Goal: Task Accomplishment & Management: Manage account settings

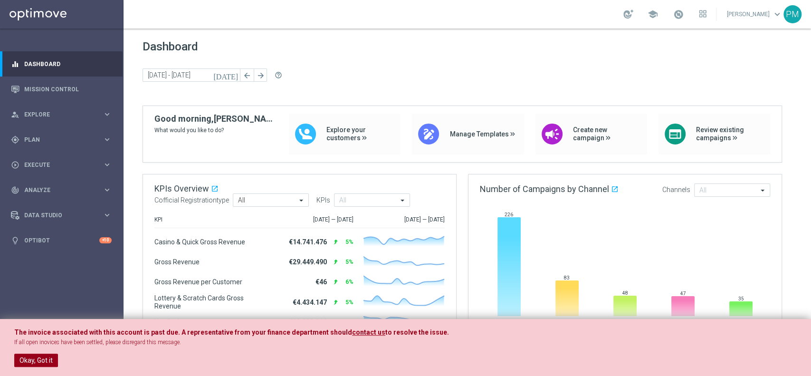
click at [36, 281] on button "Okay, Got it" at bounding box center [36, 360] width 44 height 13
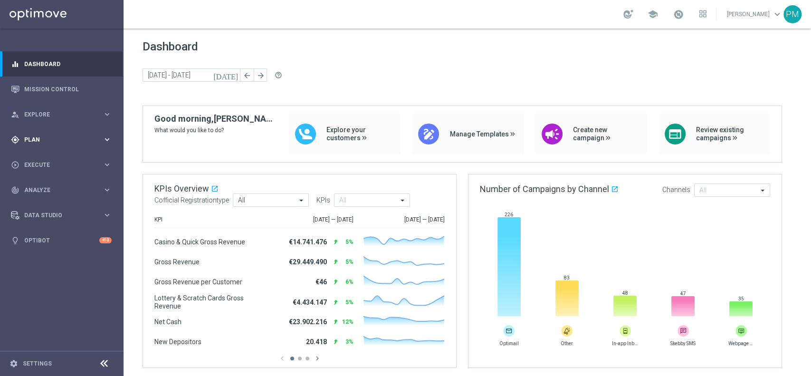
click at [34, 133] on div "gps_fixed Plan keyboard_arrow_right" at bounding box center [61, 139] width 123 height 25
click at [45, 155] on link "Target Groups" at bounding box center [62, 159] width 74 height 8
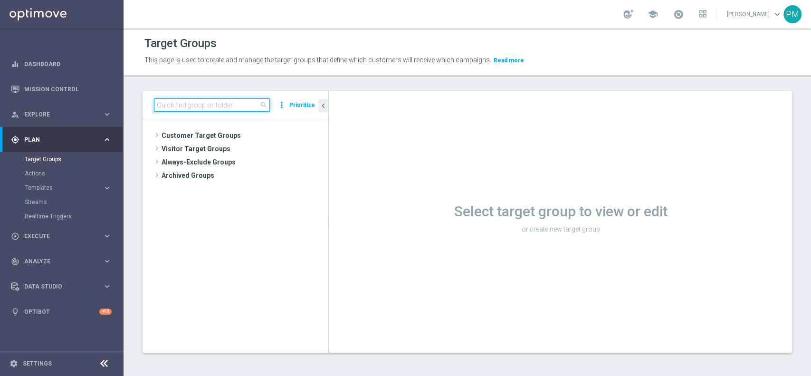
click at [217, 100] on input at bounding box center [212, 104] width 116 height 13
paste input "Churn 0-12M Silver NO NWL"
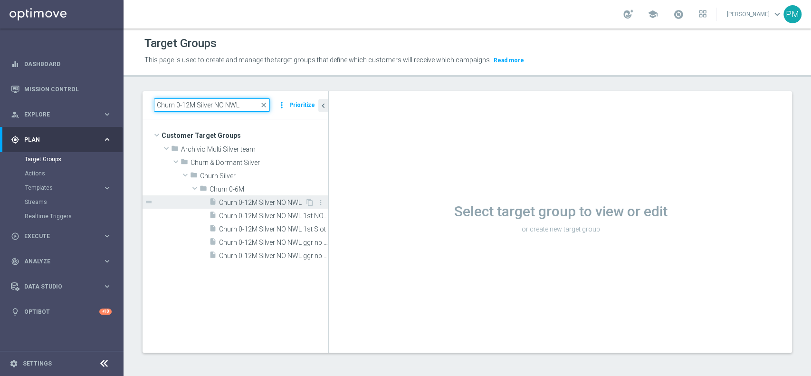
type input "Churn 0-12M Silver NO NWL"
click at [244, 206] on div "insert_drive_file Churn 0-12M Silver NO NWL" at bounding box center [257, 201] width 96 height 13
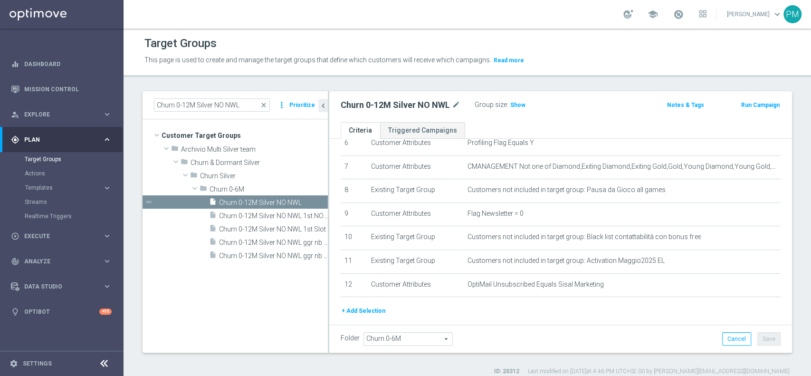
scroll to position [187, 0]
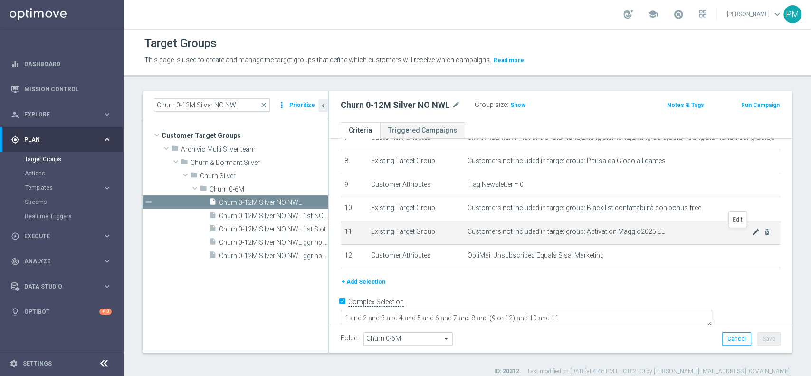
click at [752, 234] on icon "mode_edit" at bounding box center [756, 232] width 8 height 8
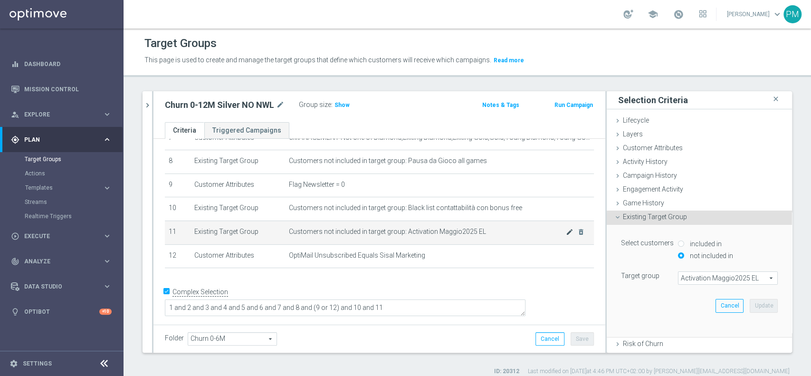
scroll to position [177, 0]
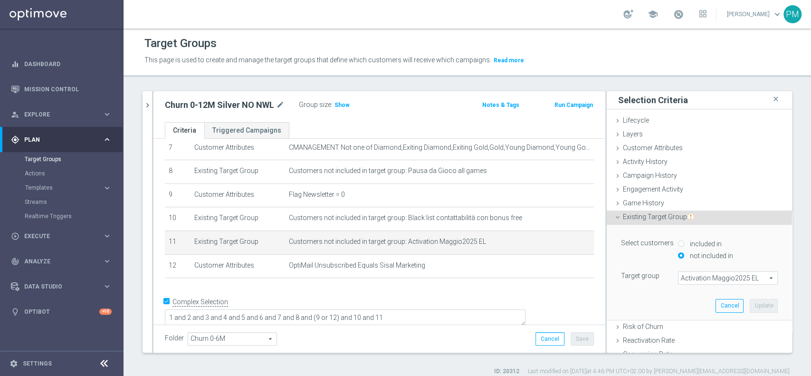
click at [697, 280] on span "Activation Maggio2025 EL" at bounding box center [728, 278] width 99 height 12
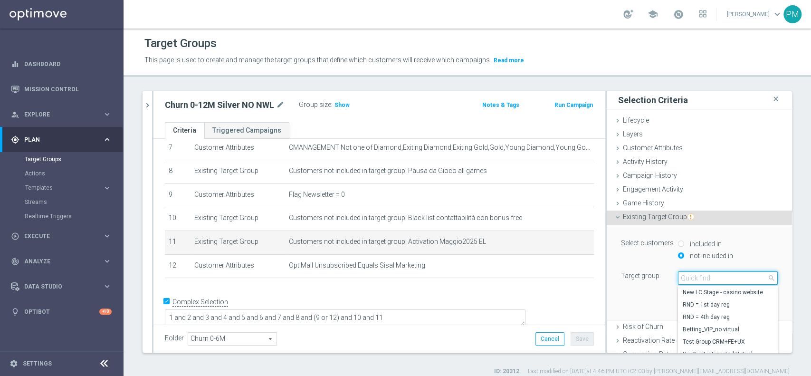
click at [697, 280] on input "search" at bounding box center [728, 277] width 100 height 13
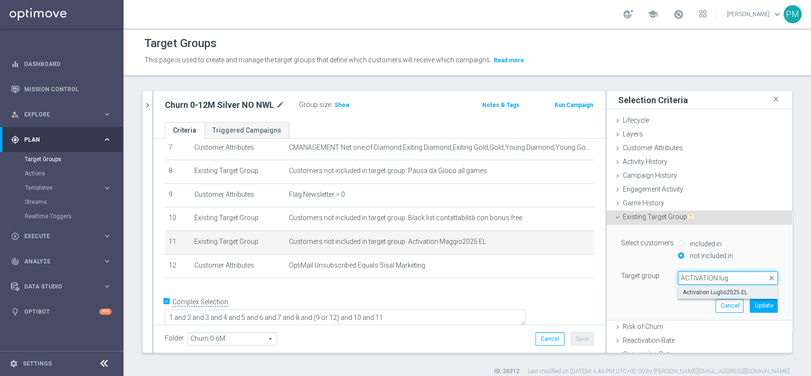
type input "ACTIVATION lug"
click at [719, 290] on span "Activation Luglio2025 EL" at bounding box center [728, 293] width 90 height 8
type input "Activation Luglio2025 EL"
click at [750, 304] on button "Update" at bounding box center [764, 305] width 28 height 13
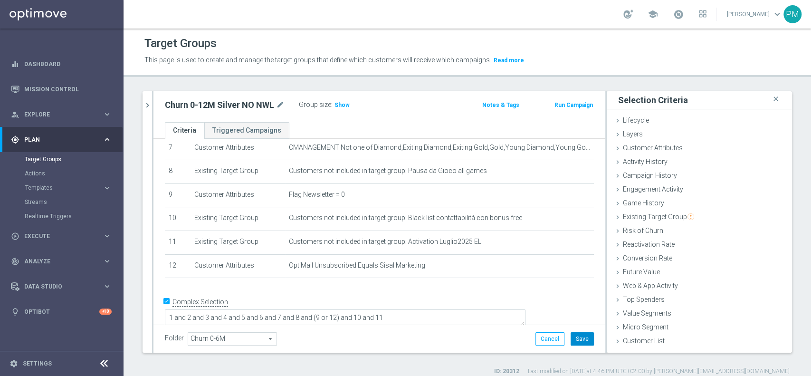
click at [571, 337] on button "Save" at bounding box center [582, 338] width 23 height 13
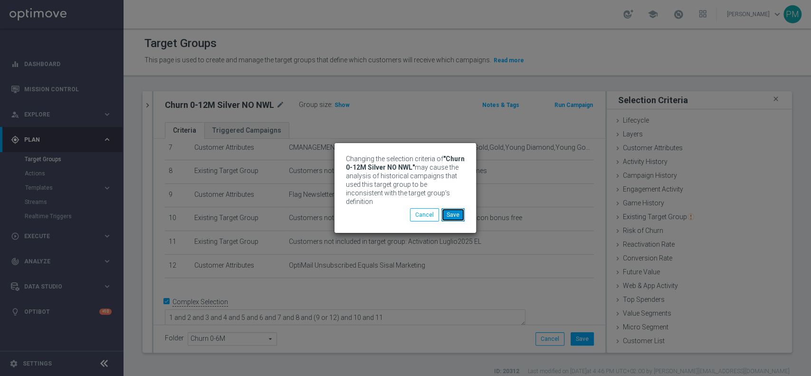
click at [459, 211] on button "Save" at bounding box center [453, 214] width 23 height 13
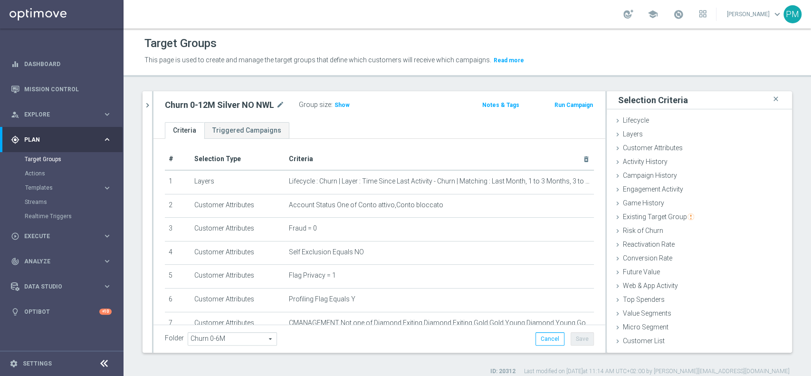
scroll to position [0, 0]
click at [346, 106] on span "Show" at bounding box center [342, 105] width 15 height 7
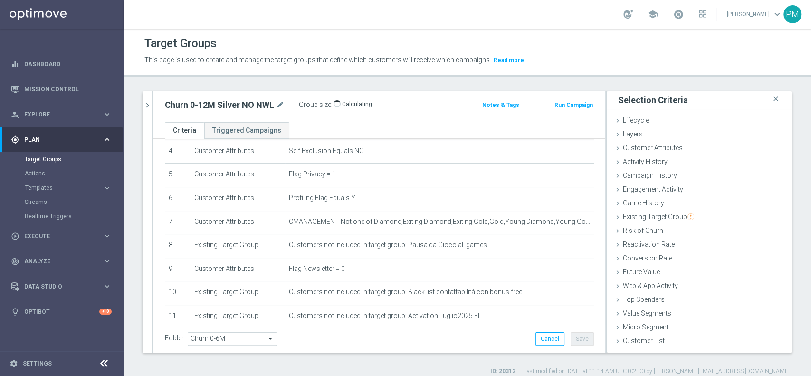
scroll to position [111, 0]
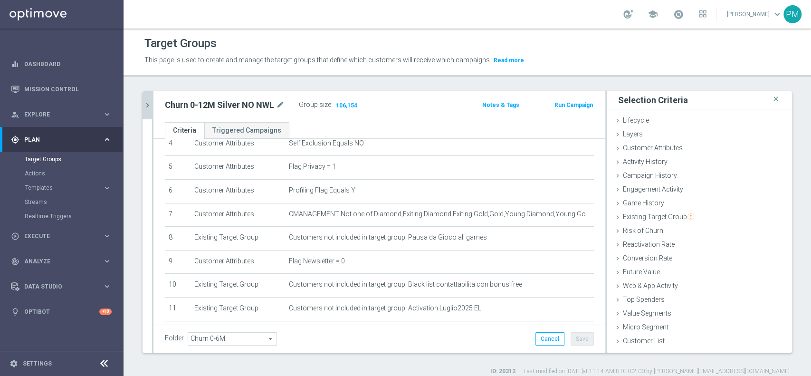
click at [144, 106] on icon "chevron_right" at bounding box center [147, 105] width 9 height 9
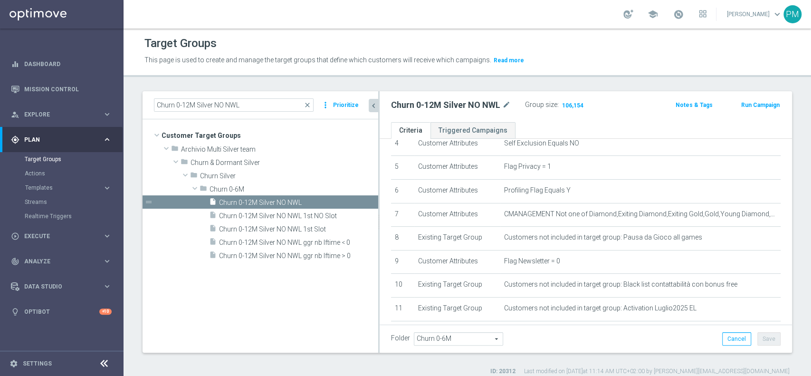
drag, startPoint x: 328, startPoint y: 160, endPoint x: 380, endPoint y: 160, distance: 51.8
click at [380, 160] on div at bounding box center [378, 221] width 1 height 261
click at [362, 202] on icon "content_copy" at bounding box center [362, 203] width 8 height 8
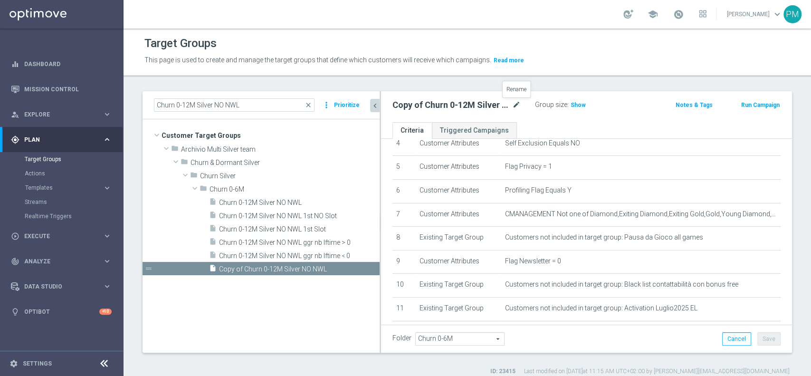
click at [514, 105] on icon "mode_edit" at bounding box center [516, 104] width 9 height 11
click at [420, 104] on input "Copy of Churn 0-12M Silver NO NWL" at bounding box center [457, 105] width 128 height 13
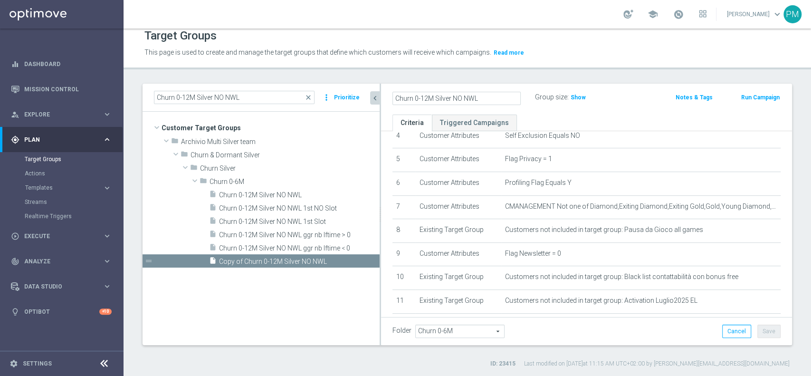
scroll to position [8, 0]
type input "Churn 0-12M Master Low NO NWL"
click at [611, 101] on div "Group size : Show" at bounding box center [582, 96] width 95 height 11
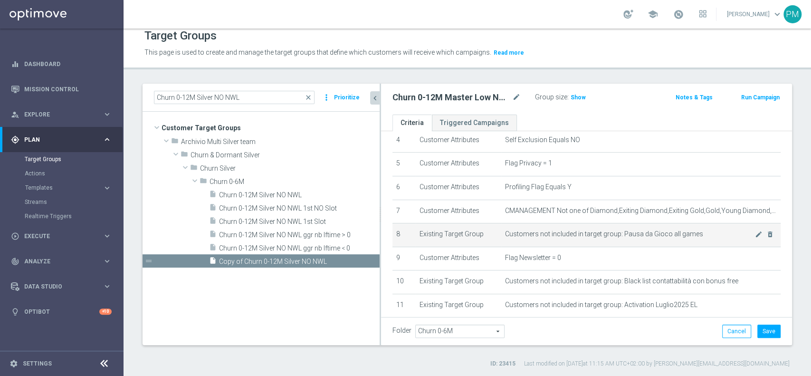
scroll to position [104, 0]
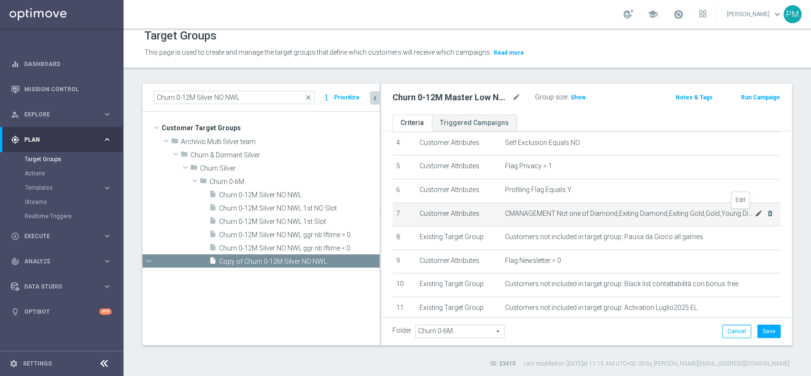
click at [755, 215] on icon "mode_edit" at bounding box center [759, 214] width 8 height 8
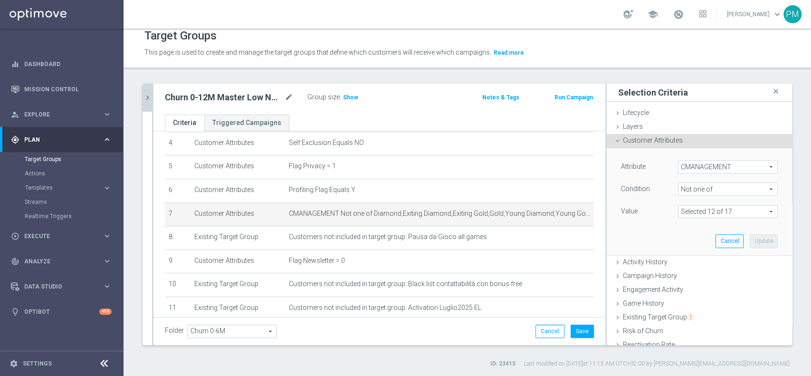
click at [709, 188] on span "Not one of" at bounding box center [728, 189] width 99 height 12
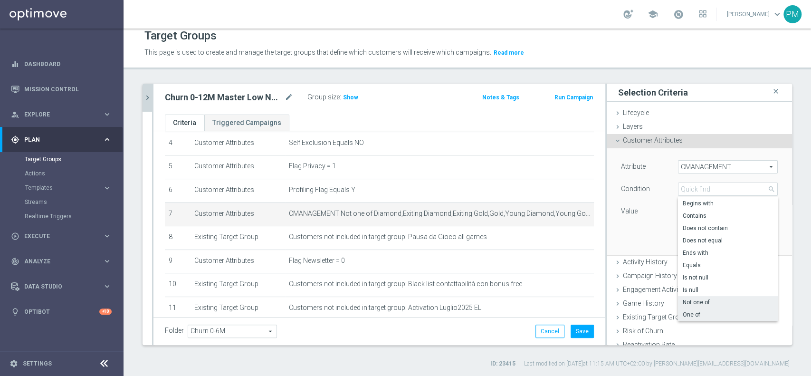
click at [683, 312] on span "One of" at bounding box center [728, 315] width 90 height 8
type input "One of"
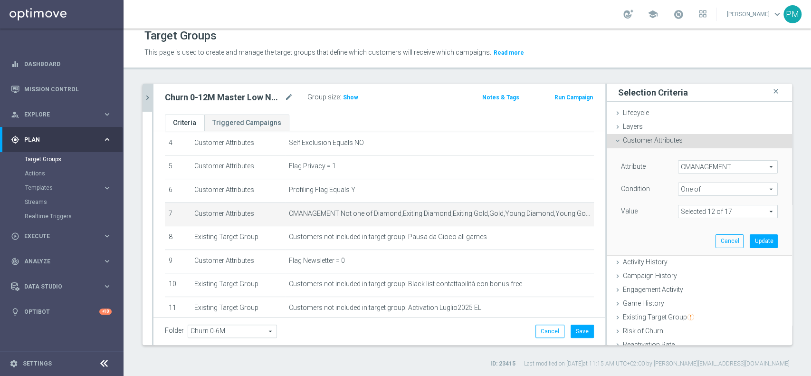
click at [705, 212] on span at bounding box center [728, 211] width 99 height 12
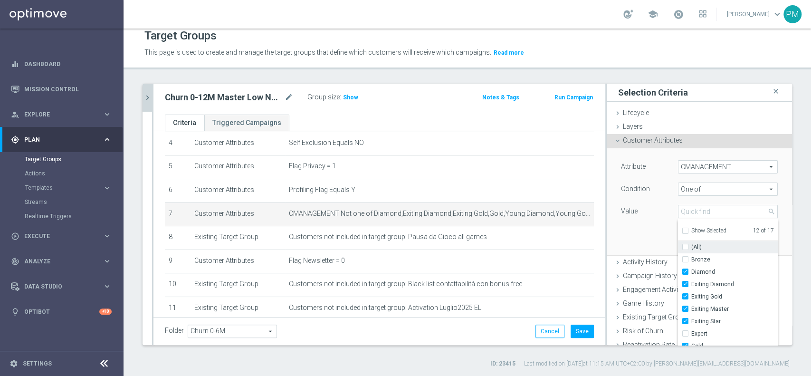
click at [685, 245] on input "(All)" at bounding box center [688, 247] width 6 height 6
checkbox input "true"
type input "Selected 17 of 17"
checkbox input "true"
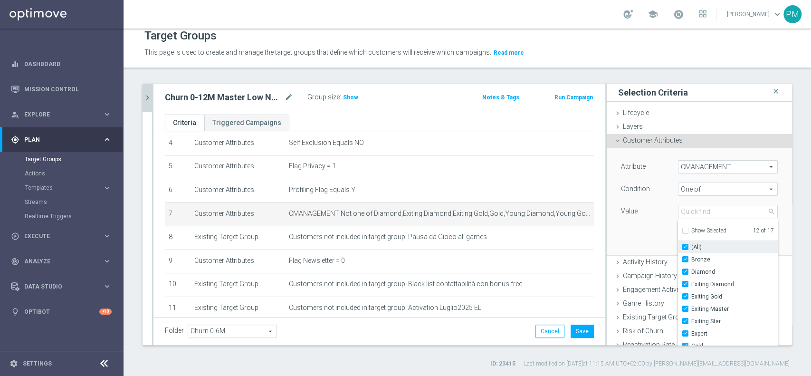
checkbox input "true"
click at [685, 245] on input "(All)" at bounding box center [688, 247] width 6 height 6
checkbox input "false"
type input "Select"
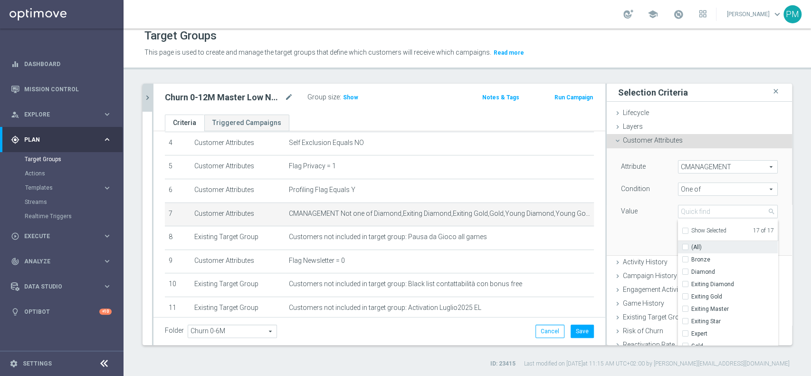
checkbox input "false"
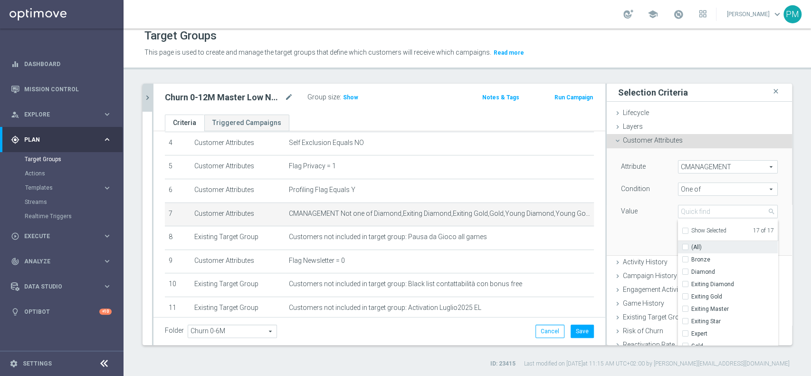
checkbox input "false"
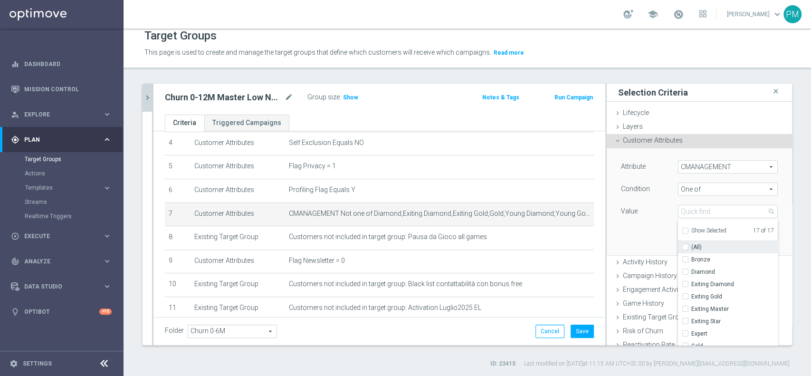
checkbox input "false"
click at [698, 250] on span "Exiting Gold" at bounding box center [735, 252] width 87 height 8
click at [692, 250] on input "Exiting Gold" at bounding box center [688, 252] width 6 height 6
checkbox input "true"
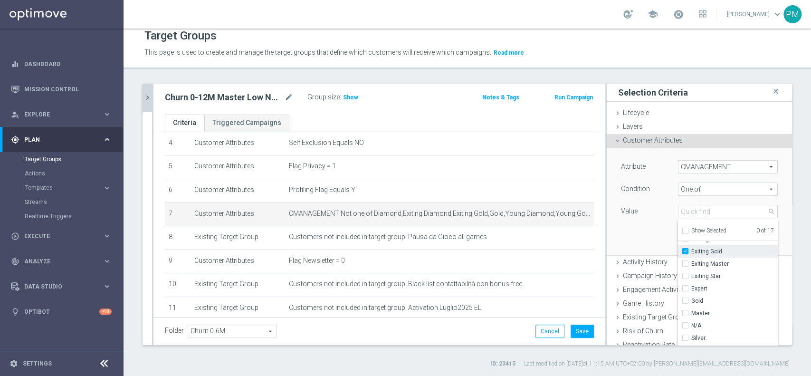
type input "Exiting Gold"
click at [700, 262] on span "Exiting Master" at bounding box center [735, 264] width 87 height 8
click at [692, 262] on input "Exiting Master" at bounding box center [688, 264] width 6 height 6
checkbox input "true"
type input "Selected 2 of 17"
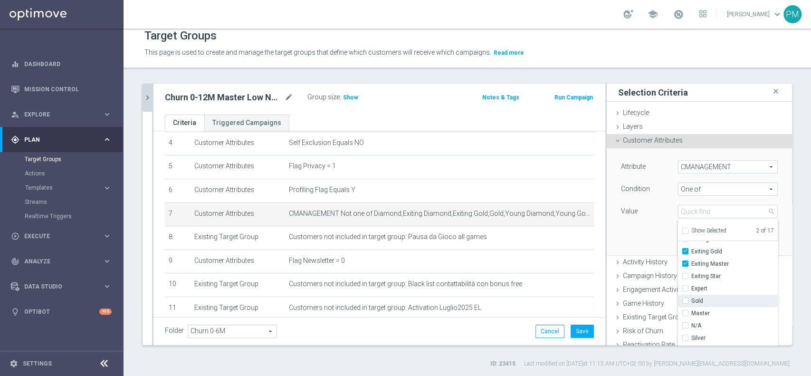
click at [697, 298] on span "Gold" at bounding box center [735, 301] width 87 height 8
click at [692, 298] on input "Gold" at bounding box center [688, 301] width 6 height 6
checkbox input "true"
type input "Selected 3 of 17"
click at [697, 309] on span "Master" at bounding box center [735, 313] width 87 height 8
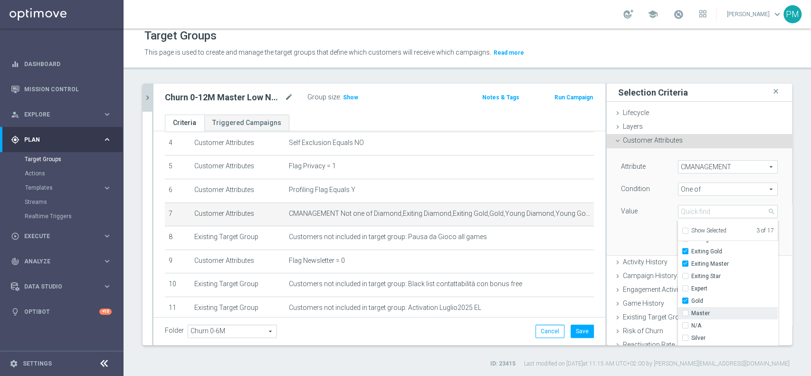
click at [692, 310] on input "Master" at bounding box center [688, 313] width 6 height 6
checkbox input "true"
type input "Selected 4 of 17"
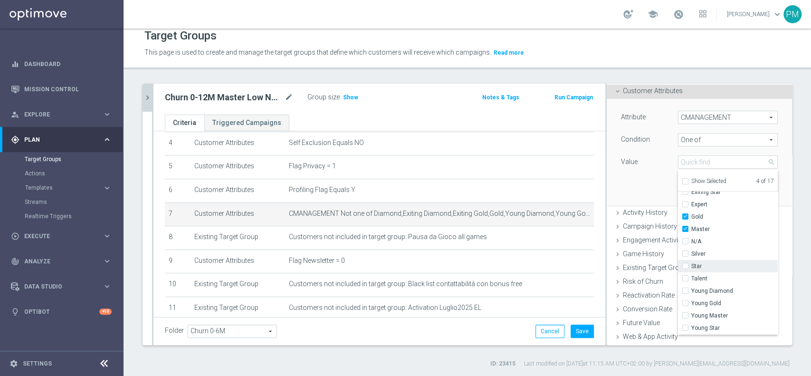
scroll to position [78, 0]
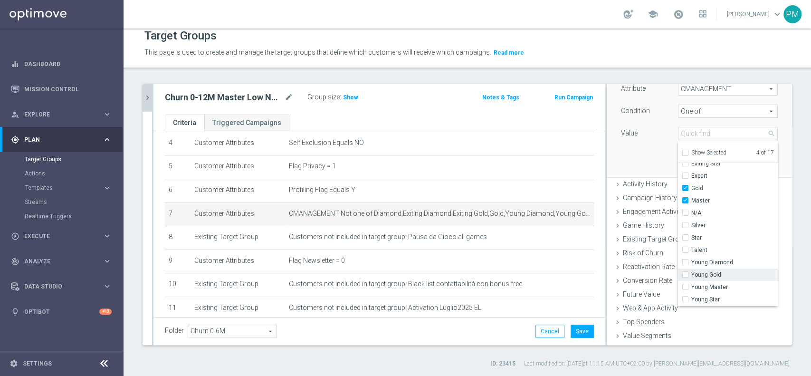
click at [712, 274] on span "Young Gold" at bounding box center [735, 275] width 87 height 8
click at [692, 274] on input "Young Gold" at bounding box center [688, 275] width 6 height 6
checkbox input "true"
type input "Selected 5 of 17"
click at [711, 286] on span "Young Master" at bounding box center [735, 287] width 87 height 8
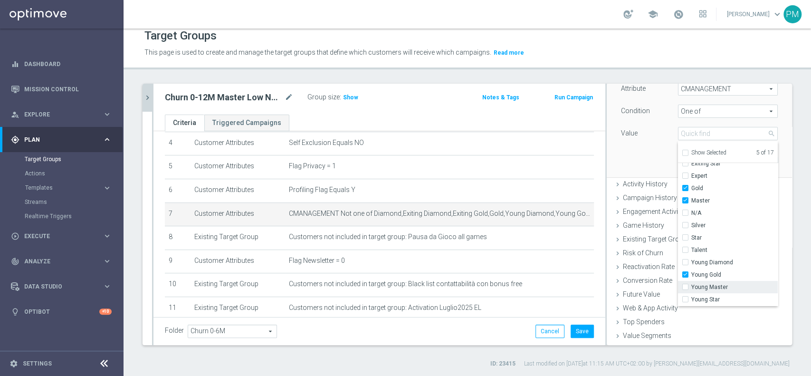
click at [692, 286] on input "Young Master" at bounding box center [688, 287] width 6 height 6
checkbox input "true"
type input "Selected 6 of 17"
click at [626, 156] on div "Attribute CMANAGEMENT CMANAGEMENT arrow_drop_down search Condition One of One o…" at bounding box center [699, 123] width 171 height 106
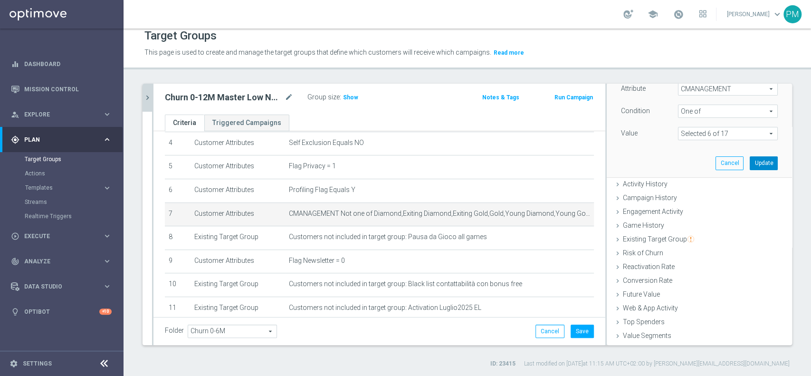
click at [750, 158] on button "Update" at bounding box center [764, 162] width 28 height 13
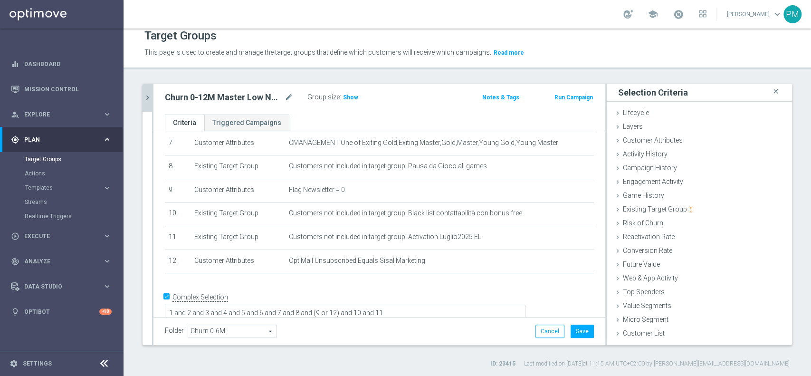
scroll to position [177, 0]
click at [652, 208] on span "Existing Target Group" at bounding box center [658, 209] width 71 height 8
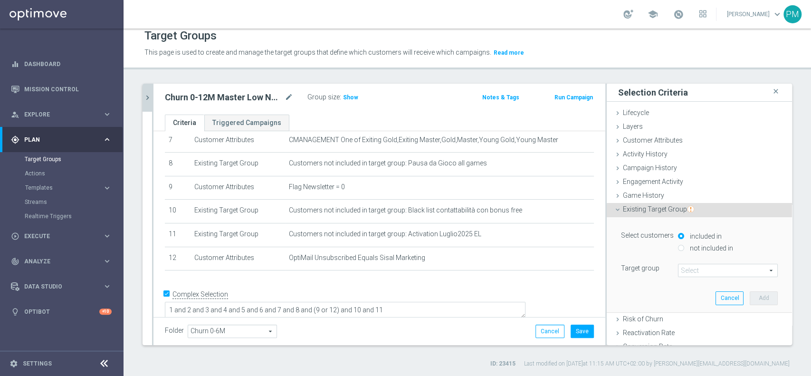
click at [701, 249] on label "not included in" at bounding box center [711, 248] width 46 height 9
click at [684, 249] on input "not included in" at bounding box center [681, 248] width 6 height 6
radio input "true"
click at [698, 266] on span at bounding box center [728, 270] width 99 height 12
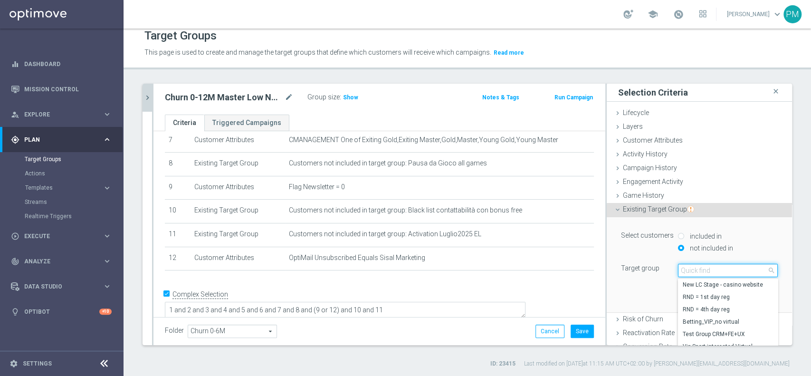
click at [698, 266] on input "search" at bounding box center [728, 270] width 100 height 13
type input "top master"
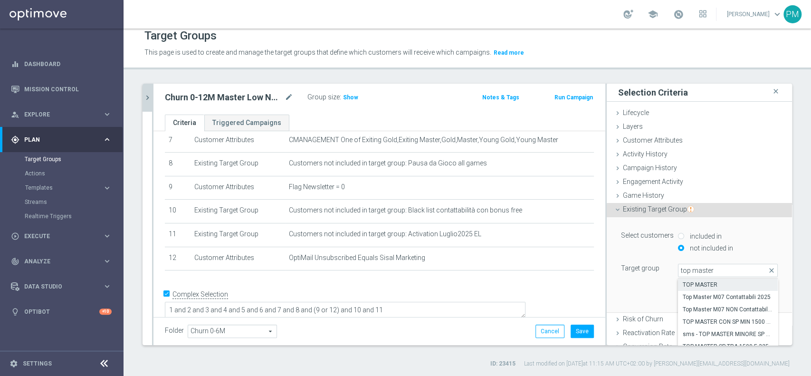
click at [696, 283] on span "TOP MASTER" at bounding box center [728, 285] width 90 height 8
type input "TOP MASTER"
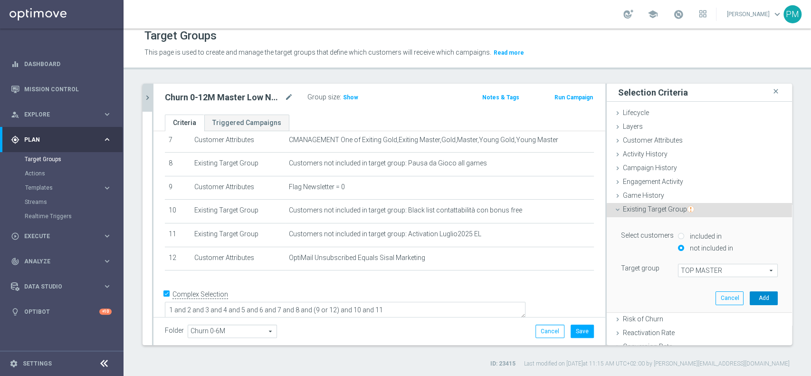
click at [753, 293] on button "Add" at bounding box center [764, 297] width 28 height 13
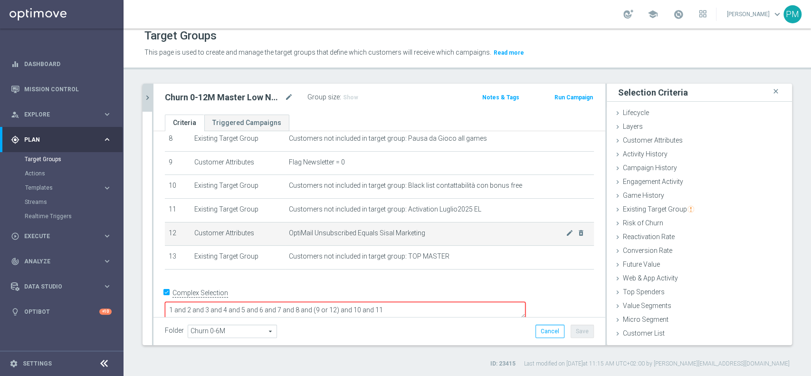
scroll to position [202, 0]
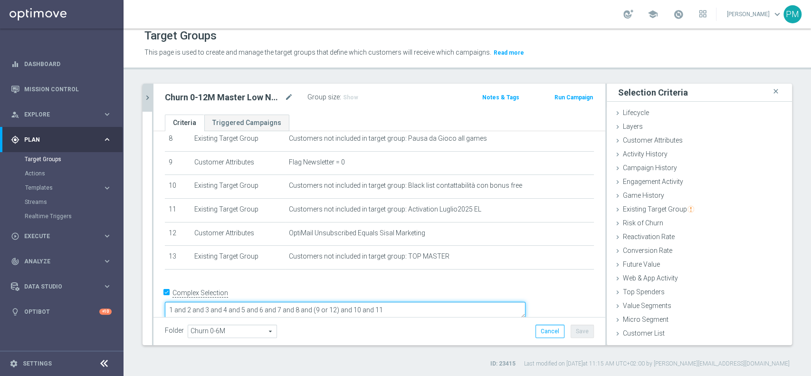
click at [467, 302] on textarea "1 and 2 and 3 and 4 and 5 and 6 and 7 and 8 and (9 or 12) and 10 and 11" at bounding box center [345, 310] width 361 height 17
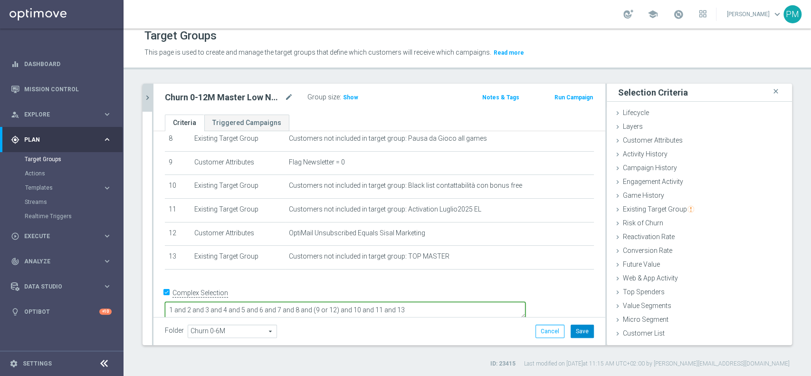
type textarea "1 and 2 and 3 and 4 and 5 and 6 and 7 and 8 and (9 or 12) and 10 and 11 and 13"
click at [571, 327] on button "Save" at bounding box center [582, 331] width 23 height 13
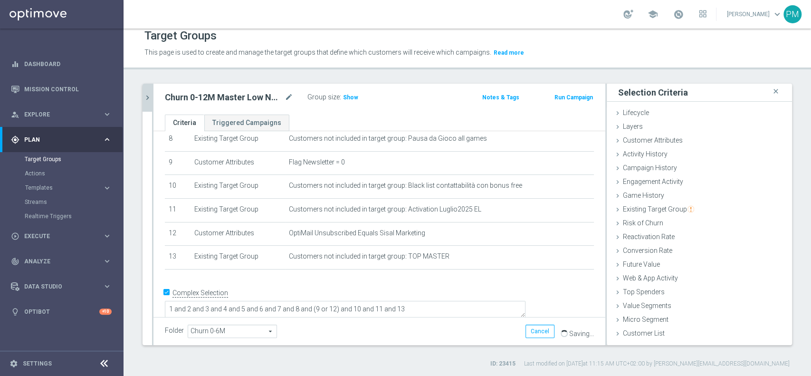
scroll to position [202, 0]
click at [355, 97] on span "Show" at bounding box center [350, 97] width 15 height 7
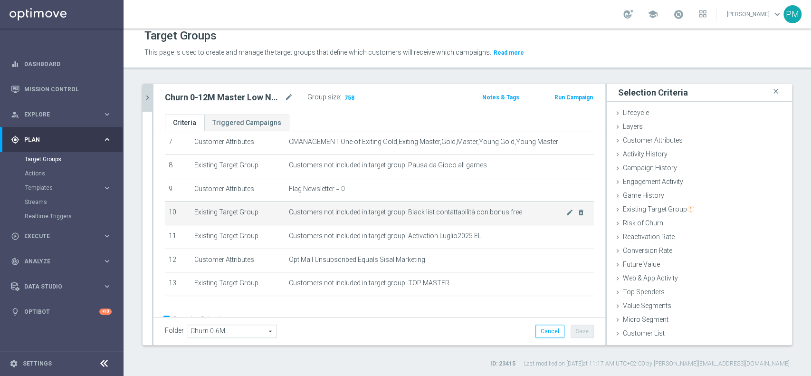
scroll to position [201, 0]
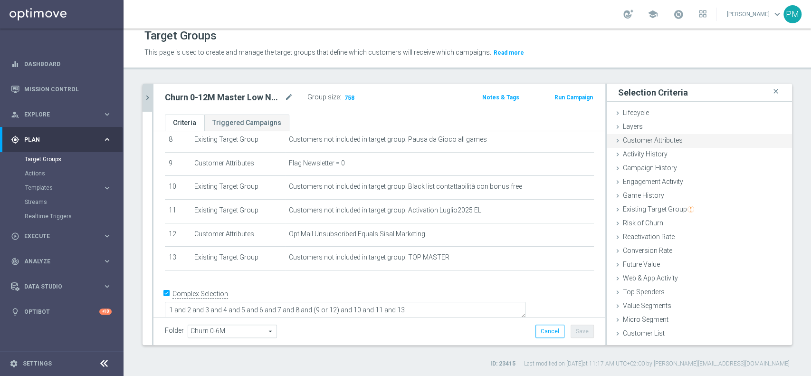
click at [653, 136] on span "Customer Attributes" at bounding box center [653, 140] width 60 height 8
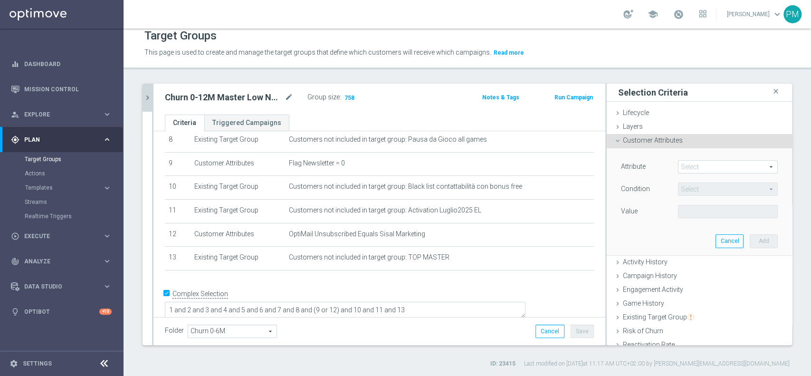
click at [690, 161] on span at bounding box center [728, 167] width 99 height 12
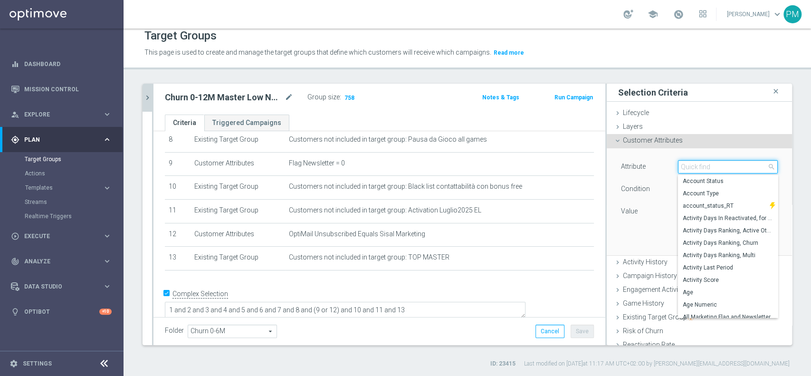
click at [690, 161] on input "search" at bounding box center [728, 166] width 100 height 13
type input "revenue"
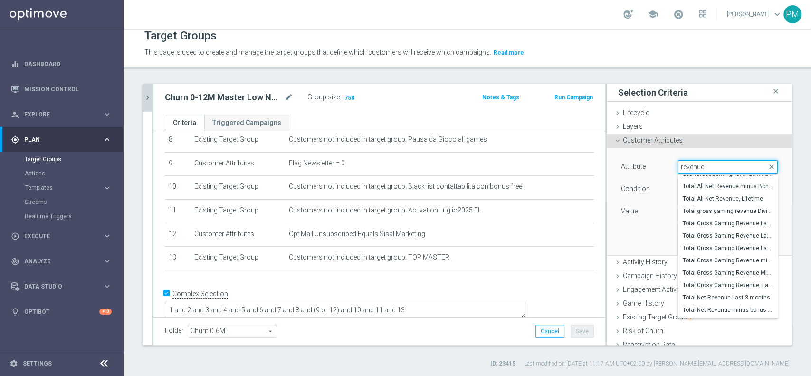
scroll to position [414, 0]
click at [722, 257] on span "Total Gross Gaming Revenue minus Bonus Consumed, Lifetime" at bounding box center [728, 258] width 90 height 8
type input "Total Gross Gaming Revenue minus Bonus Consumed, Lifetime"
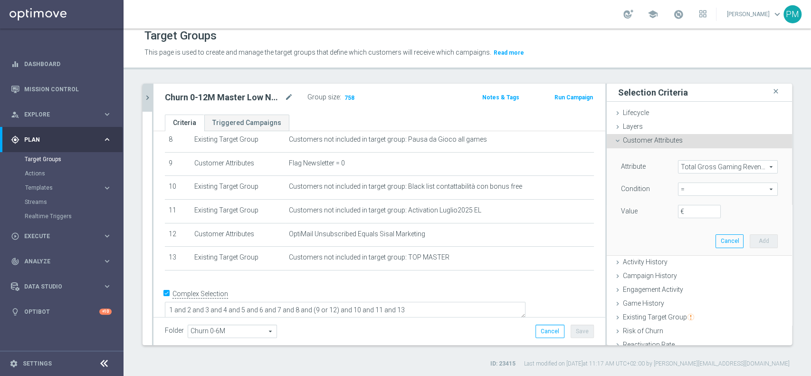
click at [683, 192] on span "=" at bounding box center [728, 189] width 99 height 12
click at [689, 253] on span ">" at bounding box center [728, 253] width 90 height 8
type input ">"
click at [681, 205] on input "€" at bounding box center [699, 211] width 43 height 13
type input "0"
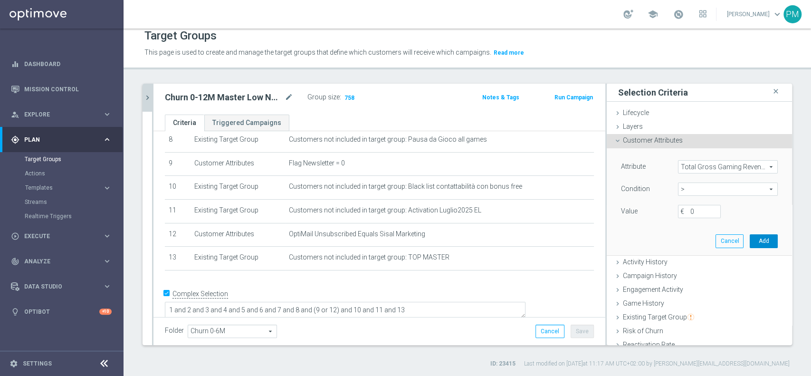
click at [753, 240] on button "Add" at bounding box center [764, 240] width 28 height 13
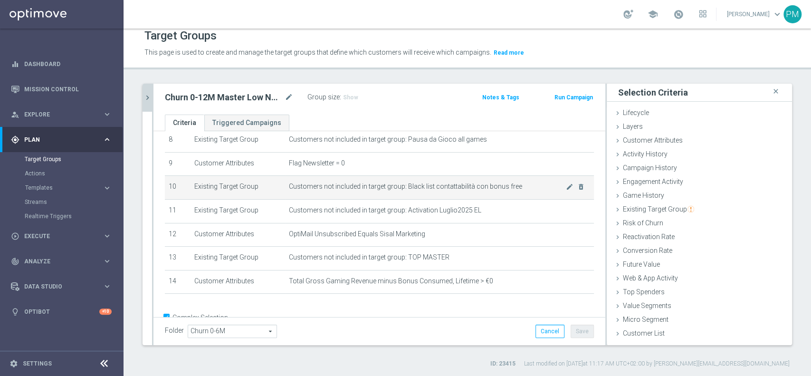
scroll to position [226, 0]
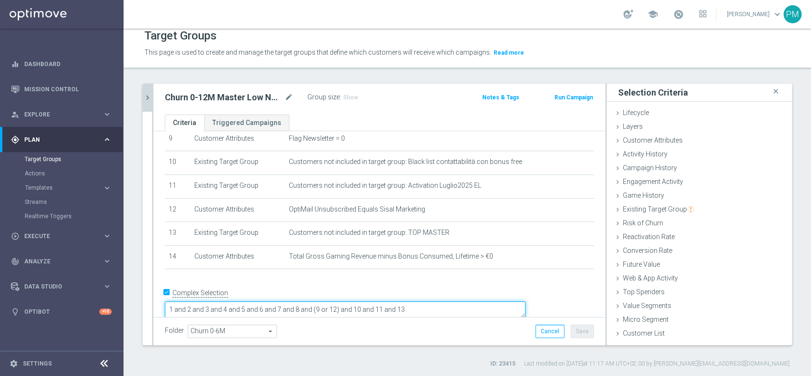
click at [494, 301] on textarea "1 and 2 and 3 and 4 and 5 and 6 and 7 and 8 and (9 or 12) and 10 and 11 and 13" at bounding box center [345, 309] width 361 height 17
click at [352, 94] on span "Show" at bounding box center [350, 97] width 15 height 7
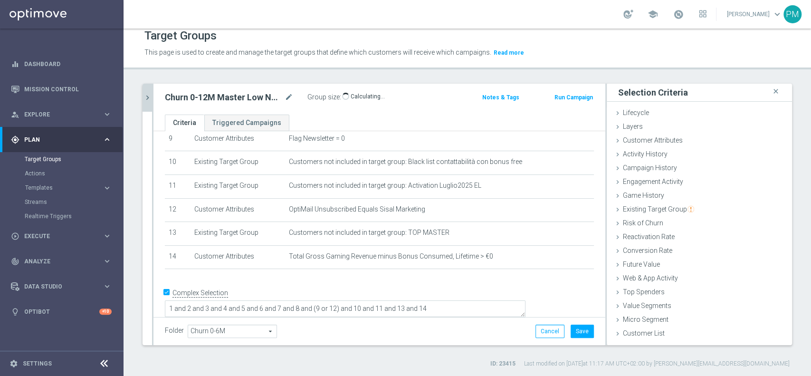
scroll to position [225, 0]
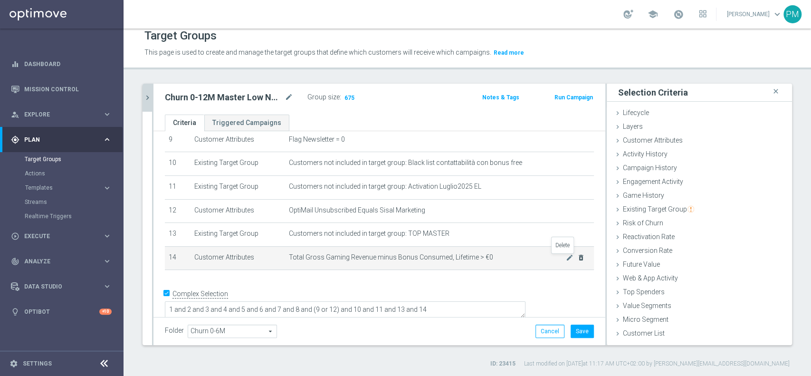
click at [577, 258] on icon "delete_forever" at bounding box center [581, 258] width 8 height 8
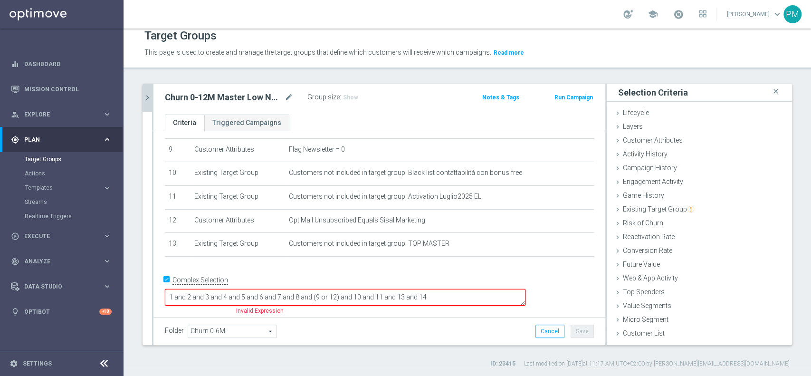
scroll to position [202, 0]
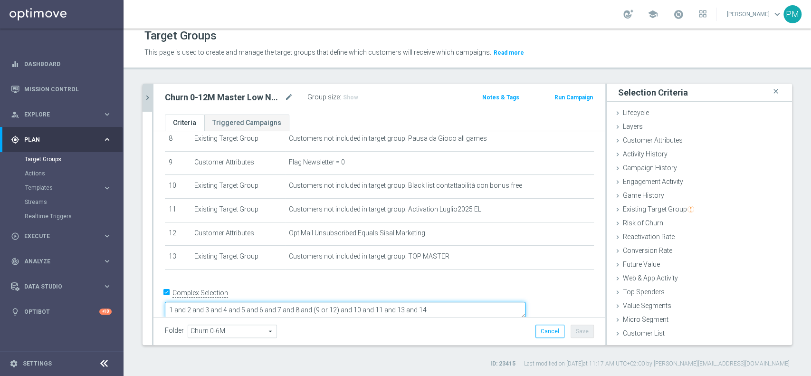
click at [512, 302] on textarea "1 and 2 and 3 and 4 and 5 and 6 and 7 and 8 and (9 or 12) and 10 and 11 and 13 …" at bounding box center [345, 310] width 361 height 17
click at [504, 313] on form "Complex Selection 1 and 2 and 3 and 4 and 5 and 6 and 7 and 8 and (9 or 12) and…" at bounding box center [379, 308] width 429 height 44
click at [346, 96] on span "Show" at bounding box center [350, 97] width 15 height 7
click at [143, 96] on icon "chevron_right" at bounding box center [147, 97] width 9 height 9
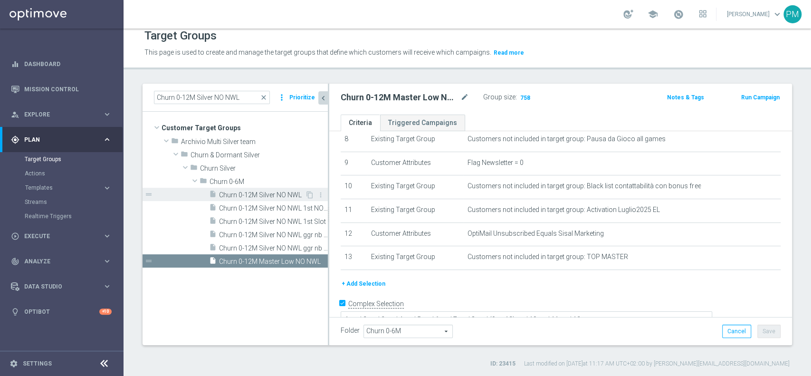
click at [255, 195] on span "Churn 0-12M Silver NO NWL" at bounding box center [262, 195] width 86 height 8
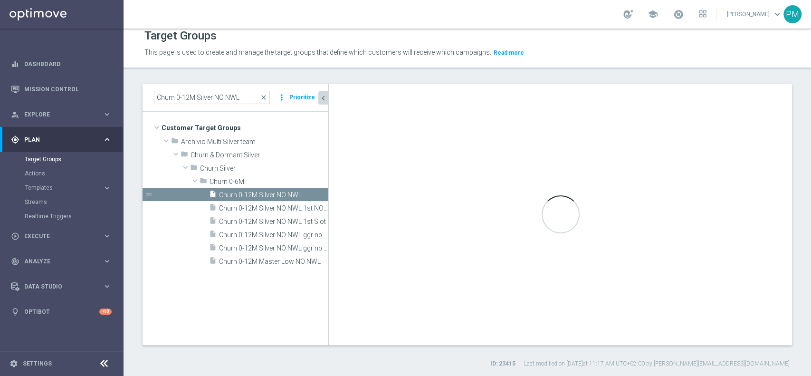
type textarea "1 and 2 and 3 and 4 and 5 and 6 and 7 and 8 and (9 or 12) and 10 and 11"
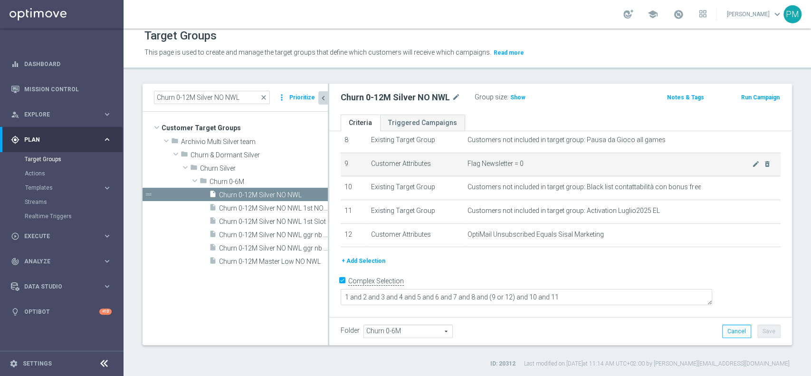
scroll to position [187, 0]
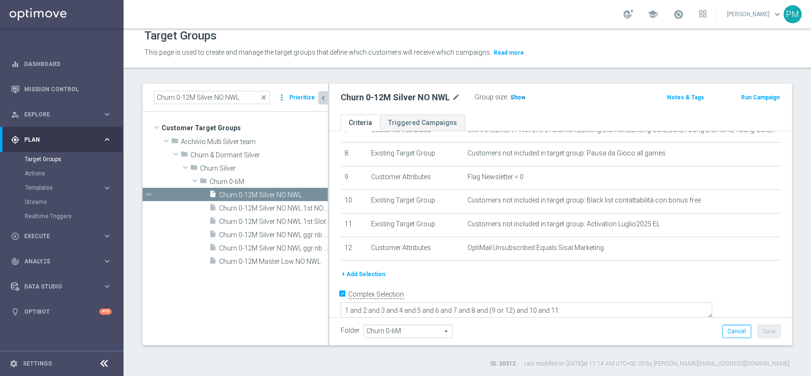
click at [517, 96] on span "Show" at bounding box center [517, 97] width 15 height 7
click at [379, 272] on button "+ Add Selection" at bounding box center [364, 274] width 46 height 10
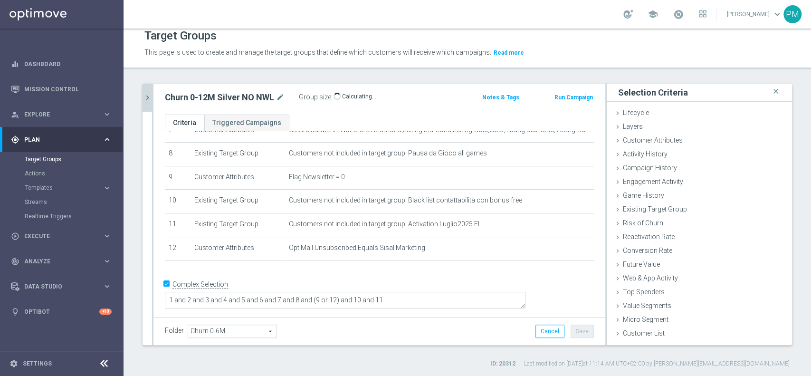
scroll to position [177, 0]
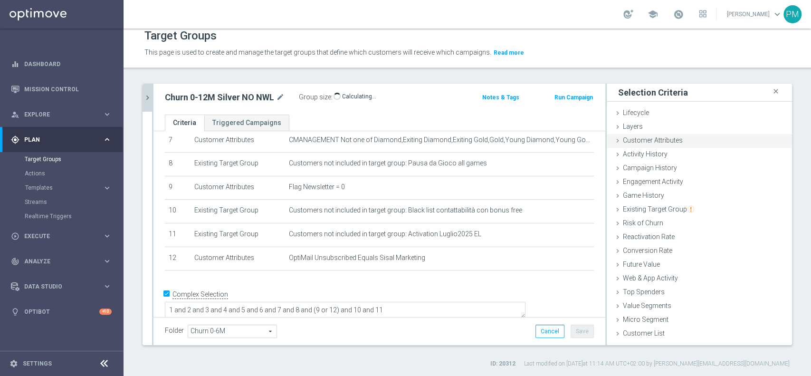
click at [650, 138] on span "Customer Attributes" at bounding box center [653, 140] width 60 height 8
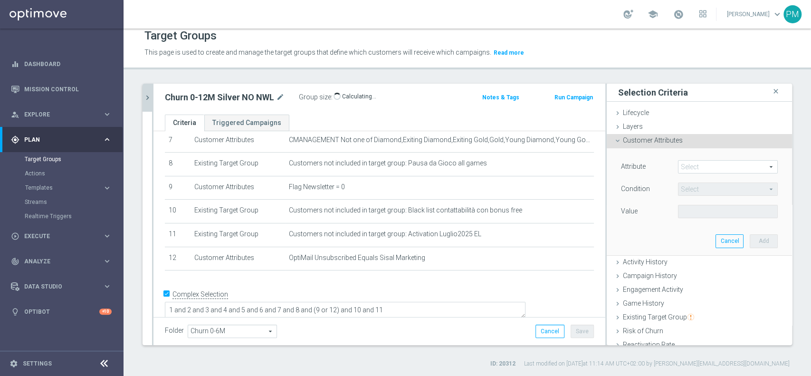
click at [647, 140] on span "Customer Attributes" at bounding box center [653, 140] width 60 height 8
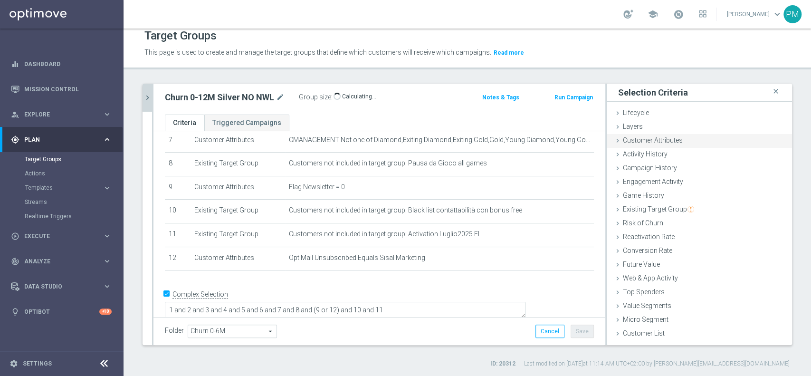
click at [648, 139] on span "Customer Attributes" at bounding box center [653, 140] width 60 height 8
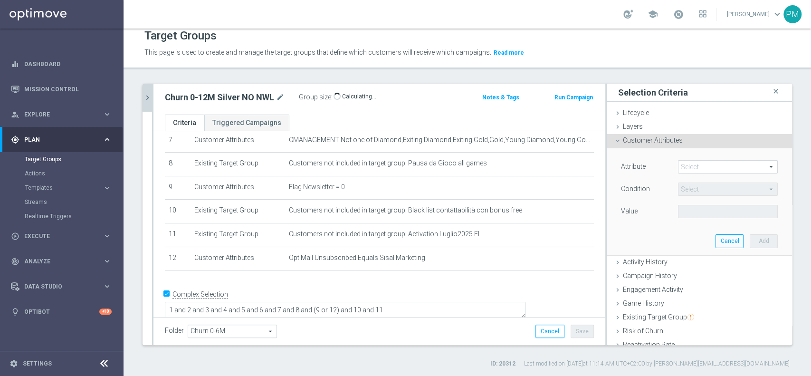
click at [686, 162] on span at bounding box center [728, 167] width 99 height 12
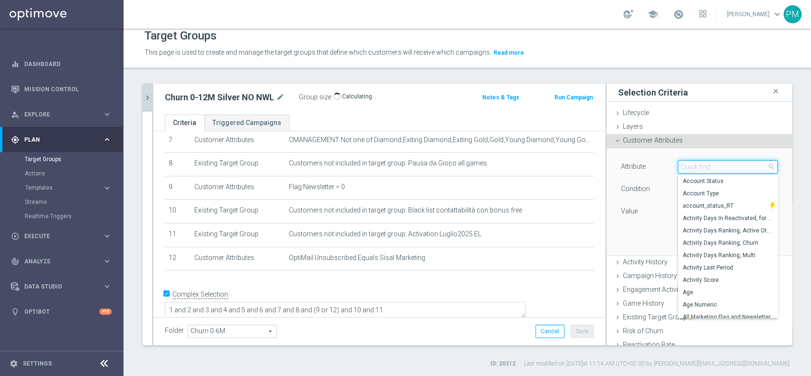
click at [686, 162] on input "search" at bounding box center [728, 166] width 100 height 13
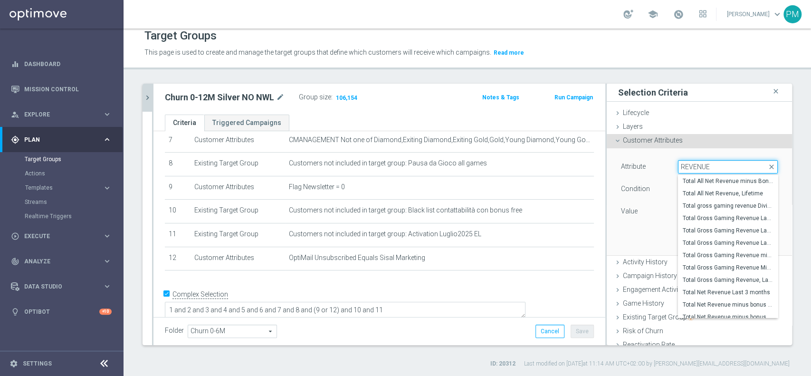
scroll to position [416, 0]
type input "REVENUE"
click at [700, 257] on span "Total Gross Gaming Revenue minus Bonus Consumed, Lifetime" at bounding box center [728, 255] width 90 height 8
type input "Total Gross Gaming Revenue minus Bonus Consumed, Lifetime"
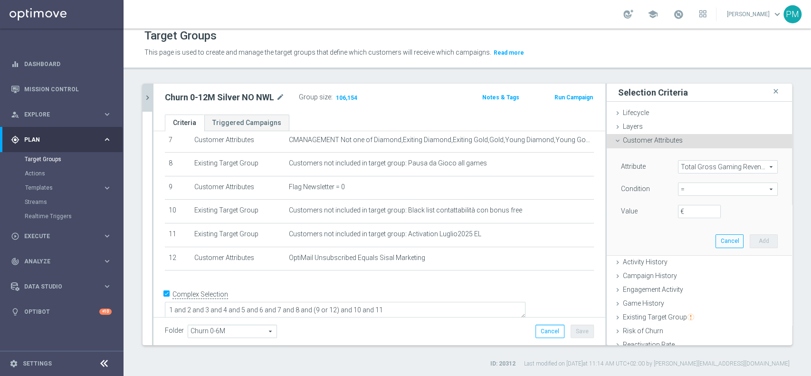
click at [680, 190] on span "=" at bounding box center [728, 189] width 99 height 12
click at [683, 252] on span ">" at bounding box center [728, 253] width 90 height 8
type input ">"
click at [683, 215] on input "€" at bounding box center [699, 211] width 43 height 13
type input "0"
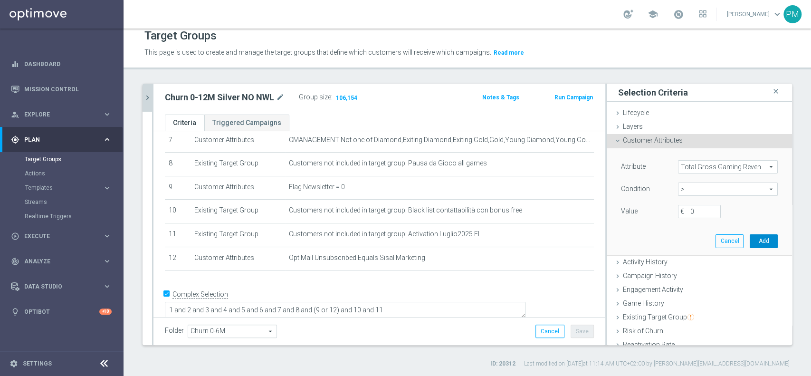
click at [750, 244] on button "Add" at bounding box center [764, 240] width 28 height 13
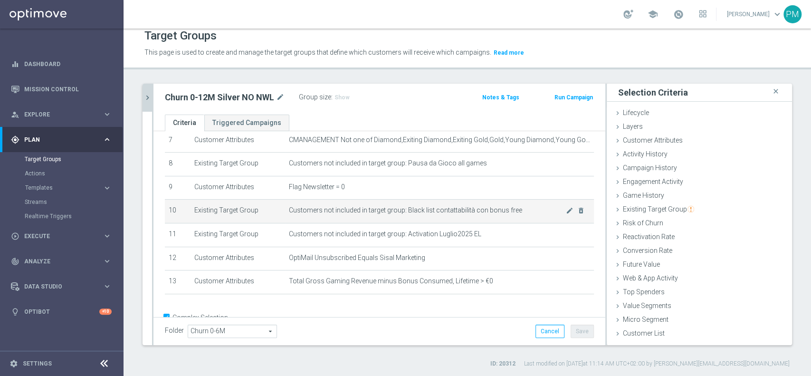
scroll to position [202, 0]
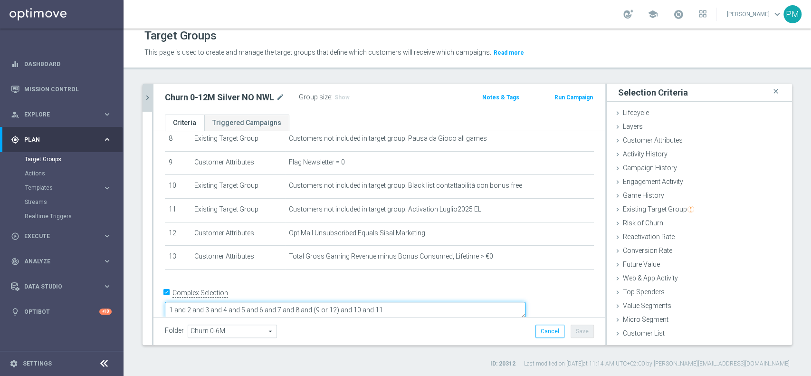
click at [464, 302] on textarea "1 and 2 and 3 and 4 and 5 and 6 and 7 and 8 and (9 or 12) and 10 and 11" at bounding box center [345, 310] width 361 height 17
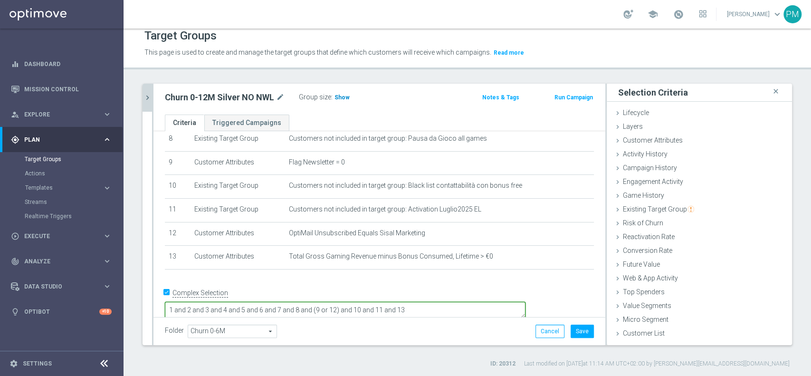
type textarea "1 and 2 and 3 and 4 and 5 and 6 and 7 and 8 and (9 or 12) and 10 and 11 and 13"
click at [342, 94] on span "Show" at bounding box center [342, 97] width 15 height 7
click at [143, 94] on icon "chevron_right" at bounding box center [147, 97] width 9 height 9
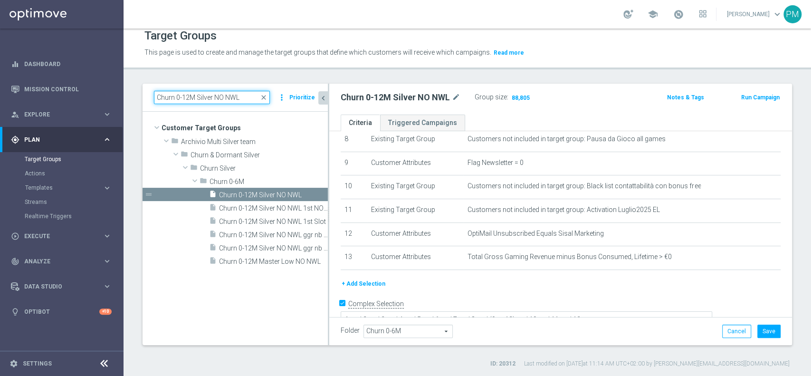
click at [222, 97] on input "Churn 0-12M Silver NO NWL" at bounding box center [212, 97] width 116 height 13
paste input "Giocanti Master low M-1 non Active mtd"
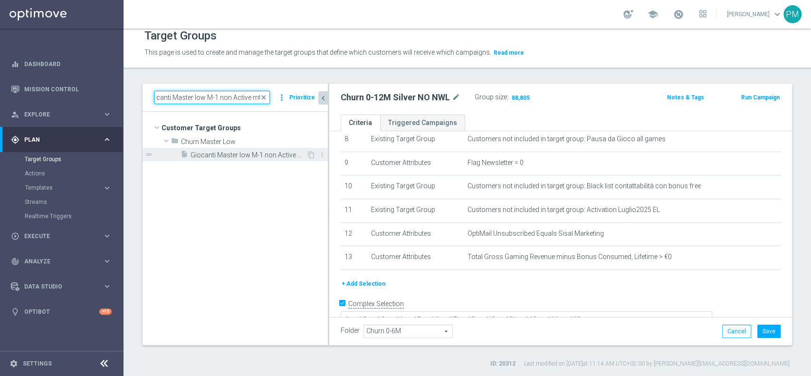
type input "Giocanti Master low M-1 non Active mtd"
click at [252, 148] on div "insert_drive_file Giocanti Master low M-1 non Active mtd" at bounding box center [244, 154] width 126 height 13
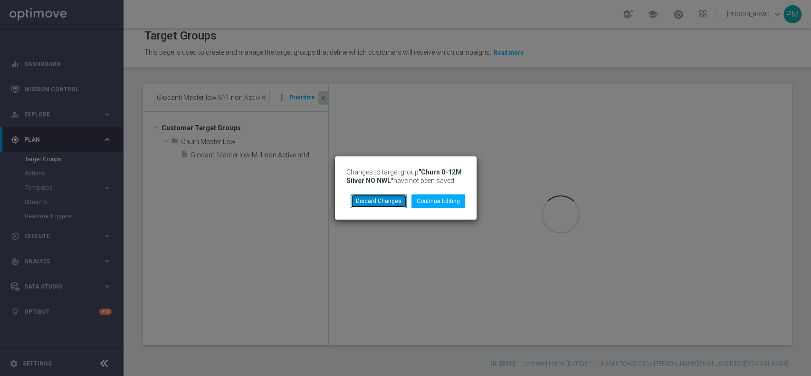
click at [386, 202] on button "Discard Changes" at bounding box center [379, 200] width 56 height 13
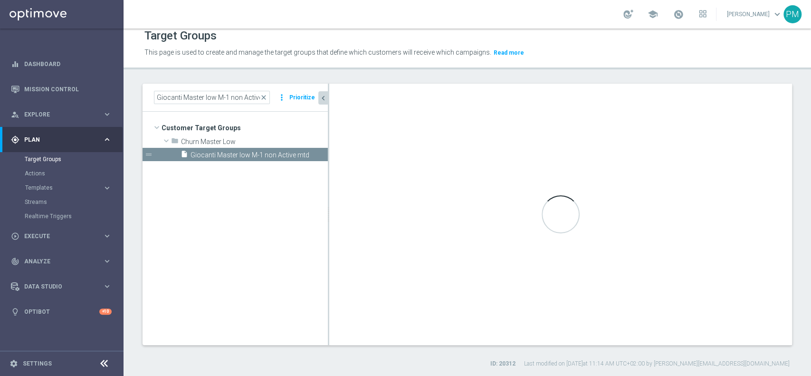
checkbox input "false"
type input "Churn Master Low"
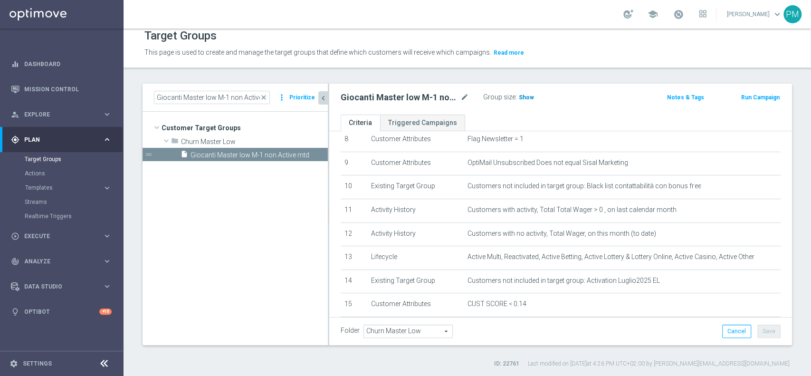
click at [525, 97] on span "Show" at bounding box center [526, 97] width 15 height 7
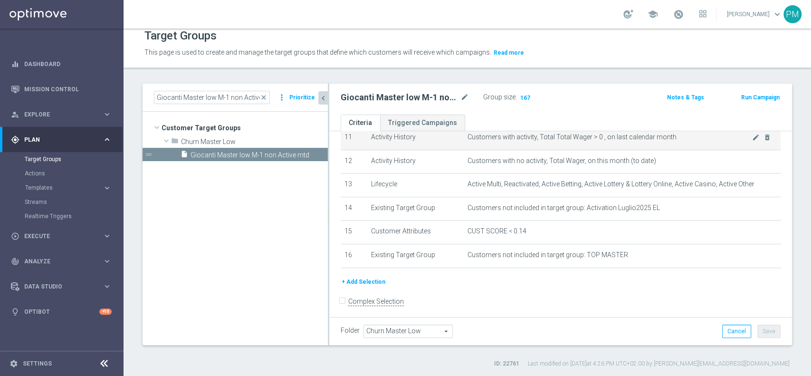
scroll to position [278, 0]
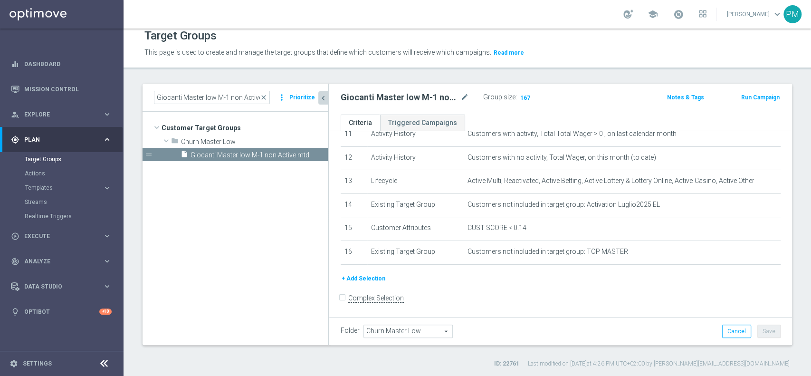
click at [373, 280] on button "+ Add Selection" at bounding box center [364, 278] width 46 height 10
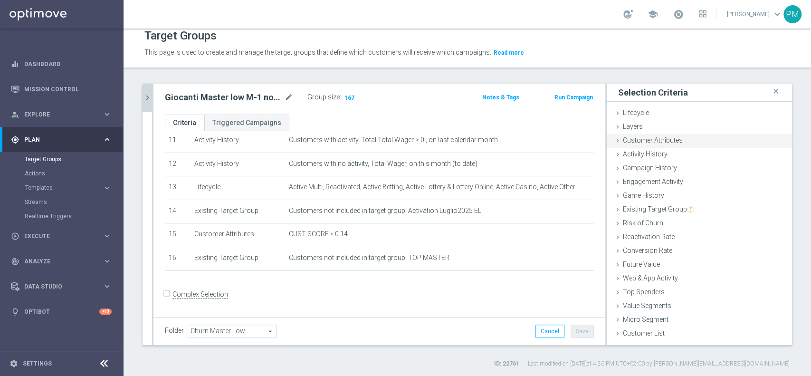
click at [677, 138] on div "Customer Attributes done selection saved" at bounding box center [699, 141] width 185 height 14
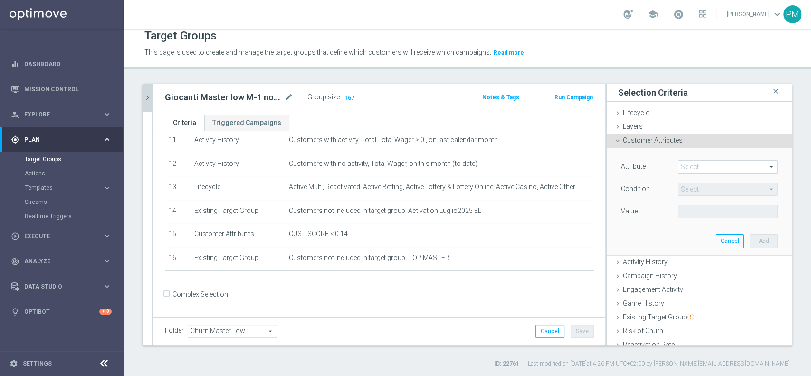
click at [682, 165] on span at bounding box center [728, 167] width 99 height 12
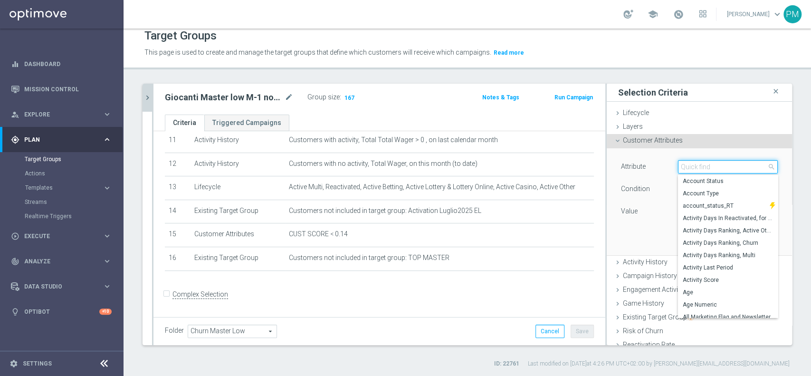
click at [692, 162] on input "search" at bounding box center [728, 166] width 100 height 13
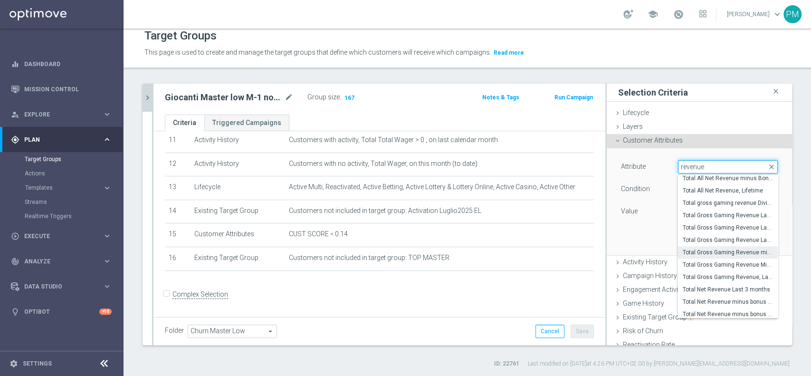
type input "revenue"
click at [703, 253] on span "Total Gross Gaming Revenue minus Bonus Consumed, Lifetime" at bounding box center [728, 253] width 90 height 8
type input "Total Gross Gaming Revenue minus Bonus Consumed, Lifetime"
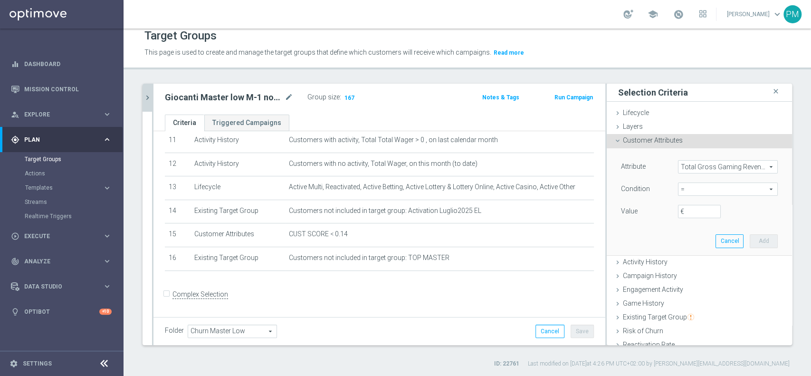
click at [683, 189] on span "=" at bounding box center [728, 189] width 99 height 12
click at [692, 251] on span ">" at bounding box center [728, 253] width 90 height 8
type input ">"
click at [681, 211] on input "€" at bounding box center [699, 211] width 43 height 13
type input "0"
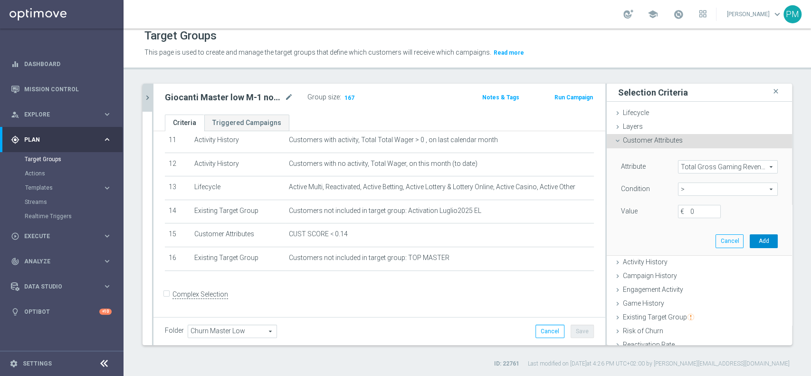
click at [750, 240] on button "Add" at bounding box center [764, 240] width 28 height 13
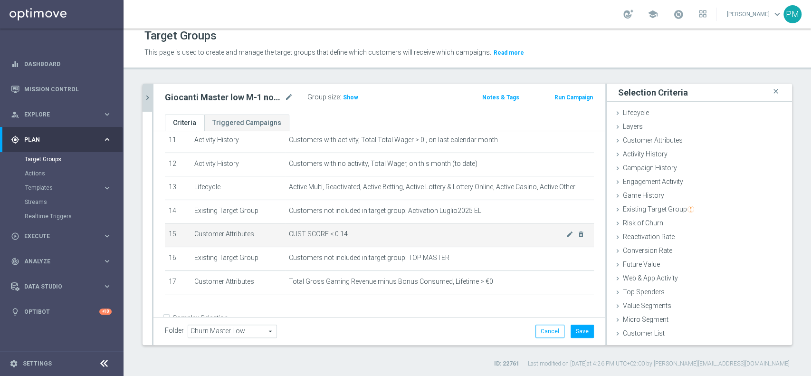
scroll to position [295, 0]
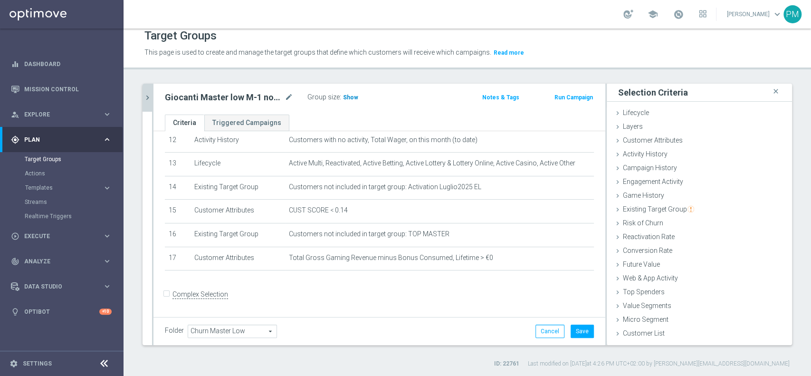
click at [350, 99] on span "Show" at bounding box center [350, 97] width 15 height 7
click at [144, 95] on icon "chevron_right" at bounding box center [147, 97] width 9 height 9
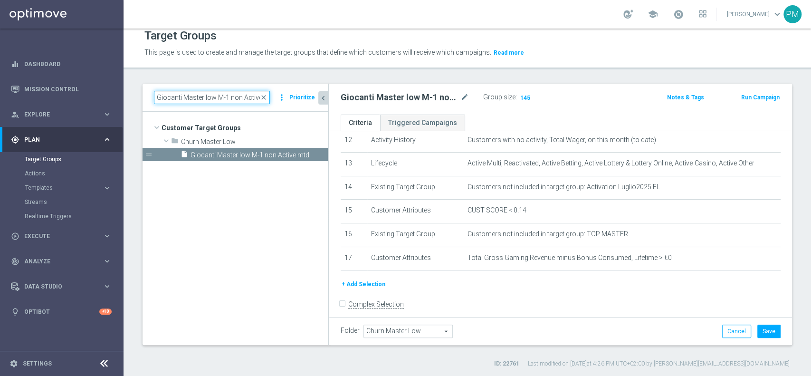
click at [198, 102] on input "Giocanti Master low M-1 non Active mtd" at bounding box center [212, 97] width 116 height 13
paste input "Talent M-1 non Active mtd ggr nb lm > 0"
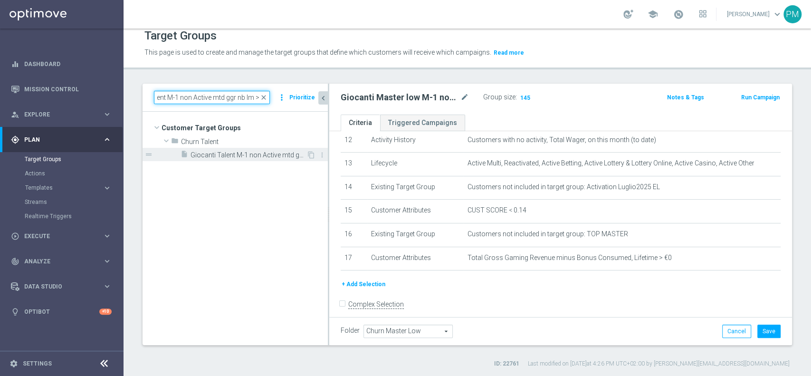
type input "Giocanti Talent M-1 non Active mtd ggr nb lm > 0"
click at [226, 156] on span "Giocanti Talent M-1 non Active mtd ggr nb lm > 0" at bounding box center [249, 155] width 116 height 8
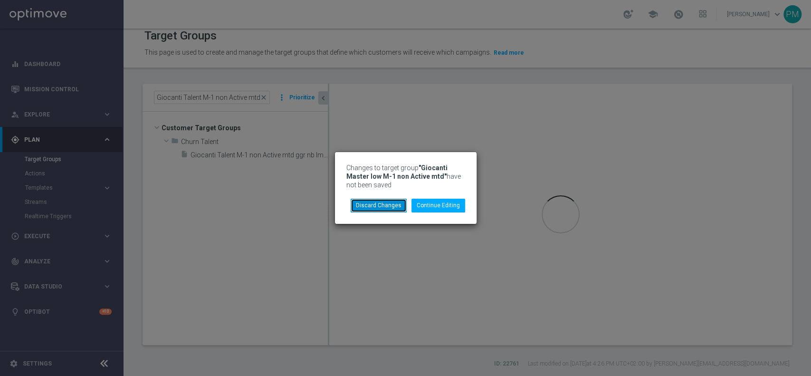
click at [364, 202] on button "Discard Changes" at bounding box center [379, 205] width 56 height 13
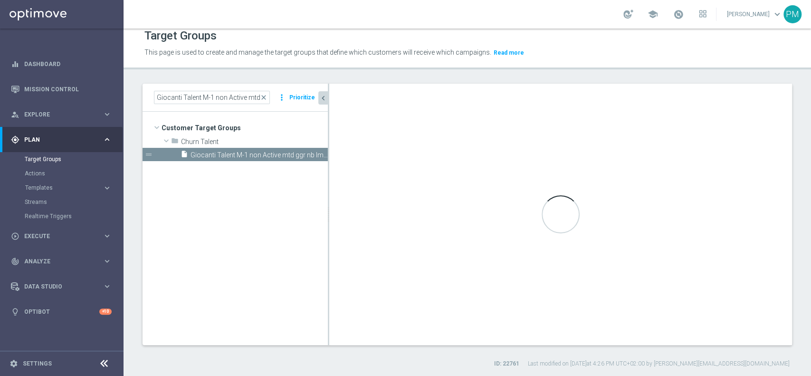
type input "Churn Talent"
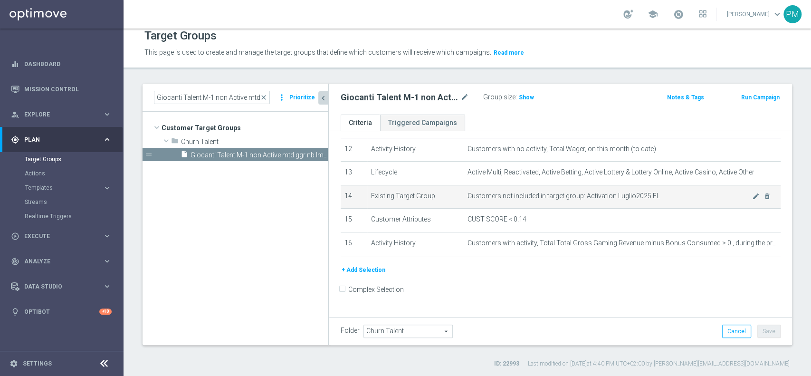
scroll to position [281, 0]
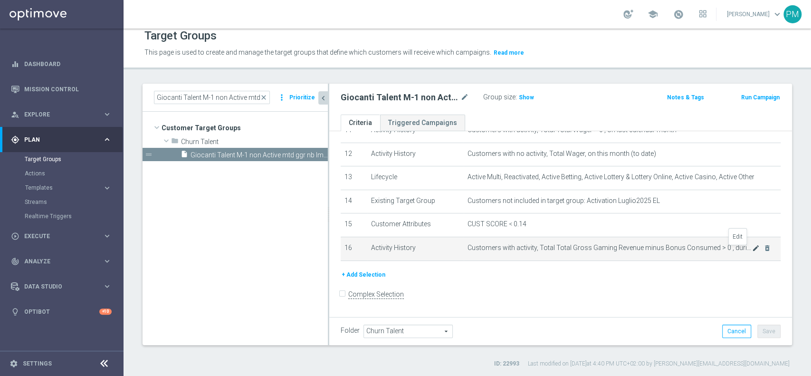
click at [752, 249] on icon "mode_edit" at bounding box center [756, 248] width 8 height 8
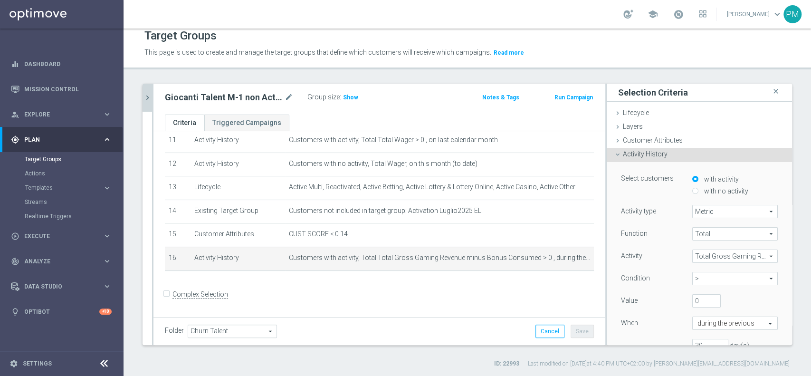
scroll to position [53, 0]
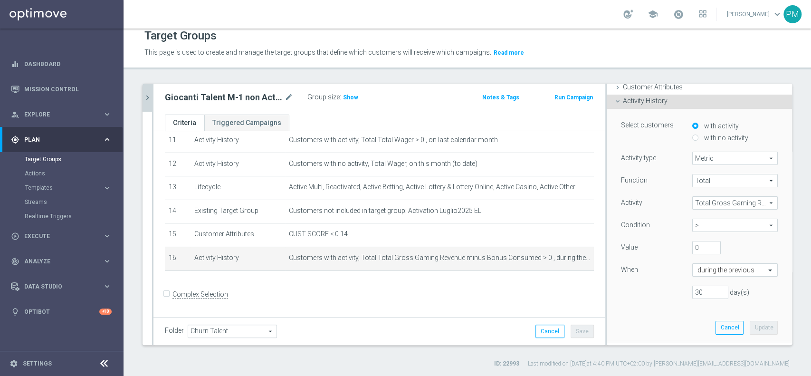
click at [709, 203] on span "Total Gross Gaming Revenue minus Bonus Consumed" at bounding box center [735, 203] width 85 height 12
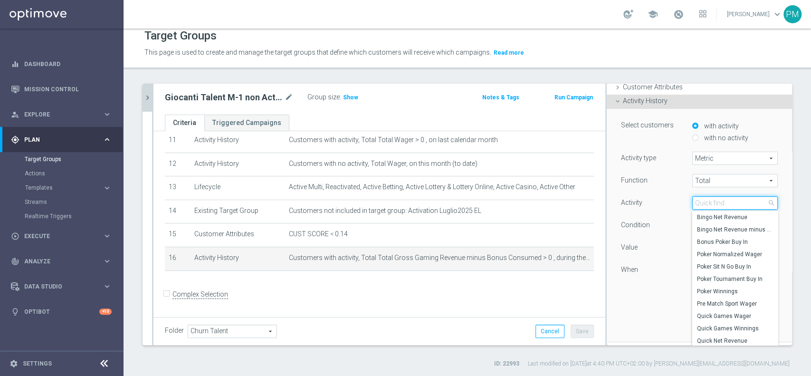
click at [707, 202] on input "search" at bounding box center [736, 202] width 86 height 13
type input "revenue"
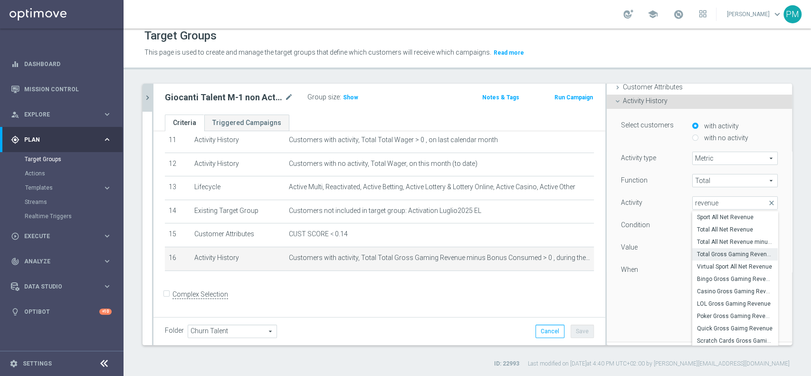
scroll to position [380, 0]
click at [493, 294] on form "Complex Selection Invalid Expression" at bounding box center [379, 304] width 429 height 35
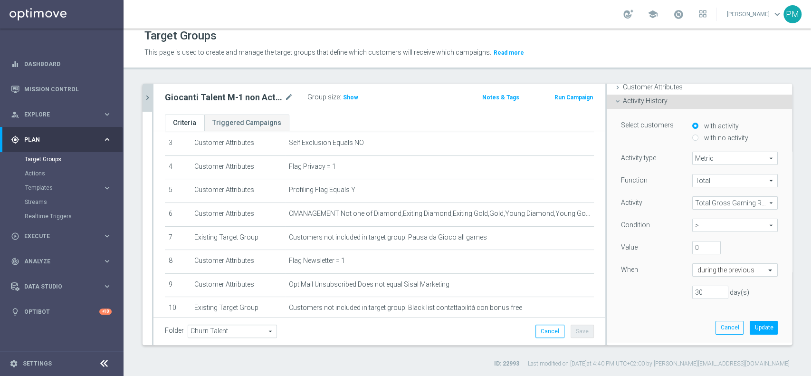
scroll to position [79, 0]
click at [354, 95] on span "Show" at bounding box center [350, 97] width 15 height 7
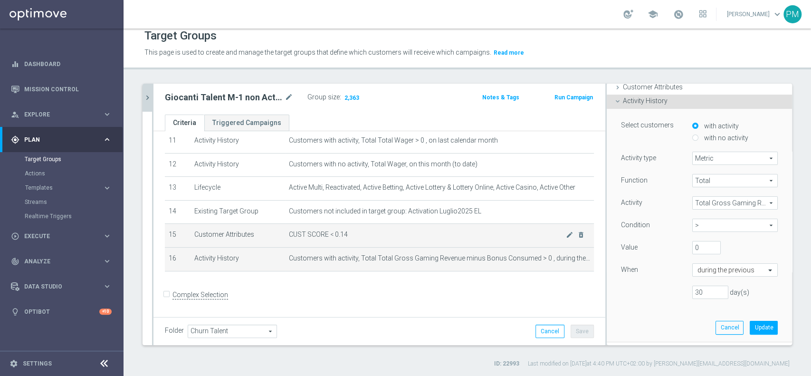
scroll to position [270, 0]
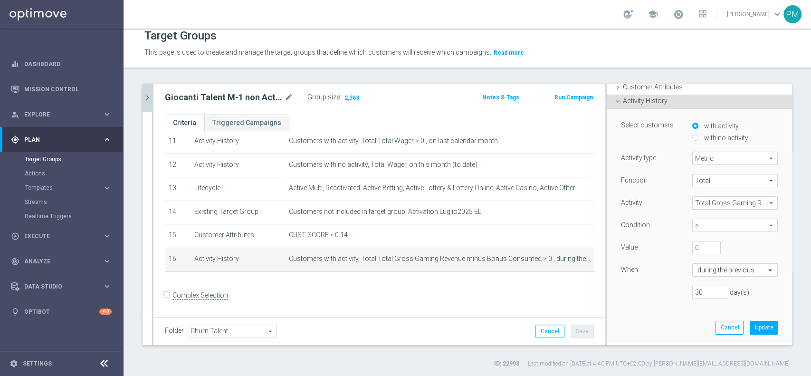
click at [150, 95] on icon "chevron_right" at bounding box center [147, 97] width 9 height 9
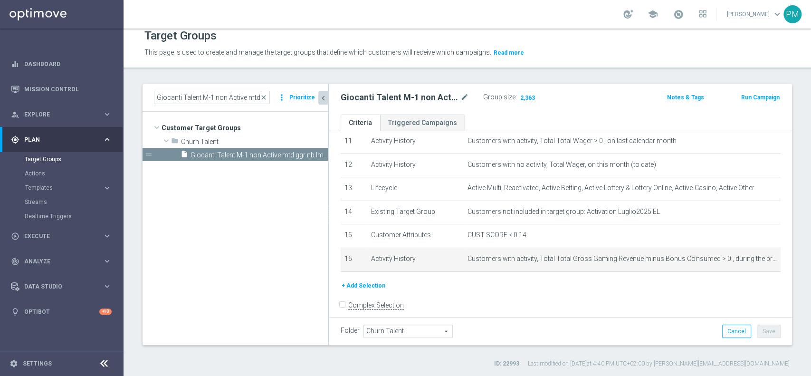
scroll to position [14, 0]
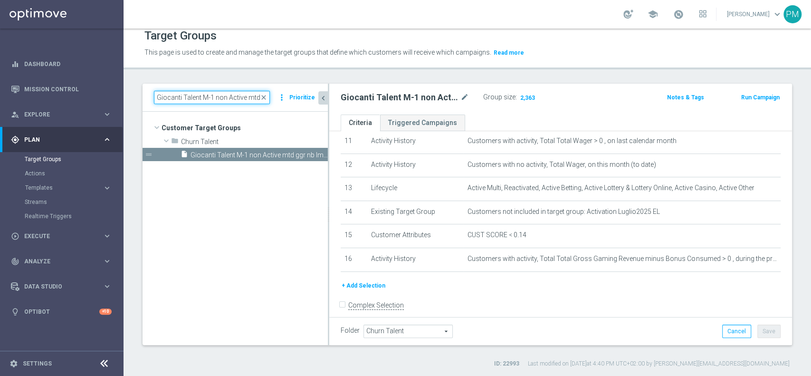
click at [228, 93] on input "Giocanti Talent M-1 non Active mtd ggr nb lm > 0" at bounding box center [212, 97] width 116 height 13
paste input
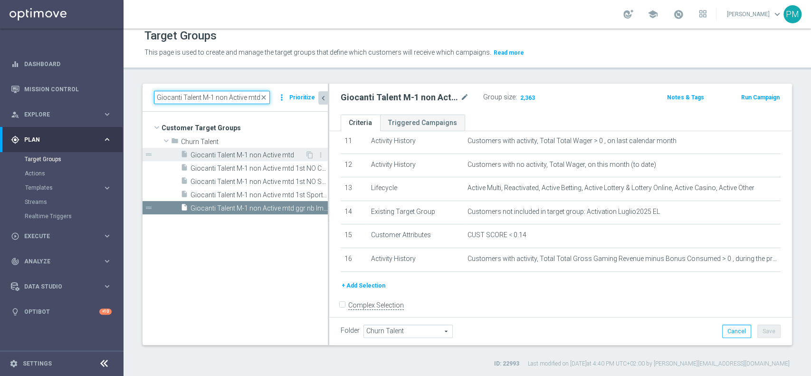
type input "Giocanti Talent M-1 non Active mtd"
click at [252, 153] on span "Giocanti Talent M-1 non Active mtd" at bounding box center [248, 155] width 115 height 8
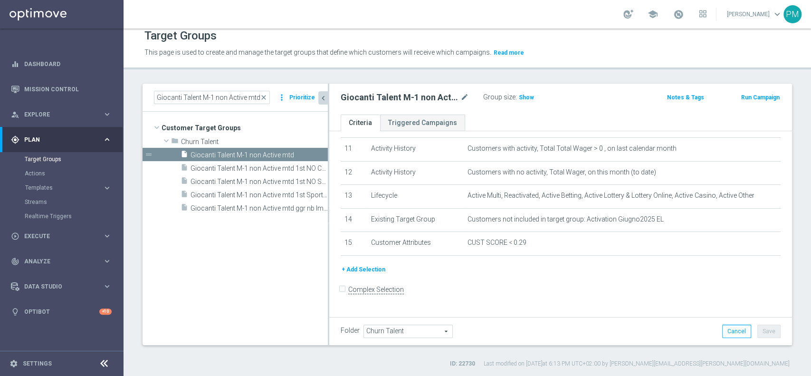
scroll to position [258, 0]
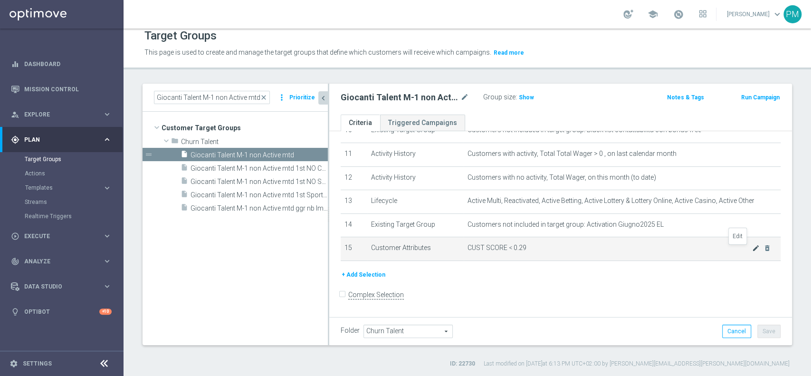
click at [752, 250] on icon "mode_edit" at bounding box center [756, 248] width 8 height 8
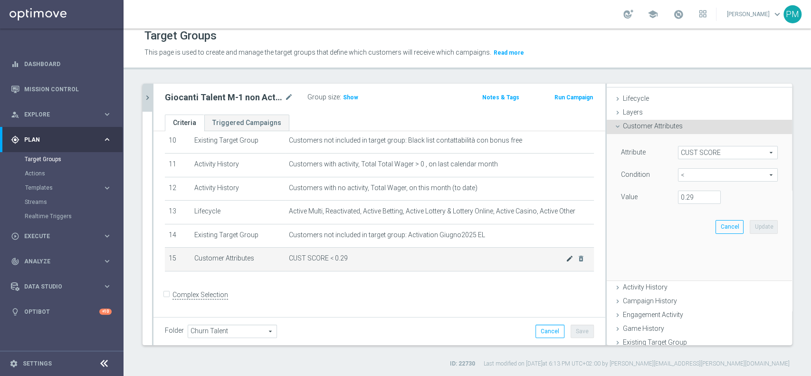
scroll to position [0, 0]
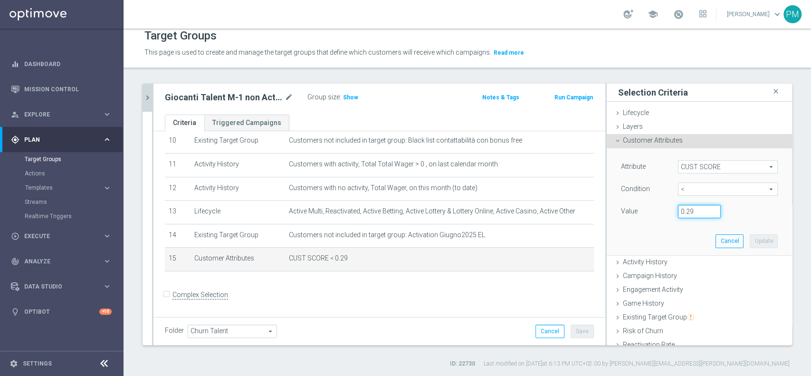
click at [688, 208] on input "0.29" at bounding box center [699, 211] width 43 height 13
type input "0.14"
click at [750, 234] on button "Update" at bounding box center [764, 240] width 28 height 13
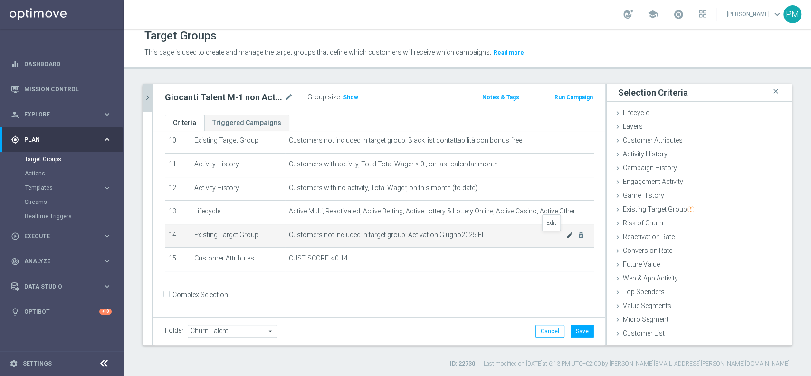
click at [566, 238] on icon "mode_edit" at bounding box center [570, 235] width 8 height 8
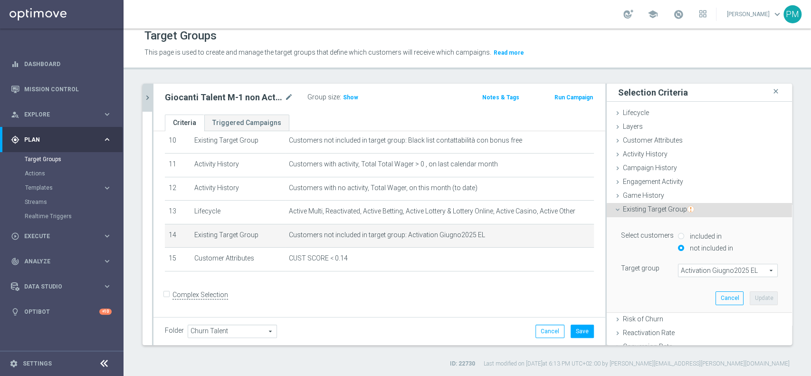
click at [693, 272] on span "Activation Giugno2025 EL" at bounding box center [728, 270] width 99 height 12
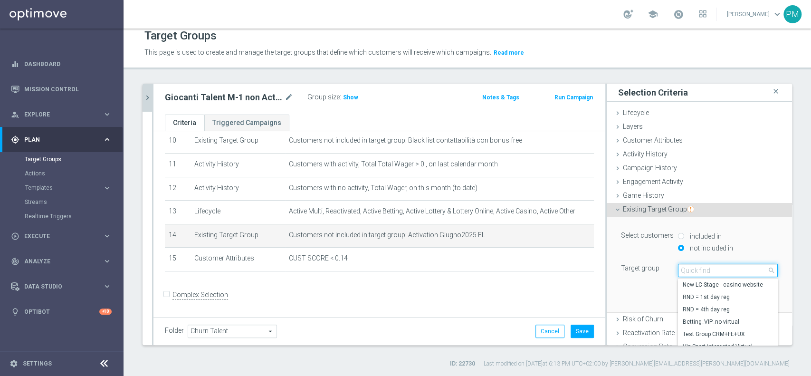
click at [693, 272] on input "search" at bounding box center [728, 270] width 100 height 13
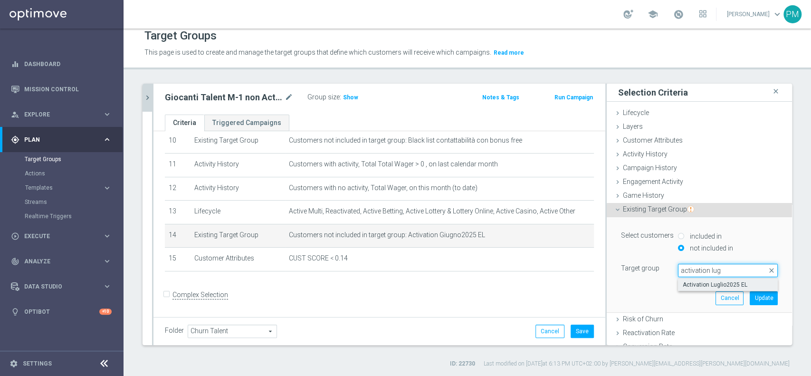
type input "activation lug"
click at [702, 288] on label "Activation Luglio2025 EL" at bounding box center [728, 285] width 100 height 12
type input "Activation Luglio2025 EL"
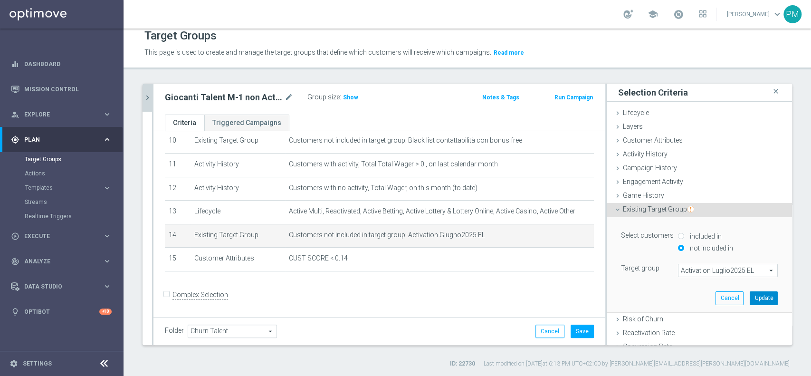
click at [750, 295] on button "Update" at bounding box center [764, 297] width 28 height 13
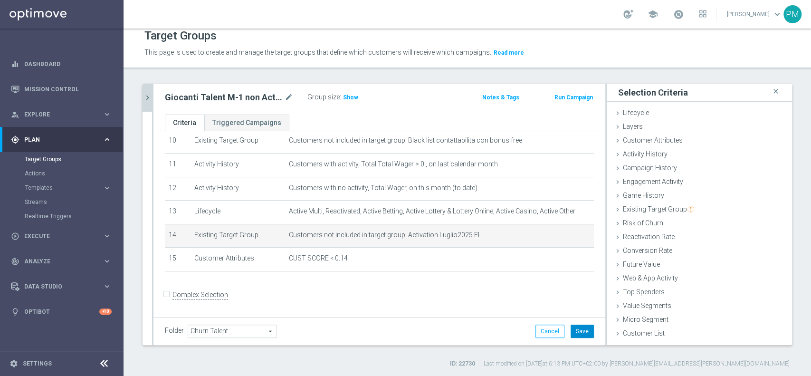
click at [575, 330] on button "Save" at bounding box center [582, 331] width 23 height 13
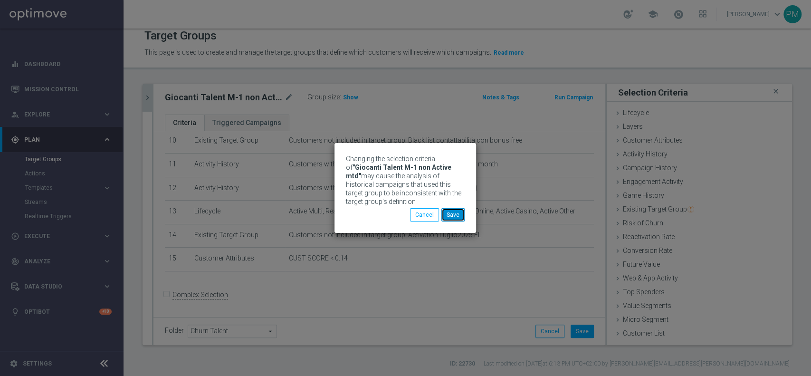
click at [453, 210] on button "Save" at bounding box center [453, 214] width 23 height 13
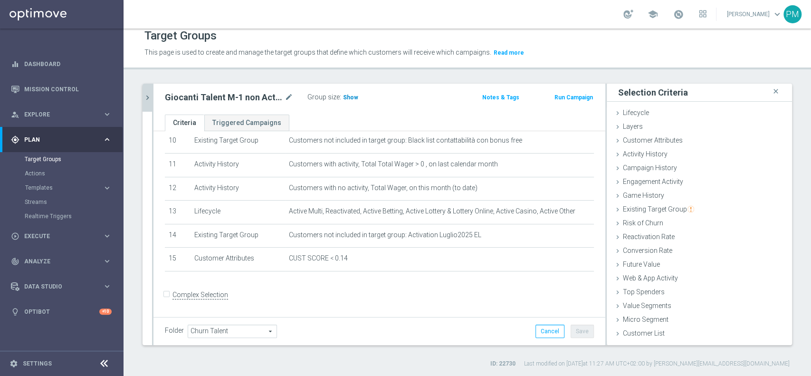
click at [350, 95] on span "Show" at bounding box center [350, 97] width 15 height 7
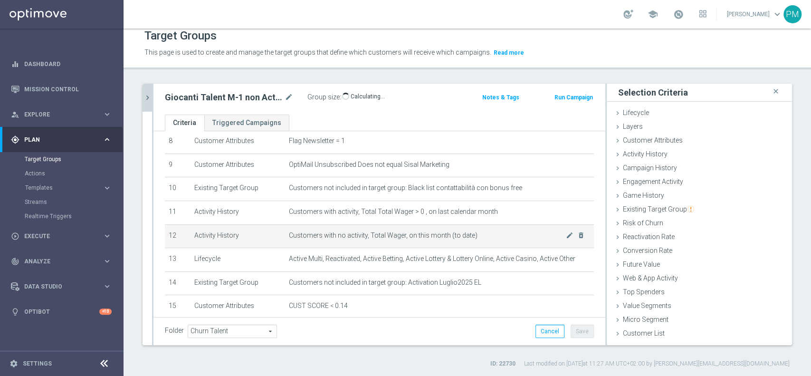
scroll to position [247, 0]
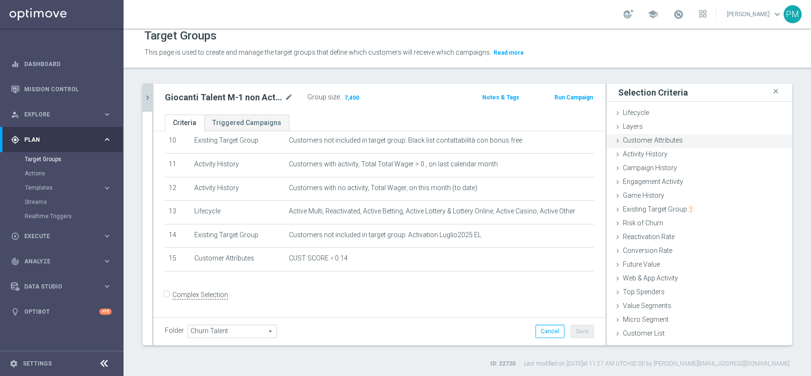
click at [653, 140] on span "Customer Attributes" at bounding box center [653, 140] width 60 height 8
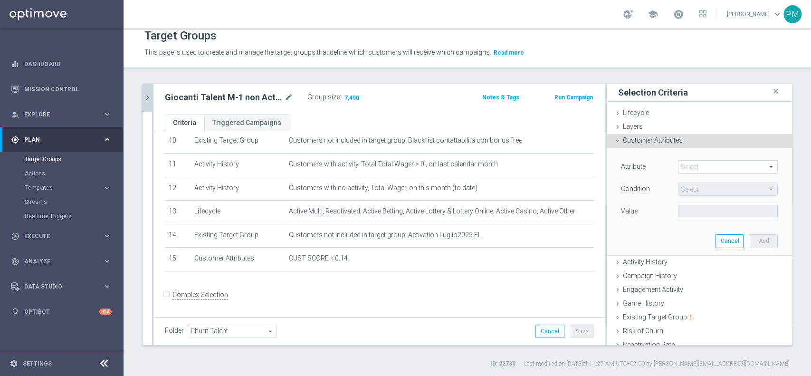
click at [684, 163] on span at bounding box center [728, 167] width 99 height 12
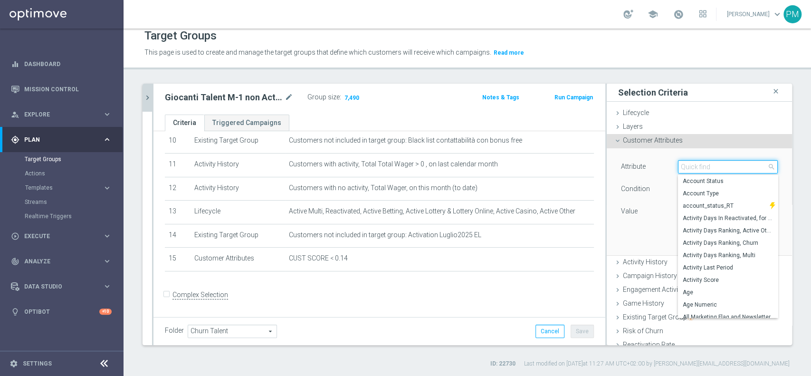
click at [684, 163] on input "search" at bounding box center [728, 166] width 100 height 13
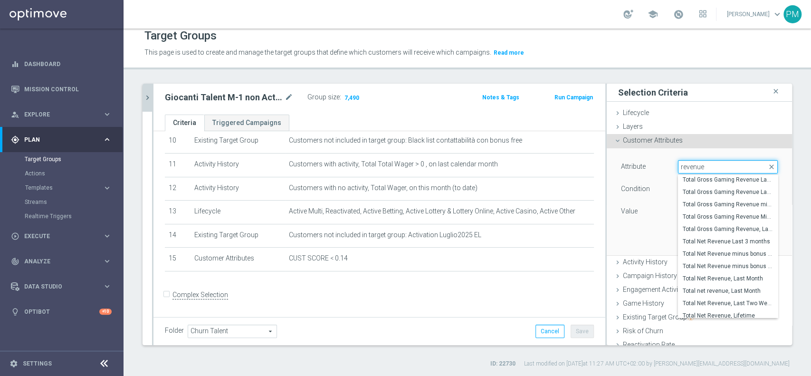
scroll to position [465, 0]
type input "revenue"
click at [710, 201] on span "Total Gross Gaming Revenue minus Bonus Consumed, Lifetime" at bounding box center [728, 204] width 90 height 8
type input "Total Gross Gaming Revenue minus Bonus Consumed, Lifetime"
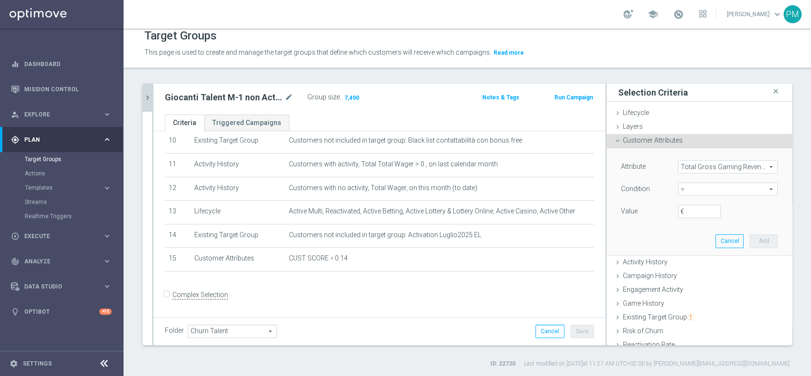
click at [685, 192] on span "=" at bounding box center [728, 189] width 99 height 12
click at [685, 257] on label ">" at bounding box center [728, 253] width 100 height 12
type input ">"
click at [685, 210] on input "€" at bounding box center [699, 211] width 43 height 13
type input "0"
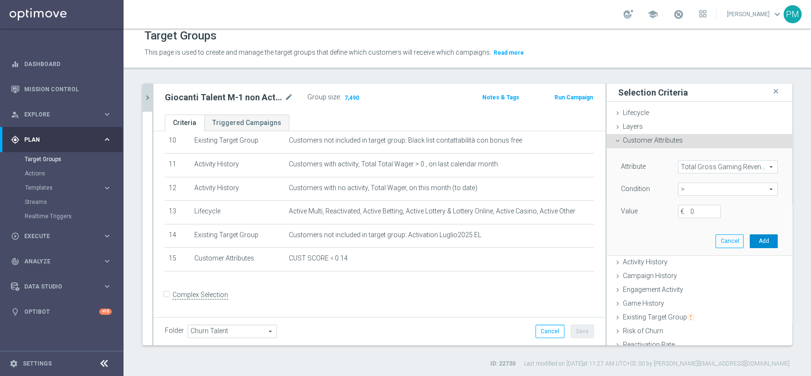
click at [750, 236] on button "Add" at bounding box center [764, 240] width 28 height 13
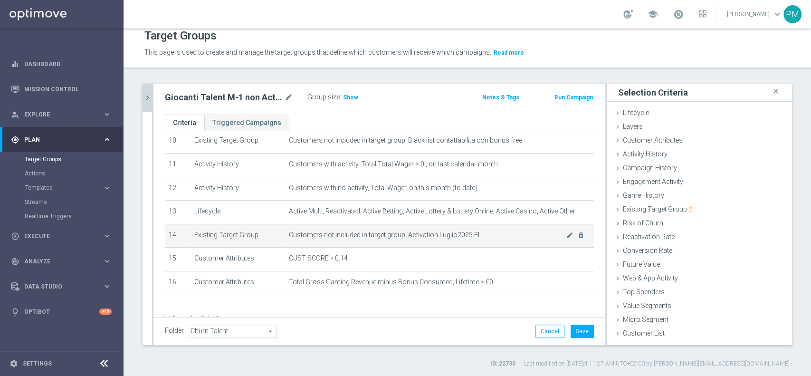
scroll to position [271, 0]
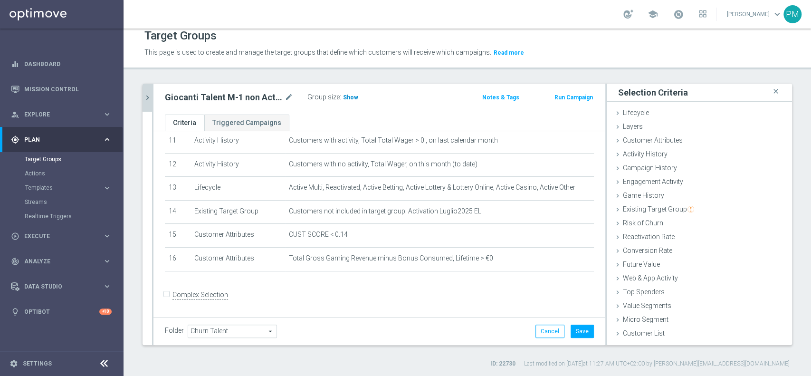
click at [346, 96] on span "Show" at bounding box center [350, 97] width 15 height 7
click at [147, 96] on icon "chevron_right" at bounding box center [147, 97] width 9 height 9
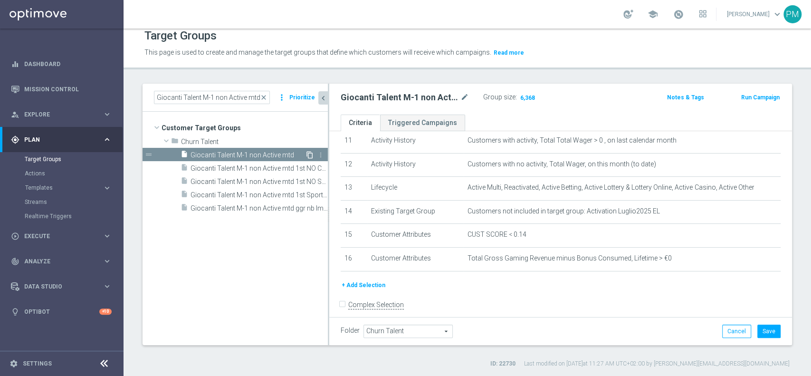
click at [310, 154] on icon "content_copy" at bounding box center [310, 155] width 8 height 8
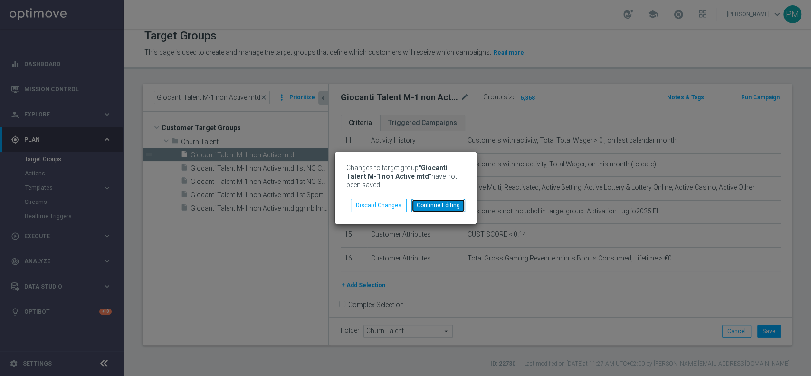
click at [430, 204] on button "Continue Editing" at bounding box center [439, 205] width 54 height 13
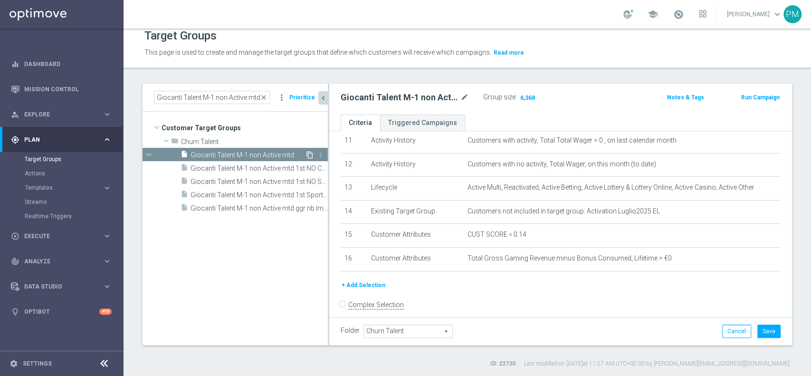
click at [308, 152] on icon "content_copy" at bounding box center [310, 155] width 8 height 8
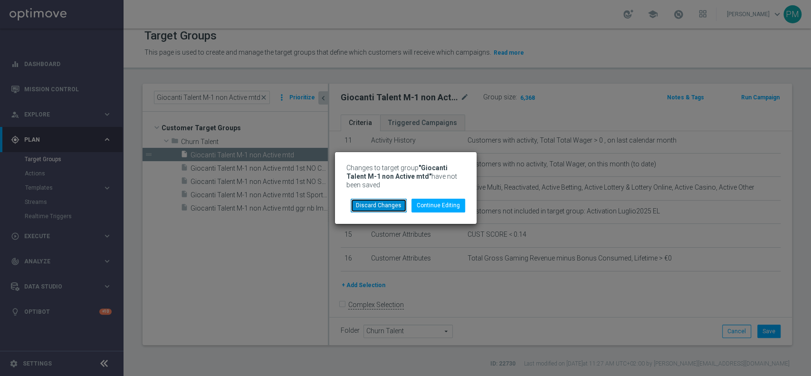
click at [372, 203] on button "Discard Changes" at bounding box center [379, 205] width 56 height 13
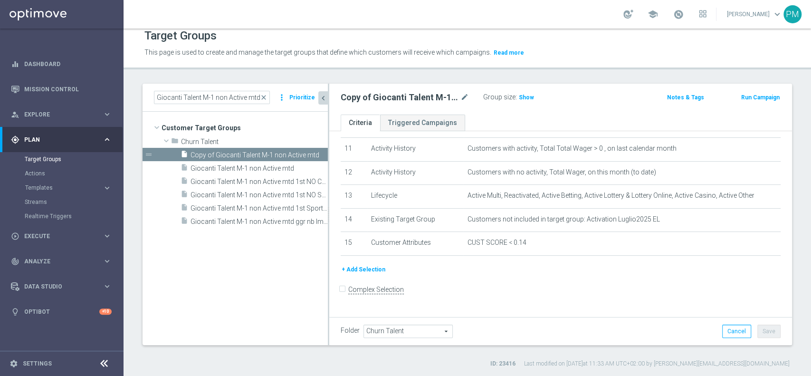
scroll to position [258, 0]
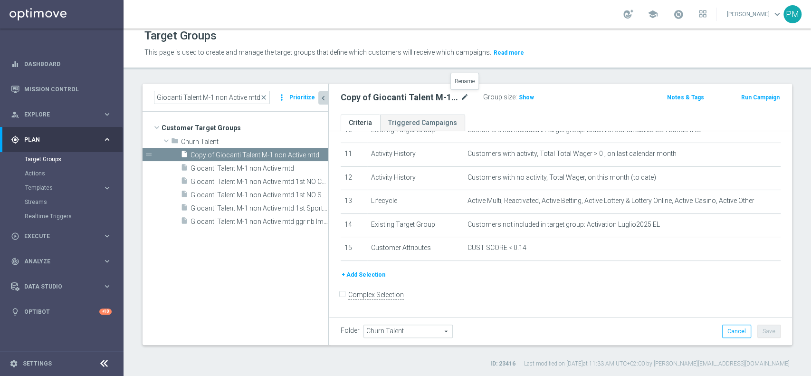
click at [465, 96] on icon "mode_edit" at bounding box center [465, 97] width 9 height 11
click at [452, 98] on input "Copy of Giocanti Talent M-1 non Active mtd" at bounding box center [405, 98] width 128 height 13
type input "Giocanti Talent M-1 non Active mtd NO NWL"
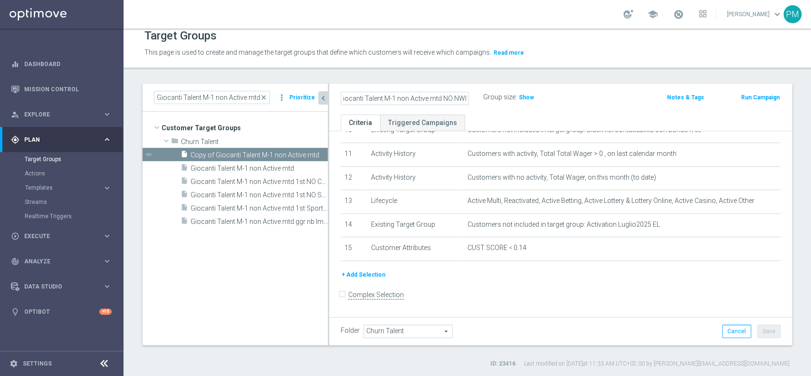
click at [580, 94] on div "Giocanti Talent M-1 non Active mtd NO NWL Group size : Show" at bounding box center [485, 98] width 303 height 14
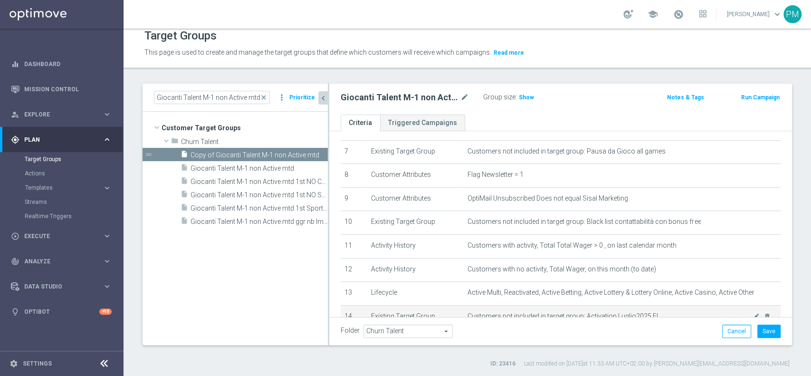
scroll to position [165, 0]
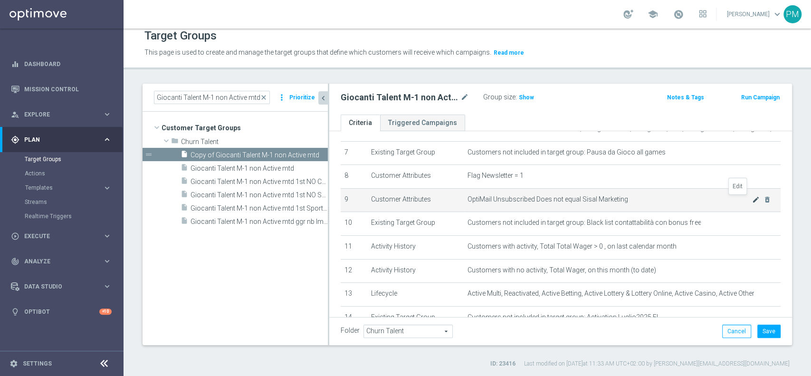
click at [752, 199] on icon "mode_edit" at bounding box center [756, 200] width 8 height 8
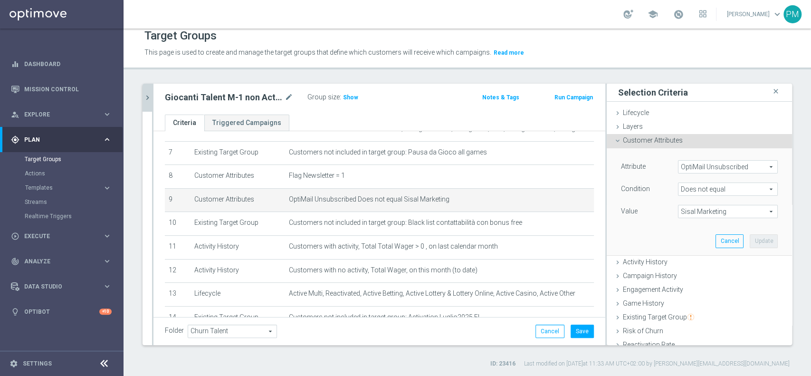
click at [718, 192] on span "Does not equal" at bounding box center [728, 189] width 99 height 12
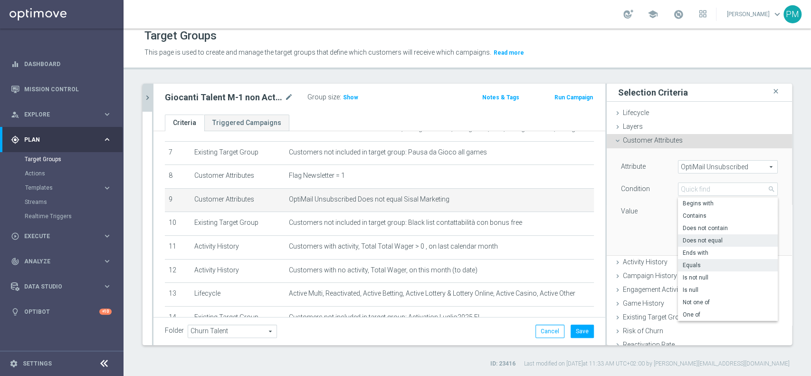
click at [688, 264] on span "Equals" at bounding box center [728, 265] width 90 height 8
type input "Equals"
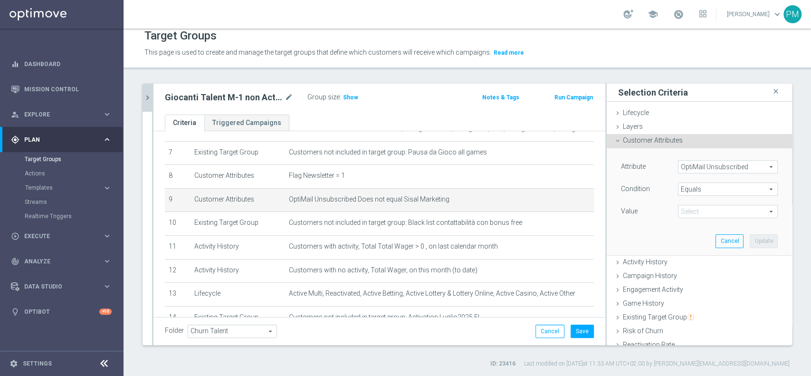
click at [696, 211] on span "Sisal Marketing" at bounding box center [728, 211] width 99 height 12
click at [696, 226] on span "Sisal Marketing" at bounding box center [728, 226] width 90 height 8
type input "Sisal Marketing"
click at [750, 235] on button "Update" at bounding box center [764, 240] width 28 height 13
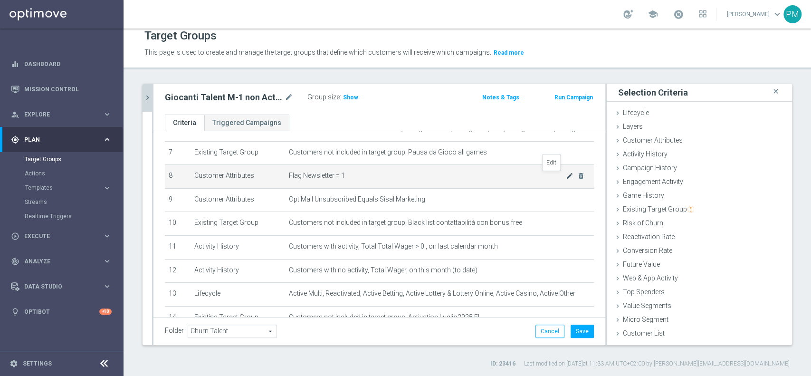
click at [566, 176] on icon "mode_edit" at bounding box center [570, 176] width 8 height 8
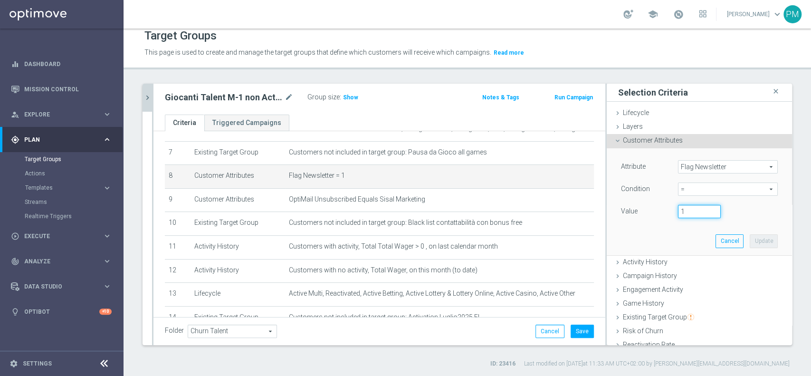
click at [678, 209] on input "1" at bounding box center [699, 211] width 43 height 13
type input "0"
click at [699, 212] on input "0" at bounding box center [699, 211] width 43 height 13
click at [750, 238] on button "Update" at bounding box center [764, 240] width 28 height 13
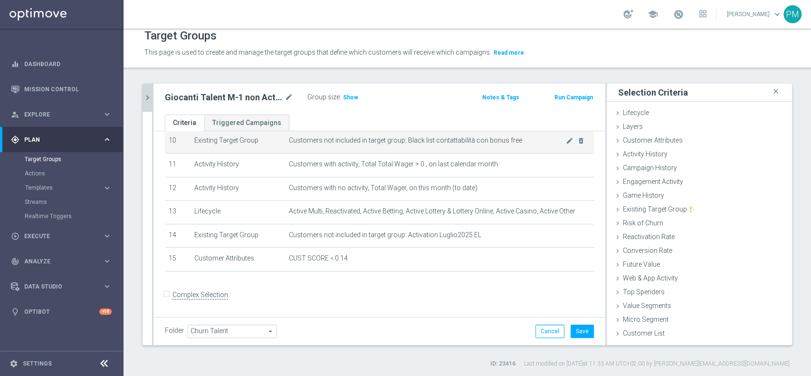
scroll to position [247, 0]
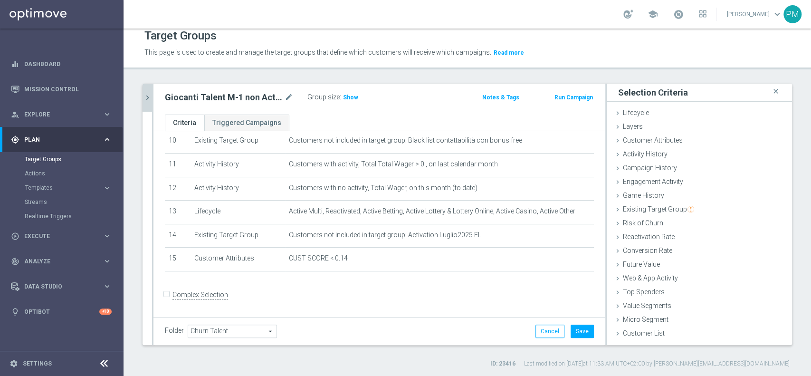
click at [167, 293] on input "Complex Selection" at bounding box center [168, 295] width 6 height 13
checkbox input "true"
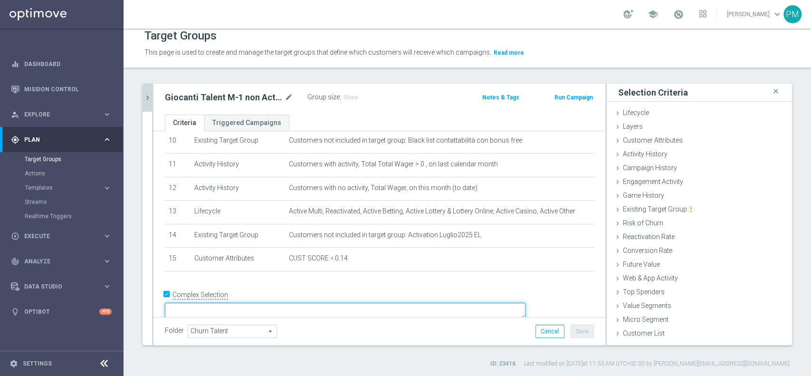
click at [256, 303] on textarea at bounding box center [345, 311] width 361 height 17
drag, startPoint x: 300, startPoint y: 300, endPoint x: 219, endPoint y: 294, distance: 82.0
click at [219, 294] on form "Complex Selection 1 and 2 and 3 and 4 Invalid Expression" at bounding box center [379, 310] width 429 height 44
click at [312, 303] on textarea "1 and 2 and 3 and 4" at bounding box center [345, 311] width 361 height 17
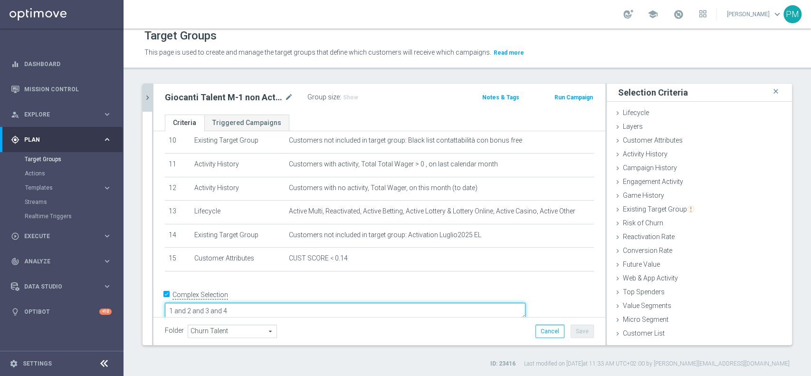
paste textarea "1 and 2 and 3 and 4"
drag, startPoint x: 301, startPoint y: 295, endPoint x: 309, endPoint y: 310, distance: 17.2
click at [301, 303] on textarea "1 and 2 and 3 and 4 1 and 2 and 3 and 4 1 and 2 and 3 and 4" at bounding box center [345, 311] width 361 height 17
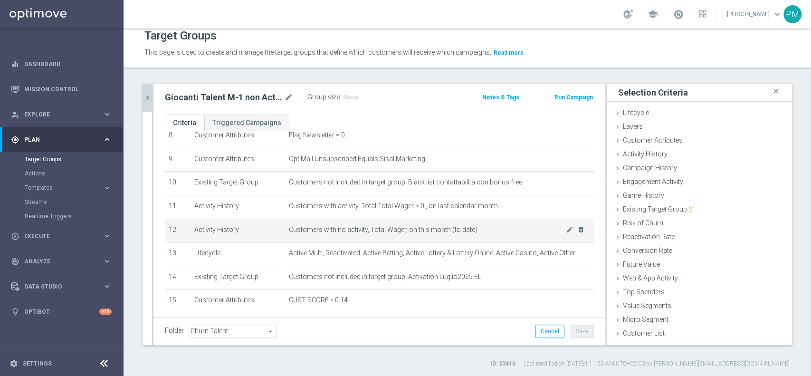
scroll to position [249, 0]
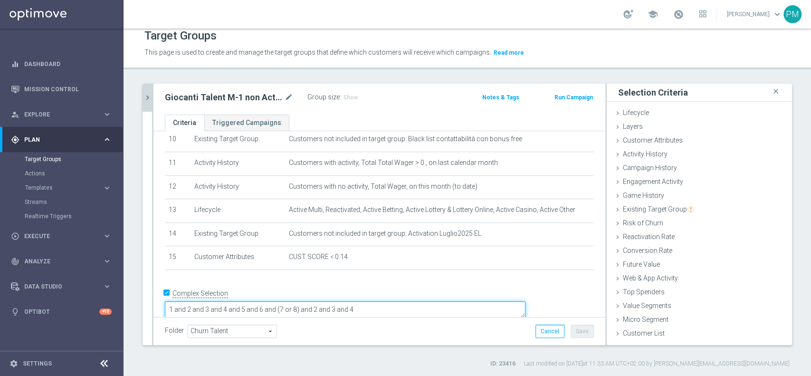
click at [351, 301] on textarea "1 and 2 and 3 and 4 and 5 and 6 and (7 or 8) and 2 and 3 and 4" at bounding box center [345, 309] width 361 height 17
click at [342, 301] on textarea "1 and 2 and 3 and 4 and 5 and 6 and (8 or 9) and 2 and 3 and 4" at bounding box center [345, 309] width 361 height 17
click at [400, 301] on textarea "1 and 2 and 3 and 4 and 5 and 6 and 7 and (8 or 9) and 2 and 3 and 4" at bounding box center [345, 309] width 361 height 17
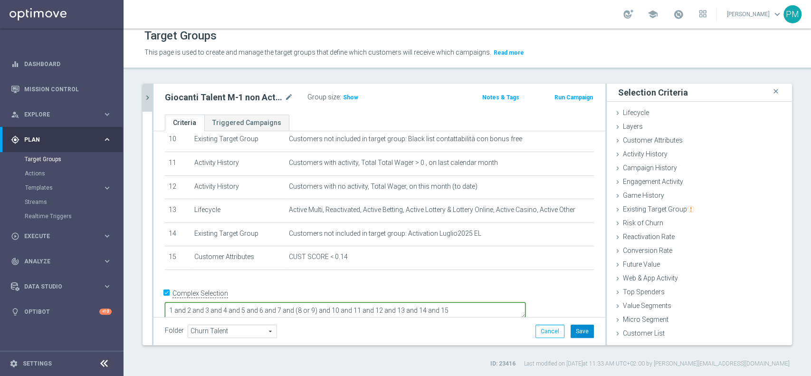
type textarea "1 and 2 and 3 and 4 and 5 and 6 and 7 and (8 or 9) and 10 and 11 and 12 and 13 …"
click at [577, 329] on button "Save" at bounding box center [582, 331] width 23 height 13
click at [347, 95] on span "Show" at bounding box center [350, 97] width 15 height 7
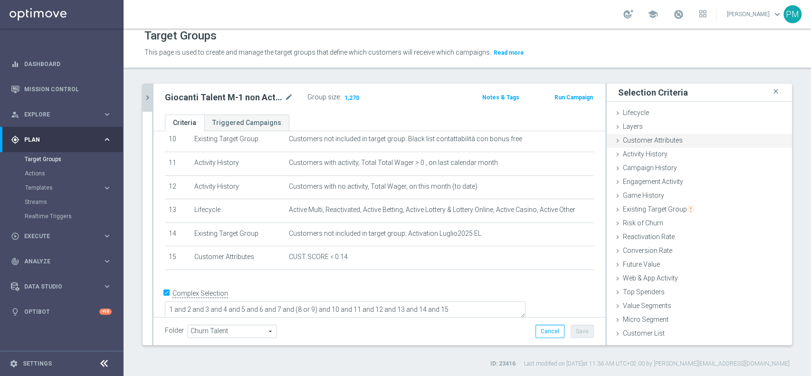
click at [641, 139] on span "Customer Attributes" at bounding box center [653, 140] width 60 height 8
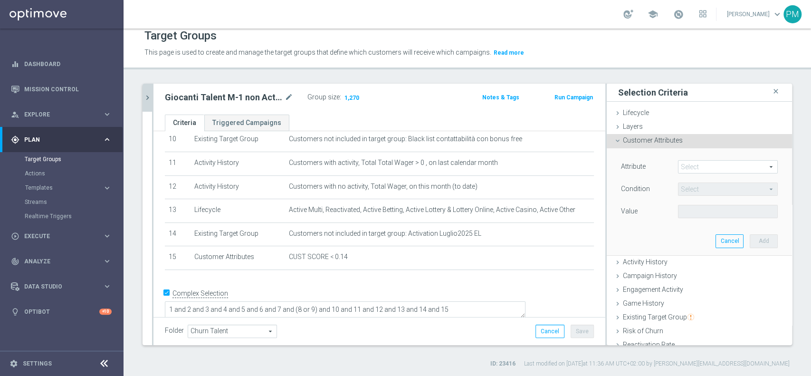
click at [690, 165] on span at bounding box center [728, 167] width 99 height 12
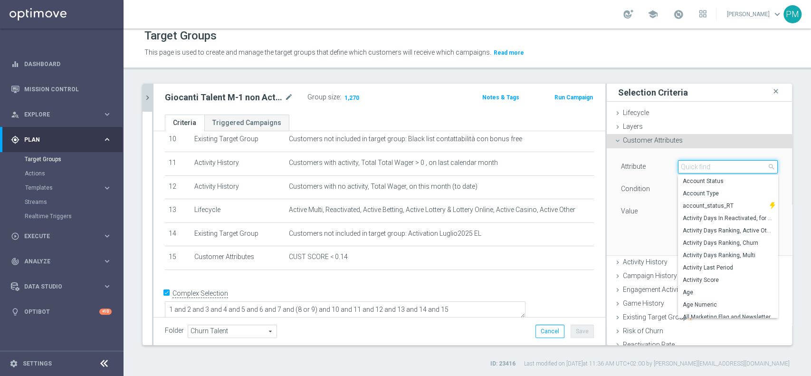
click at [690, 165] on input "search" at bounding box center [728, 166] width 100 height 13
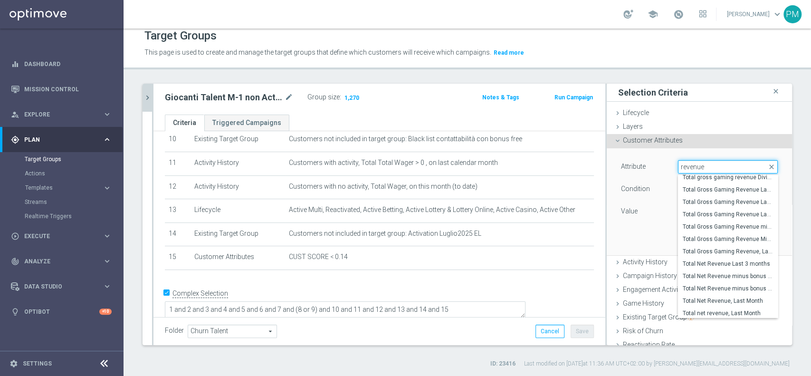
scroll to position [446, 0]
type input "revenue"
click at [711, 226] on span "Total Gross Gaming Revenue minus Bonus Consumed, Lifetime" at bounding box center [728, 225] width 90 height 8
type input "Total Gross Gaming Revenue minus Bonus Consumed, Lifetime"
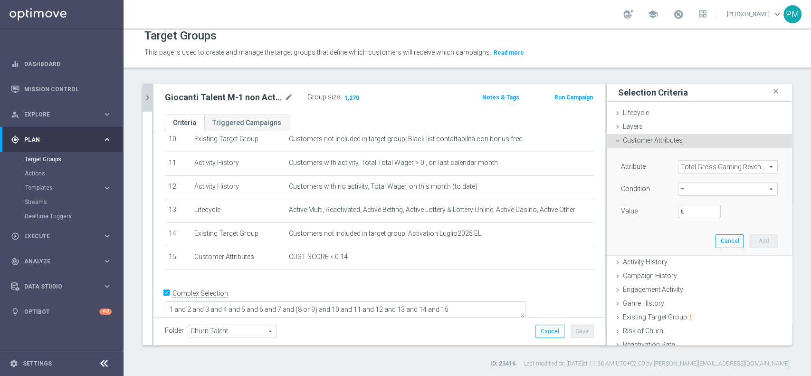
click at [683, 191] on span "=" at bounding box center [728, 189] width 99 height 12
click at [692, 254] on span ">" at bounding box center [728, 253] width 90 height 8
type input ">"
click at [682, 211] on input "€" at bounding box center [699, 211] width 43 height 13
type input "0"
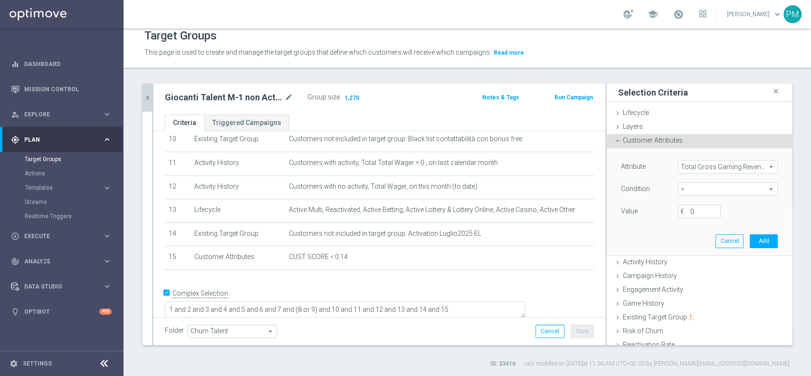
click at [745, 231] on div "Attribute Total Gross Gaming Revenue minus Bonus Consumed, Lifetime Total Gross…" at bounding box center [699, 201] width 171 height 106
click at [750, 240] on button "Add" at bounding box center [764, 240] width 28 height 13
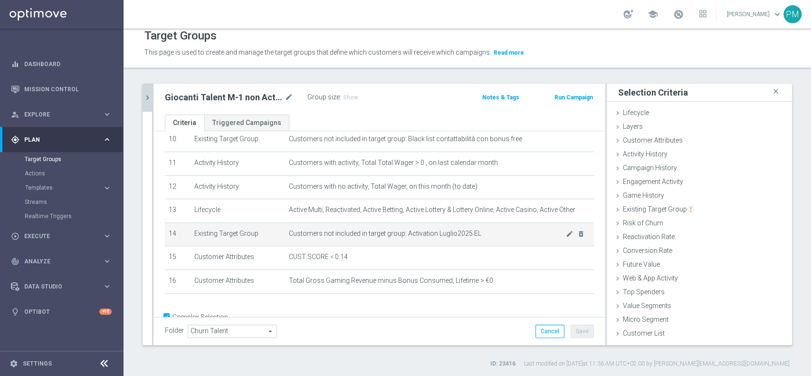
scroll to position [274, 0]
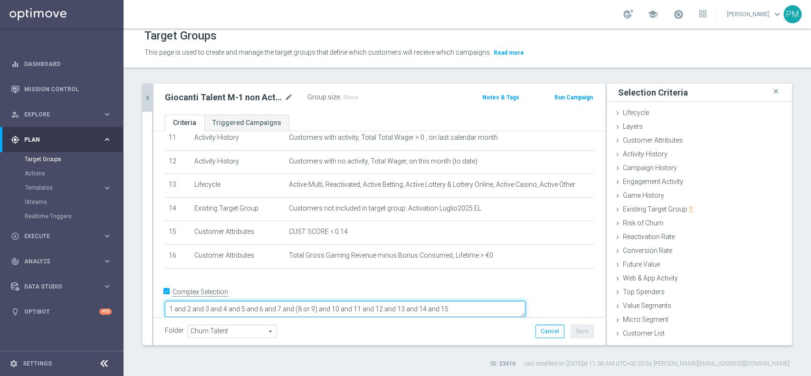
click at [523, 301] on textarea "1 and 2 and 3 and 4 and 5 and 6 and 7 and (8 or 9) and 10 and 11 and 12 and 13 …" at bounding box center [345, 309] width 361 height 17
click at [351, 94] on span "Show" at bounding box center [350, 97] width 15 height 7
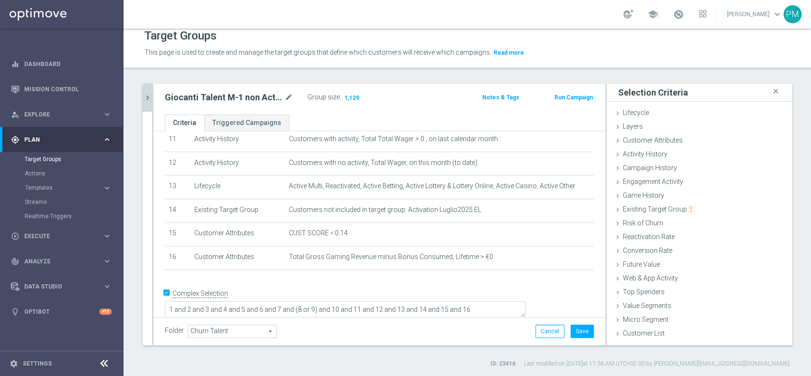
click at [144, 97] on icon "chevron_right" at bounding box center [147, 97] width 9 height 9
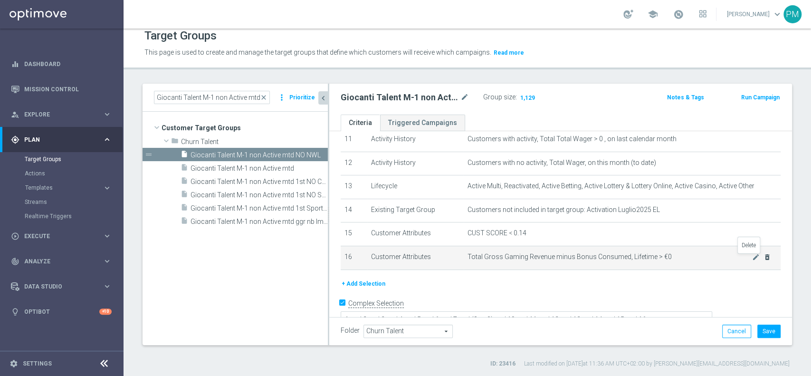
click at [764, 261] on icon "delete_forever" at bounding box center [768, 257] width 8 height 8
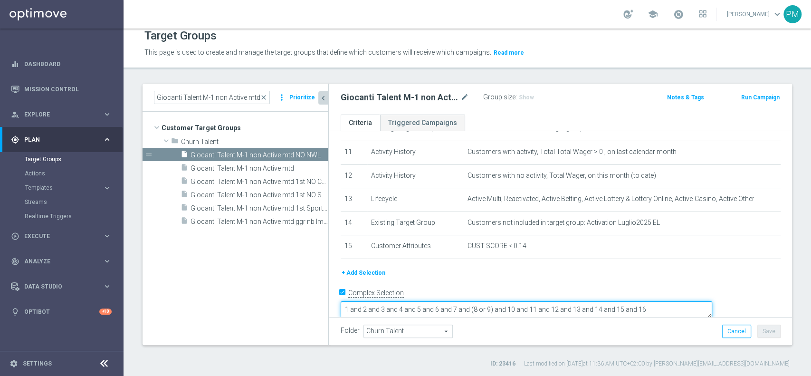
click at [712, 301] on textarea "1 and 2 and 3 and 4 and 5 and 6 and 7 and (8 or 9) and 10 and 11 and 12 and 13 …" at bounding box center [527, 309] width 372 height 17
type textarea "1 and 2 and 3 and 4 and 5 and 6 and 7 and (8 or 9) and 10 and 11 and 12 and 13 …"
click at [696, 312] on form "Complex Selection 1 and 2 and 3 and 4 and 5 and 6 and 7 and (8 or 9) and 10 and…" at bounding box center [561, 307] width 440 height 44
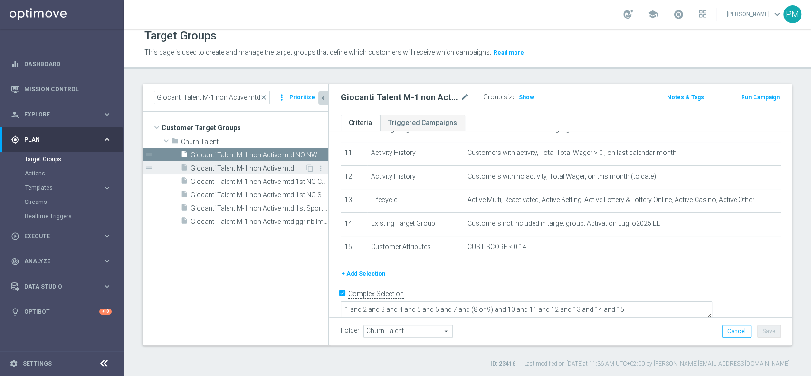
click at [274, 168] on span "Giocanti Talent M-1 non Active mtd" at bounding box center [248, 168] width 115 height 8
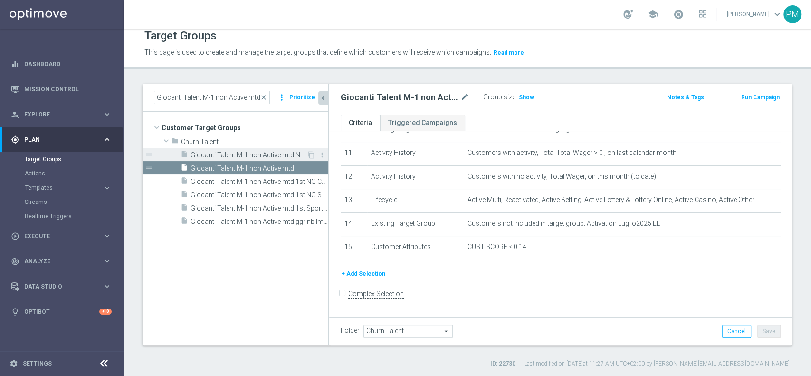
scroll to position [258, 0]
click at [270, 152] on span "Giocanti Talent M-1 non Active mtd NO NWL" at bounding box center [249, 155] width 116 height 8
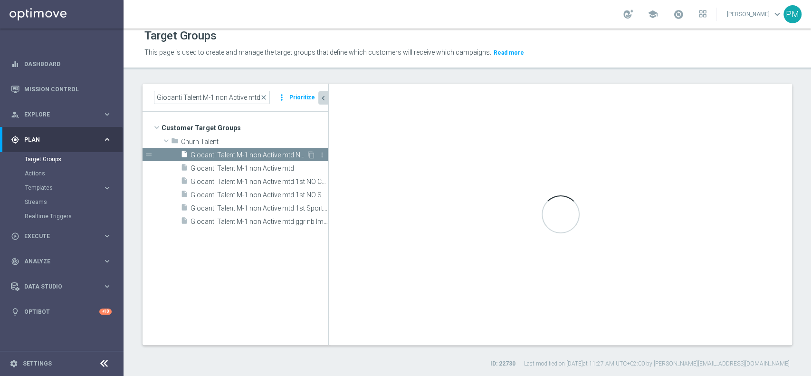
checkbox input "true"
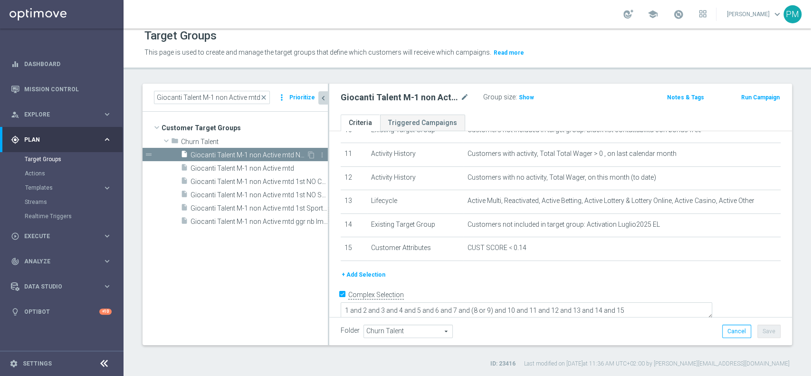
scroll to position [259, 0]
click at [218, 99] on input "Giocanti Talent M-1 non Active mtd" at bounding box center [212, 97] width 116 height 13
paste input "Master low"
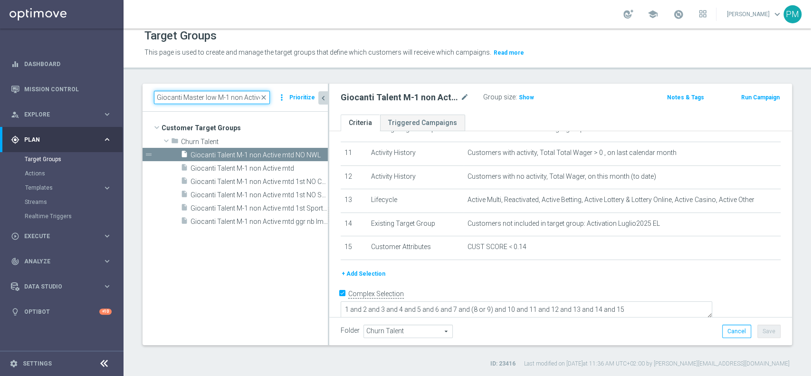
scroll to position [0, 11]
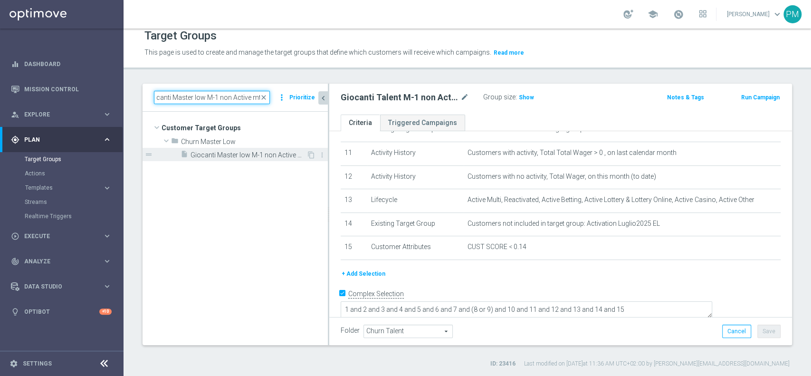
type input "Giocanti Master low M-1 non Active mtd"
click at [247, 155] on span "Giocanti Master low M-1 non Active mtd" at bounding box center [249, 155] width 116 height 8
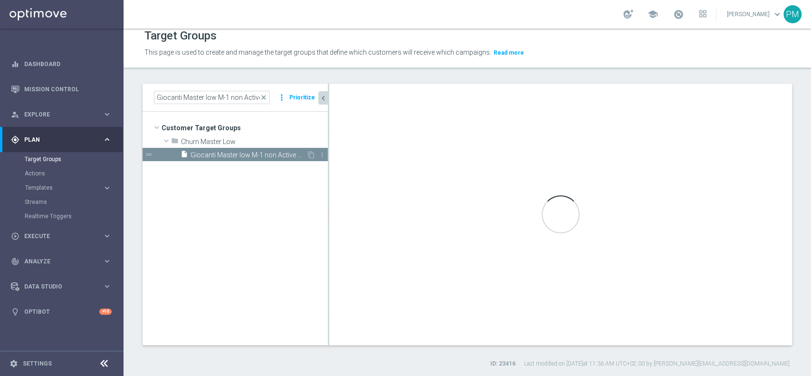
checkbox input "false"
type input "Churn Master Low"
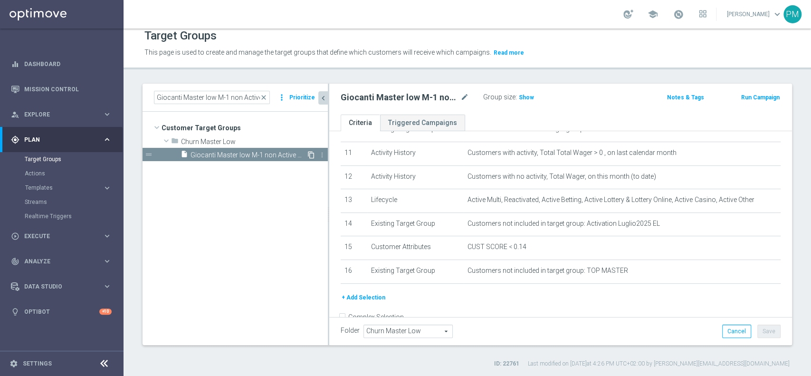
click at [311, 154] on icon "content_copy" at bounding box center [312, 155] width 8 height 8
click at [462, 94] on icon "mode_edit" at bounding box center [465, 97] width 9 height 11
click at [409, 97] on input "Copy of Giocanti Master low M-1 non Active mtd NO NWL" at bounding box center [405, 98] width 128 height 13
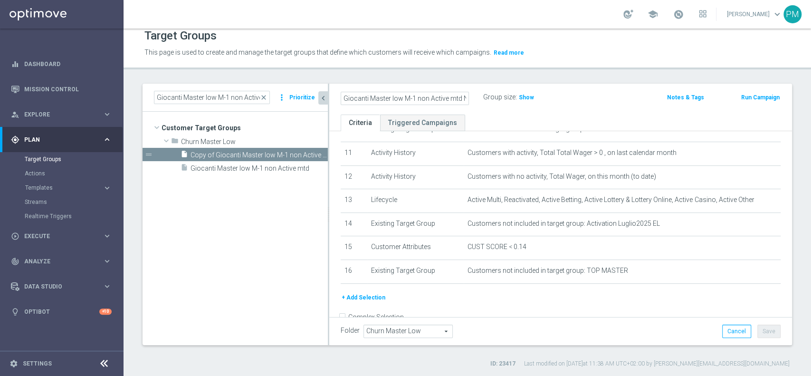
type input "Giocanti Master low M-1 non Active mtd NO NWL"
click at [594, 93] on div "Giocanti Master low M-1 non Active mtd NO NWL Group size : Show" at bounding box center [485, 98] width 303 height 14
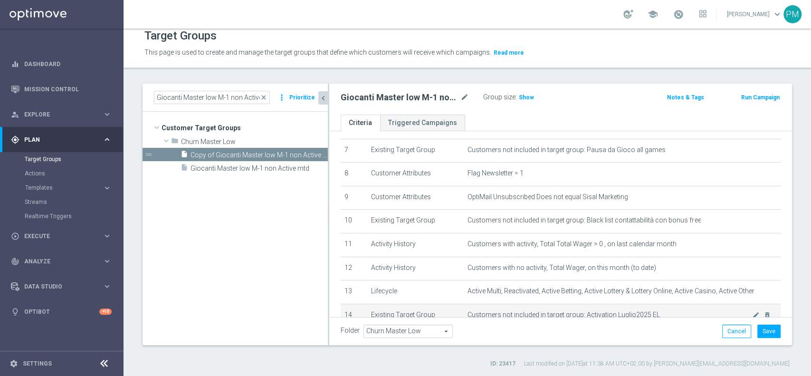
scroll to position [164, 0]
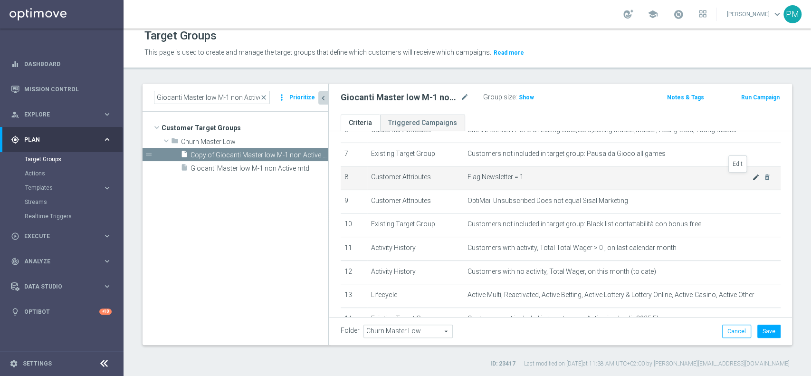
click at [752, 175] on icon "mode_edit" at bounding box center [756, 177] width 8 height 8
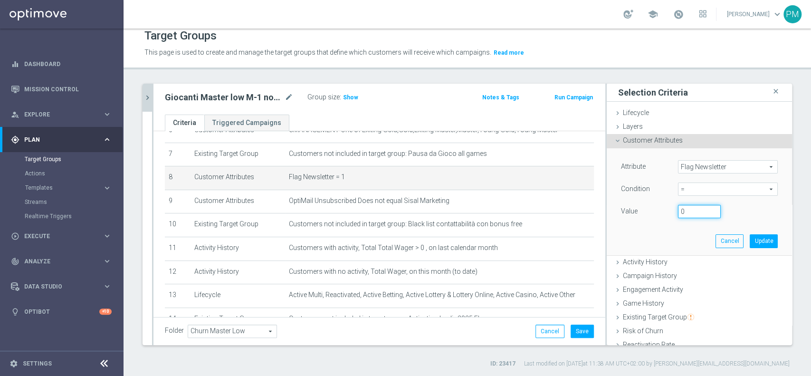
type input "0"
click at [697, 212] on input "0" at bounding box center [699, 211] width 43 height 13
click at [750, 239] on button "Update" at bounding box center [764, 240] width 28 height 13
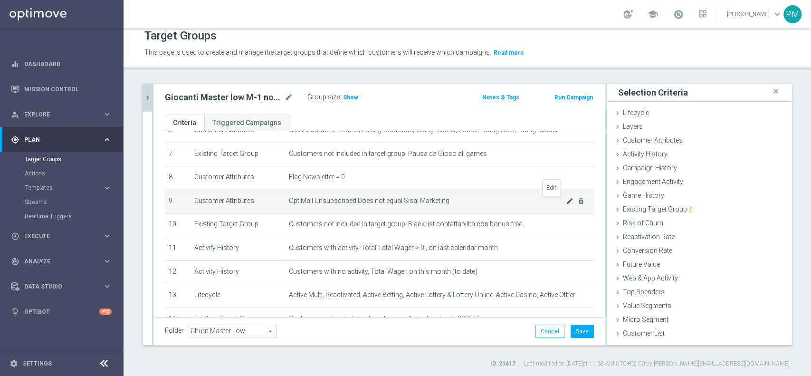
click at [566, 201] on icon "mode_edit" at bounding box center [570, 201] width 8 height 8
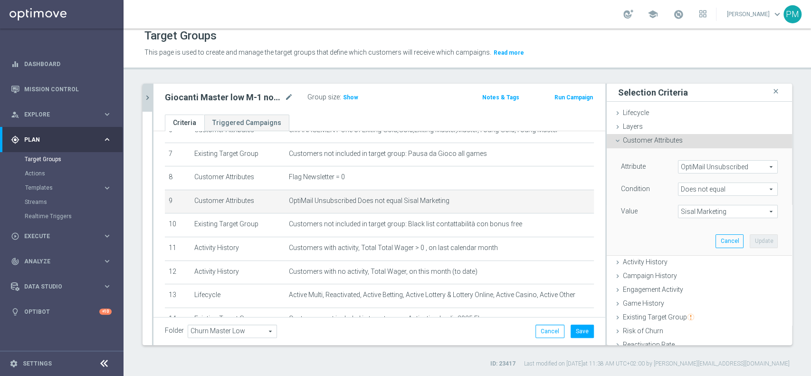
click at [698, 188] on span "Does not equal" at bounding box center [728, 189] width 99 height 12
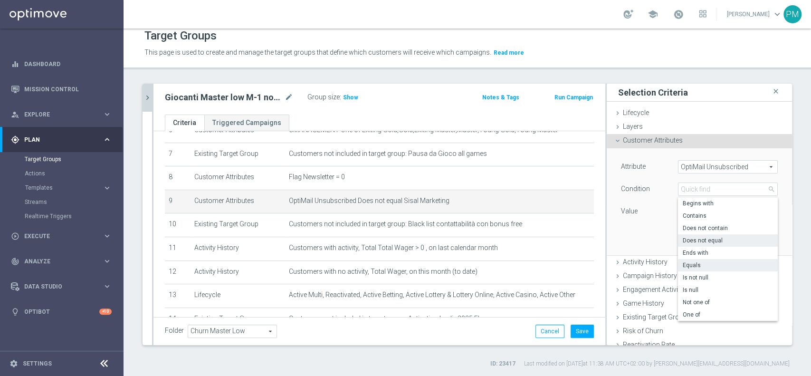
click at [687, 263] on span "Equals" at bounding box center [728, 265] width 90 height 8
type input "Equals"
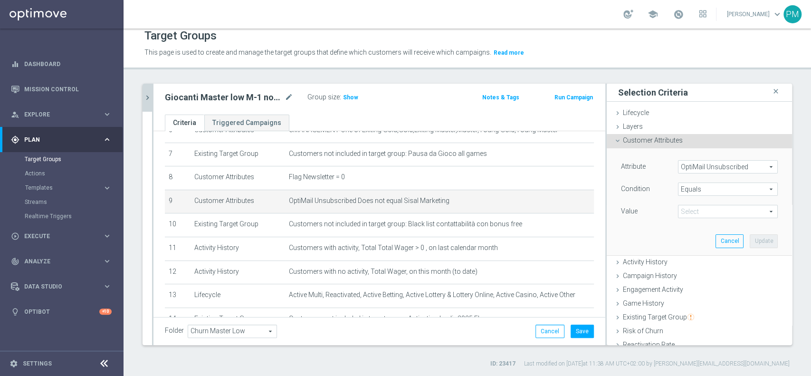
click at [720, 208] on span "Sisal Marketing" at bounding box center [728, 211] width 99 height 12
click at [687, 229] on label "Sisal Marketing" at bounding box center [728, 226] width 100 height 12
type input "Sisal Marketing"
click at [750, 234] on button "Update" at bounding box center [764, 240] width 28 height 13
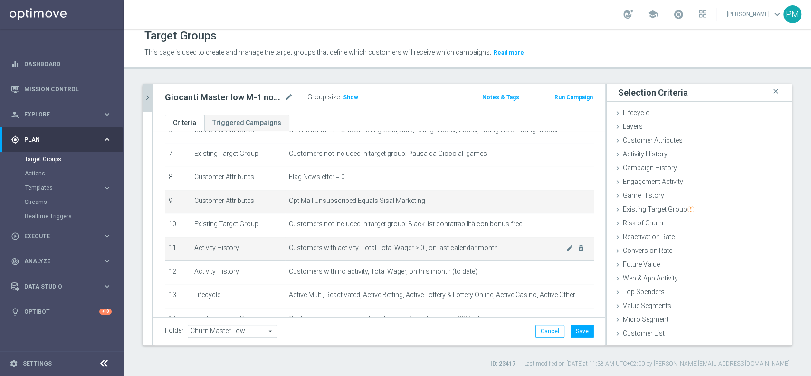
scroll to position [271, 0]
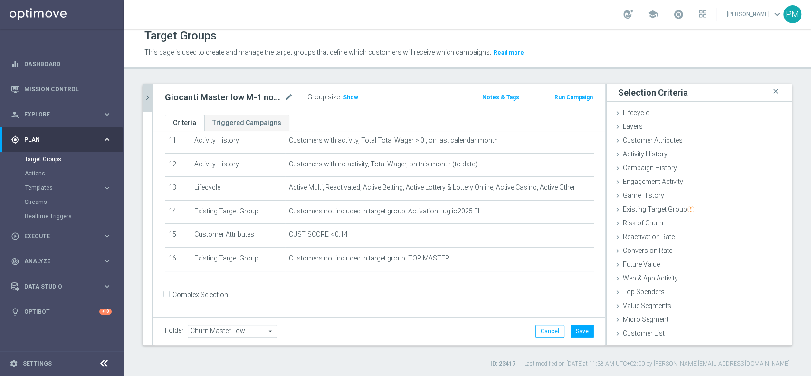
click at [166, 297] on input "Complex Selection" at bounding box center [168, 295] width 6 height 13
checkbox input "true"
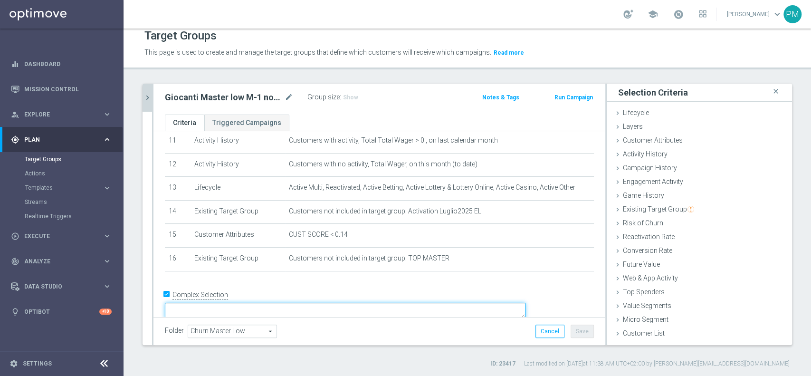
click at [266, 303] on textarea at bounding box center [345, 311] width 361 height 17
drag, startPoint x: 290, startPoint y: 300, endPoint x: 208, endPoint y: 311, distance: 82.9
click at [208, 311] on form "Complex Selection 1 and 2 and 3 Invalid Expression" at bounding box center [379, 308] width 429 height 44
paste textarea "1 and 2 and 3"
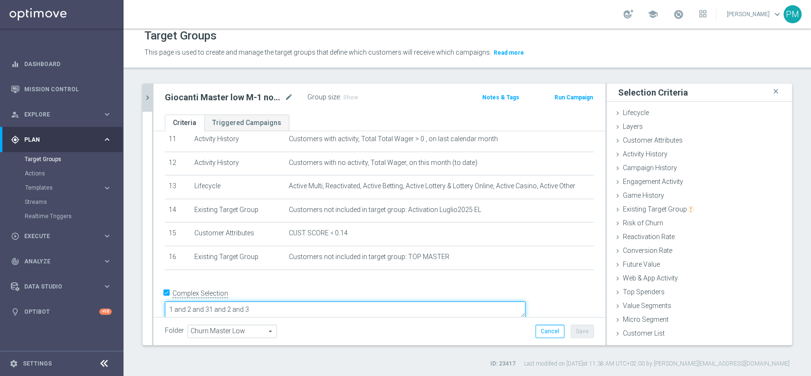
paste textarea "1 and 2 and 3"
click at [279, 301] on textarea "1 and 2 and 31 and 2 and 31 and 2 and 31 and 2 and 31 and 2 and 31 and 2 and 3" at bounding box center [345, 309] width 361 height 17
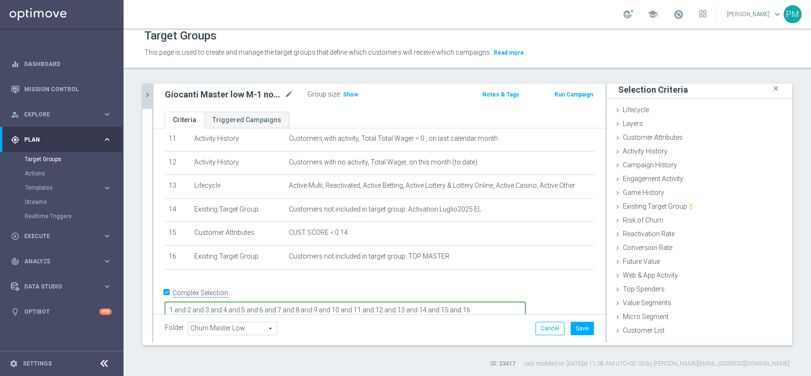
scroll to position [273, 0]
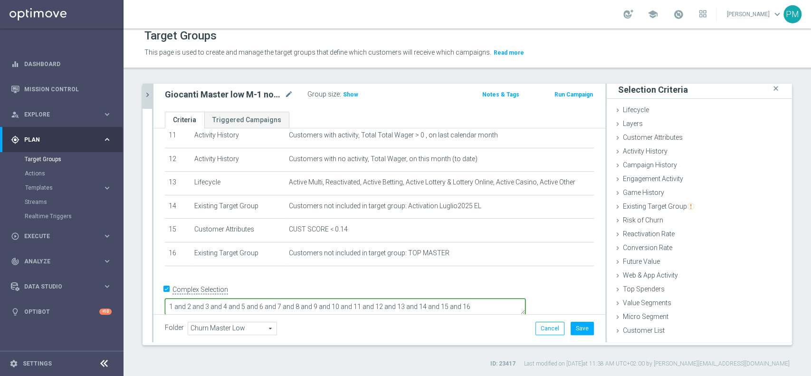
click at [372, 298] on textarea "1 and 2 and 3 and 4 and 5 and 6 and 7 and 8 and 9 and 10 and 11 and 12 and 13 a…" at bounding box center [345, 306] width 361 height 17
click at [371, 298] on textarea "1 and 2 and 3 and 4 and 5 and 6 and 7 and 8 and 9 and 10 and 11 and 12 and 13 a…" at bounding box center [345, 306] width 361 height 17
type textarea "1 and 2 and 3 and 4 and 5 and 6 and 7 and (8 or 9) and 10 and 11 and 12 and 13 …"
click at [579, 325] on button "Save" at bounding box center [582, 328] width 23 height 13
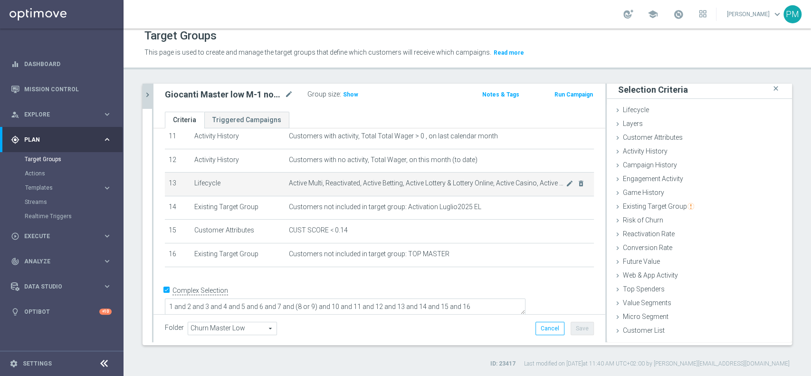
scroll to position [272, 0]
click at [357, 93] on div "Group size : Show" at bounding box center [355, 93] width 95 height 11
click at [350, 93] on span "Show" at bounding box center [350, 94] width 15 height 7
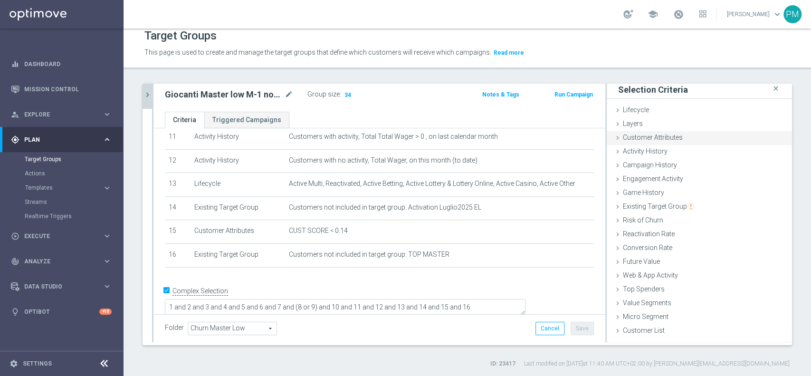
click at [671, 138] on span "Customer Attributes" at bounding box center [653, 138] width 60 height 8
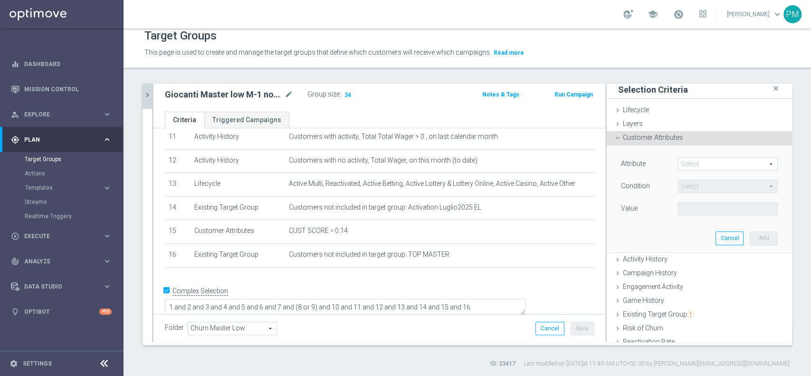
click at [680, 162] on span at bounding box center [728, 164] width 99 height 12
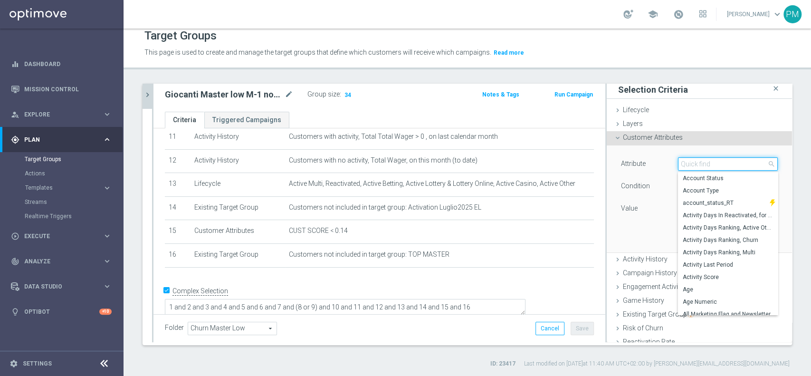
click at [688, 165] on input "search" at bounding box center [728, 163] width 100 height 13
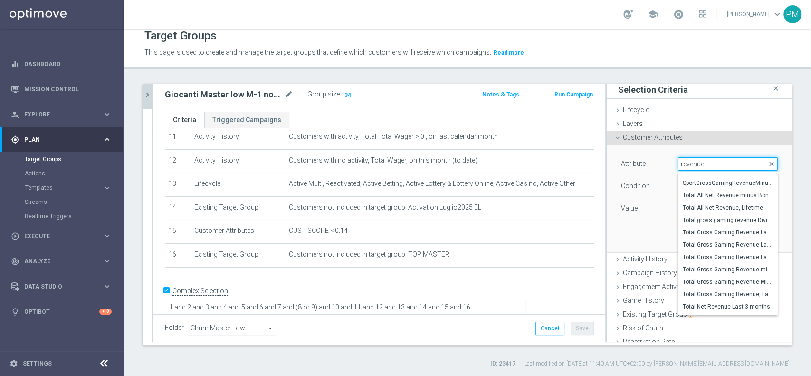
scroll to position [426, 0]
type input "revenue"
click at [728, 242] on span "Total Gross Gaming Revenue minus Bonus Consumed, Lifetime" at bounding box center [728, 243] width 90 height 8
type input "Total Gross Gaming Revenue minus Bonus Consumed, Lifetime"
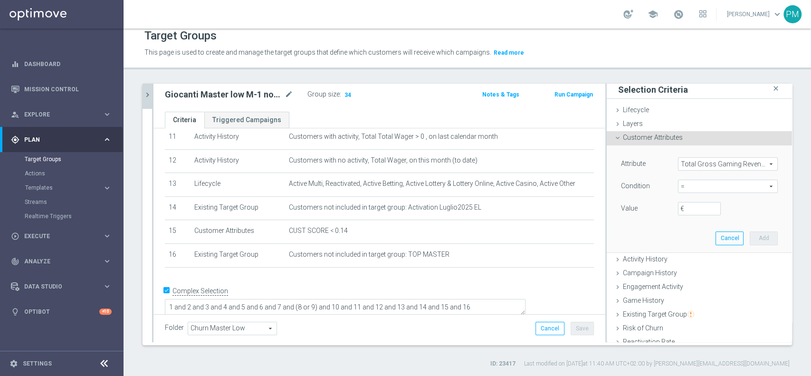
click at [685, 188] on span "=" at bounding box center [728, 186] width 99 height 12
click at [691, 250] on span ">" at bounding box center [728, 250] width 90 height 8
type input ">"
click at [678, 208] on input "€" at bounding box center [699, 208] width 43 height 13
type input "0"
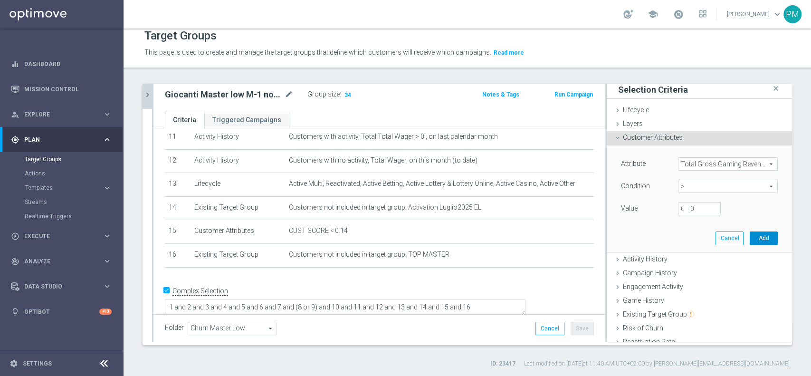
click at [750, 237] on button "Add" at bounding box center [764, 237] width 28 height 13
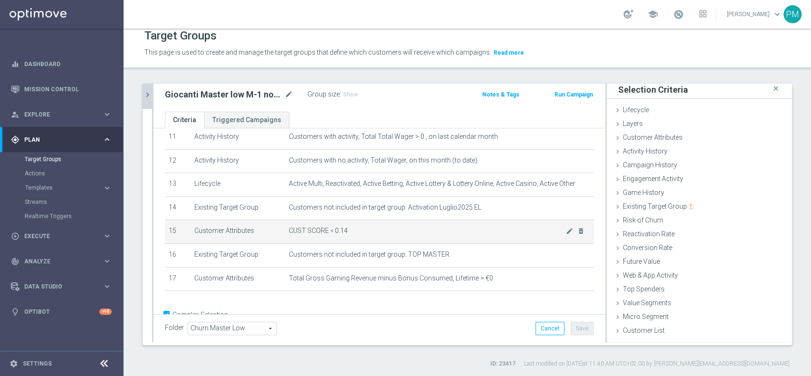
scroll to position [297, 0]
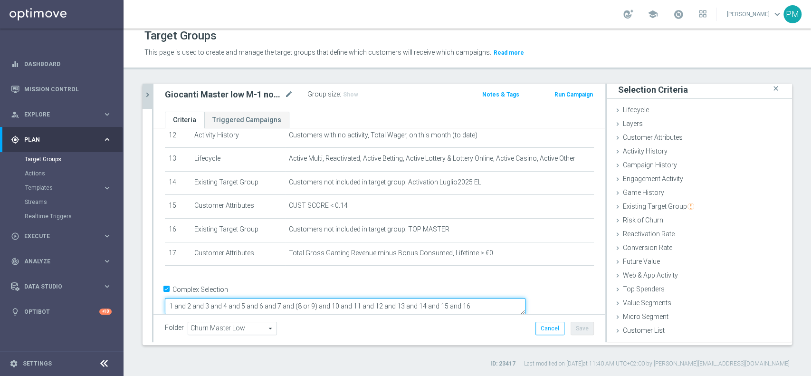
click at [526, 298] on textarea "1 and 2 and 3 and 4 and 5 and 6 and 7 and (8 or 9) and 10 and 11 and 12 and 13 …" at bounding box center [345, 306] width 361 height 17
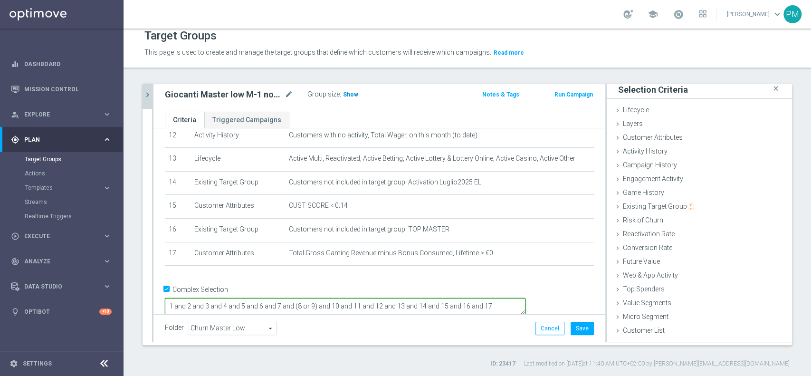
type textarea "1 and 2 and 3 and 4 and 5 and 6 and 7 and (8 or 9) and 10 and 11 and 12 and 13 …"
click at [350, 93] on span "Show" at bounding box center [350, 94] width 15 height 7
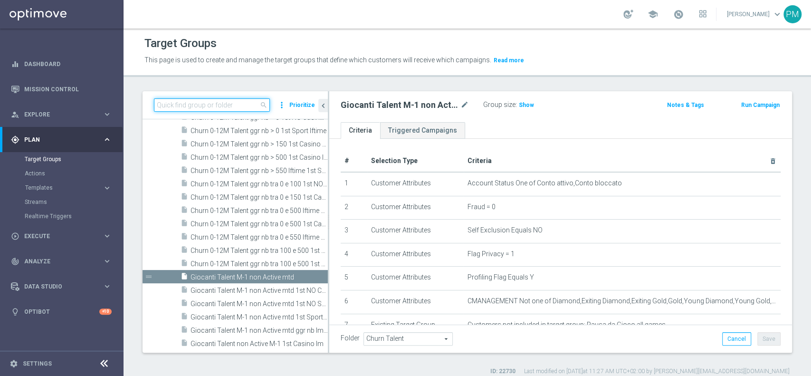
click at [209, 101] on input at bounding box center [212, 104] width 116 height 13
paste input "Churn 0-12M Silver NO NWL"
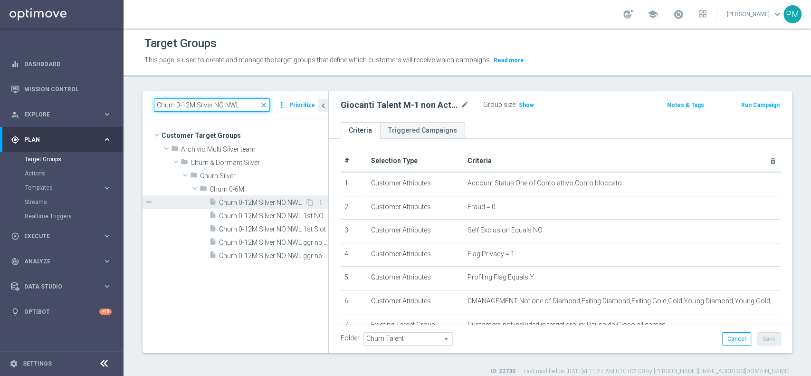
type input "Churn 0-12M Silver NO NWL"
click at [253, 203] on span "Churn 0-12M Silver NO NWL" at bounding box center [262, 203] width 86 height 8
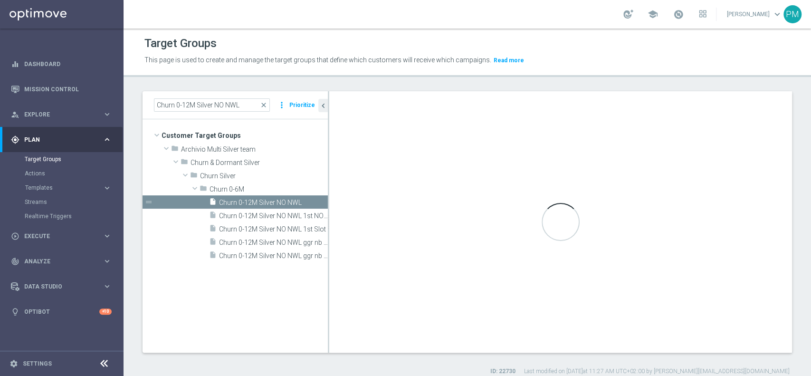
checkbox input "true"
type input "Churn 0-6M"
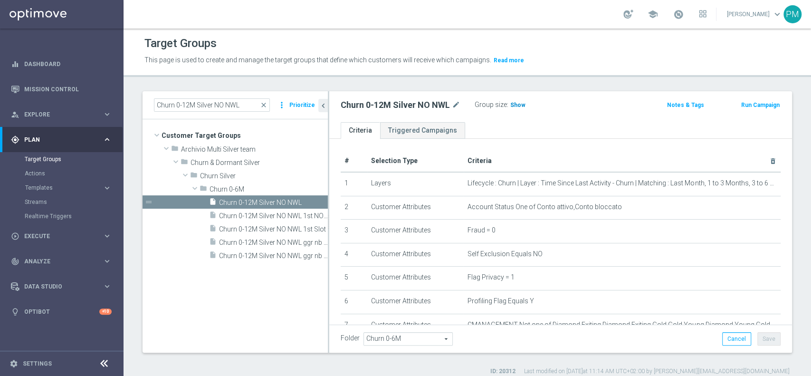
click at [518, 105] on span "Show" at bounding box center [517, 105] width 15 height 7
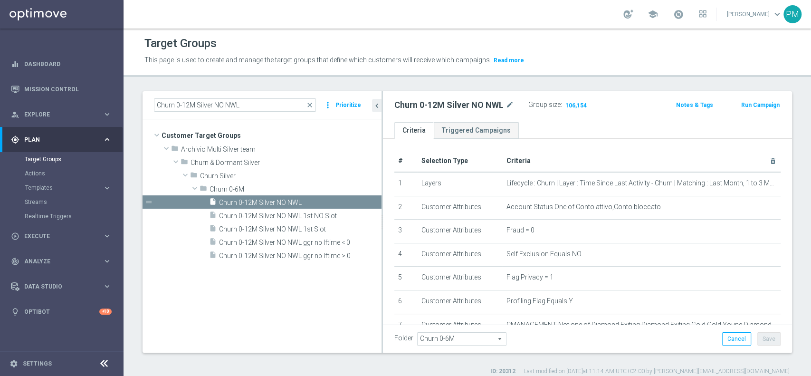
drag, startPoint x: 328, startPoint y: 159, endPoint x: 382, endPoint y: 158, distance: 53.7
click at [382, 158] on div at bounding box center [382, 221] width 1 height 261
click at [202, 103] on input "Churn 0-12M Silver NO NWL" at bounding box center [235, 104] width 162 height 13
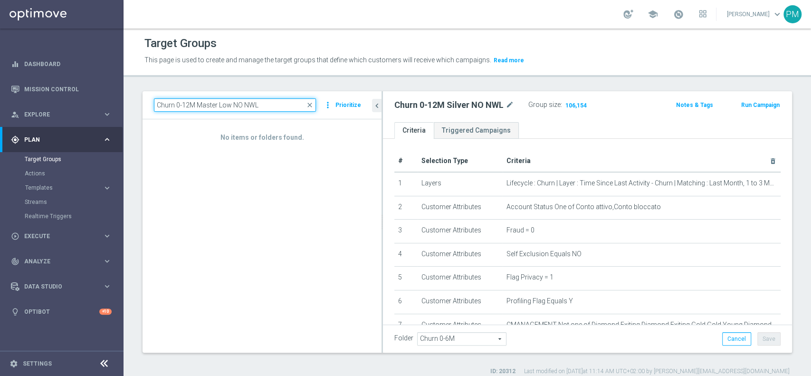
click at [269, 105] on input "Churn 0-12M Master Low NO NWL" at bounding box center [235, 104] width 162 height 13
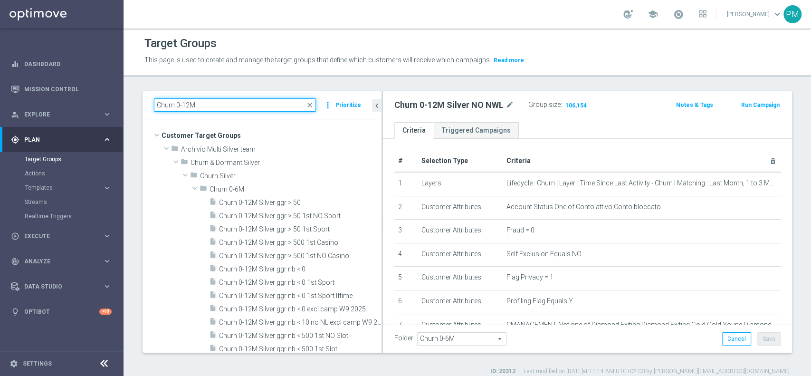
drag, startPoint x: 195, startPoint y: 105, endPoint x: 144, endPoint y: 108, distance: 50.5
click at [144, 108] on div "Churn 0-12M close more_vert Prioritize" at bounding box center [262, 105] width 239 height 28
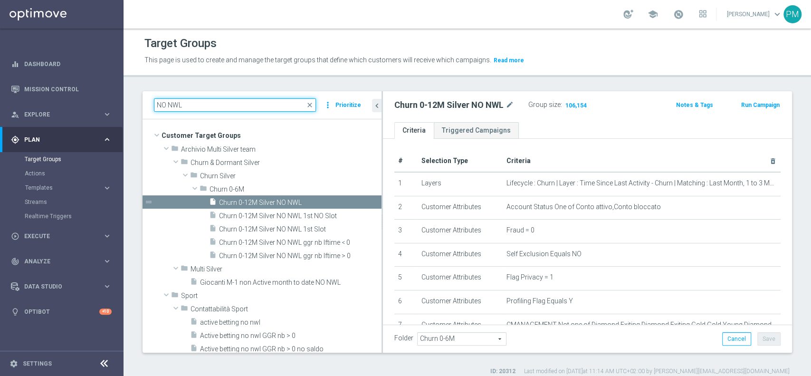
drag, startPoint x: 199, startPoint y: 111, endPoint x: 132, endPoint y: 101, distance: 67.3
click at [132, 101] on div "NO NWL close more_vert Prioritize Customer Target Groups library_add create_new…" at bounding box center [468, 233] width 688 height 284
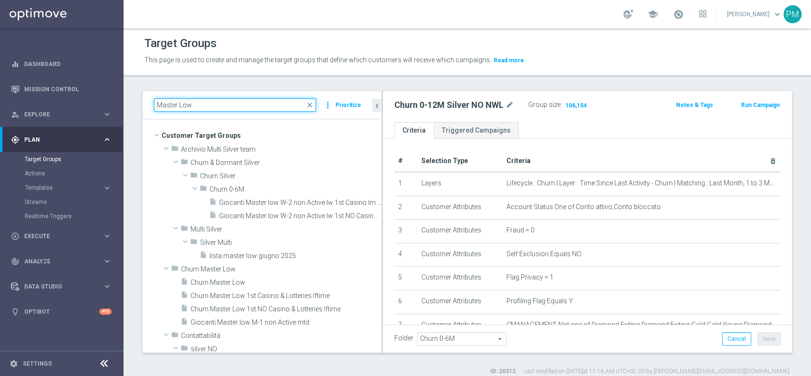
type input "Master Low"
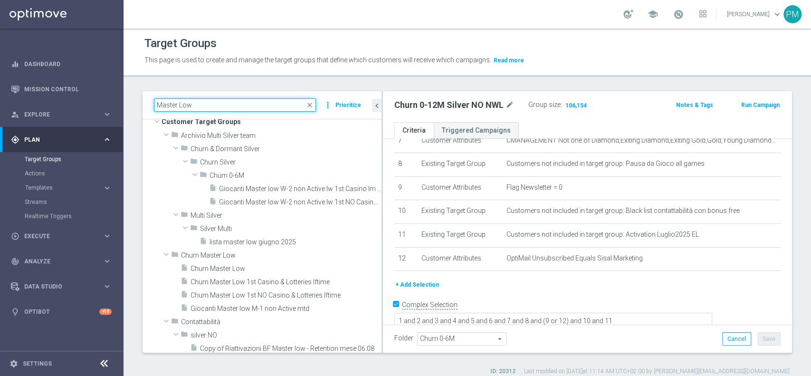
scroll to position [187, 0]
